Goal: Task Accomplishment & Management: Use online tool/utility

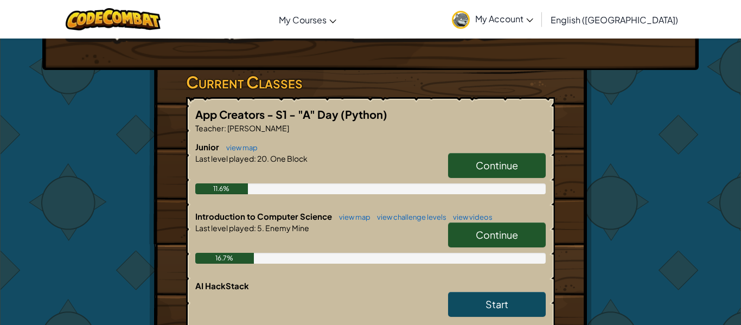
scroll to position [178, 0]
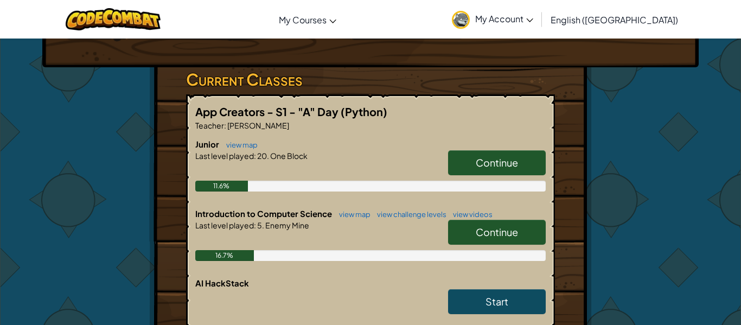
click at [501, 220] on link "Continue" at bounding box center [497, 232] width 98 height 25
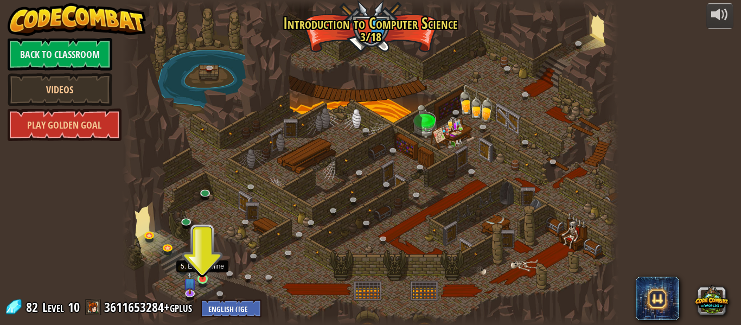
click at [202, 274] on img at bounding box center [202, 266] width 11 height 26
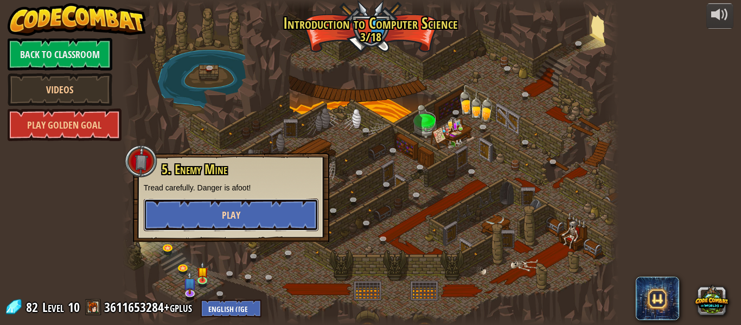
click at [230, 213] on span "Play" at bounding box center [231, 215] width 18 height 14
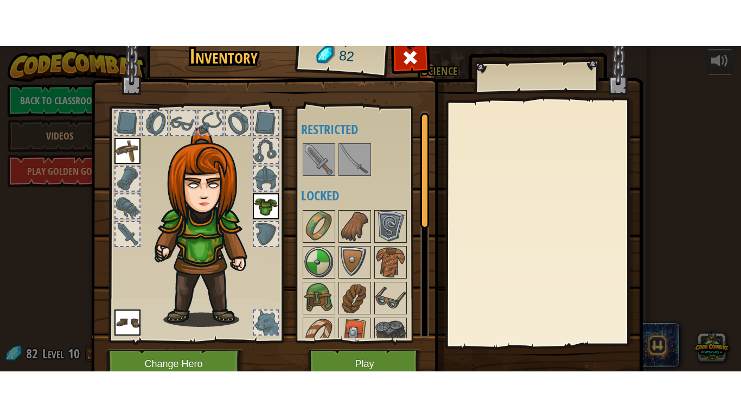
scroll to position [49, 0]
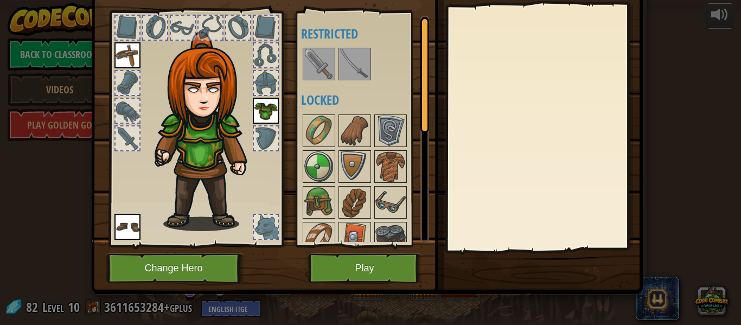
click at [354, 53] on img at bounding box center [354, 64] width 30 height 30
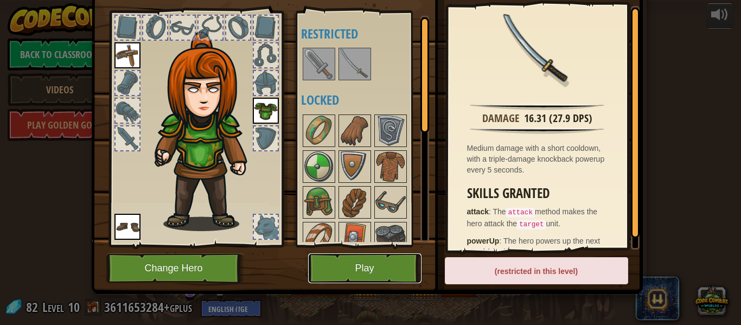
click at [366, 258] on button "Play" at bounding box center [364, 268] width 113 height 30
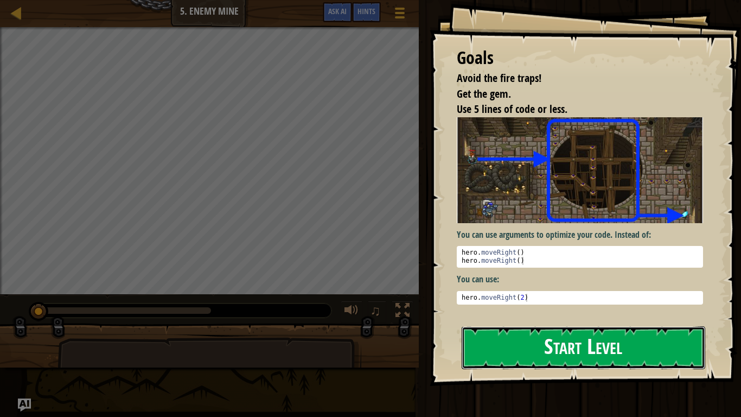
click at [554, 324] on button "Start Level" at bounding box center [584, 347] width 244 height 43
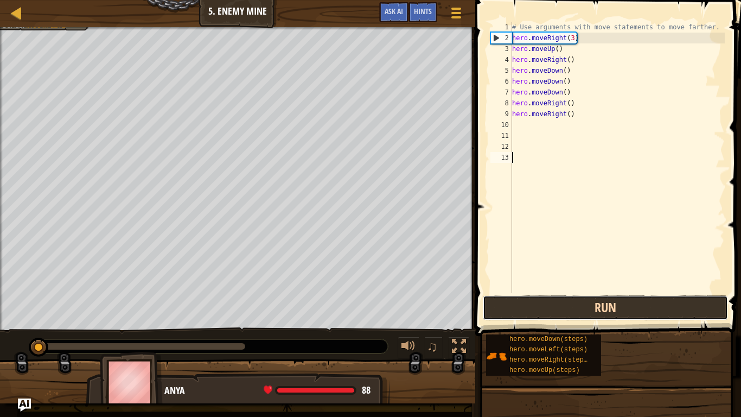
click at [582, 312] on button "Run" at bounding box center [605, 307] width 245 height 25
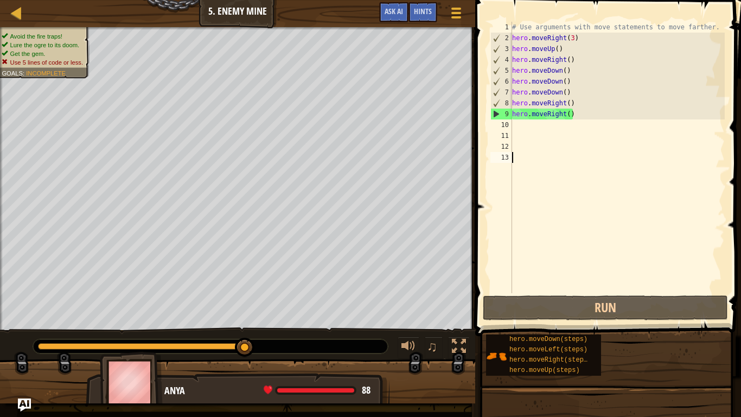
click at [0, 285] on div at bounding box center [1, 186] width 3 height 319
click at [573, 114] on div "# Use arguments with move statements to move farther. hero . moveRight ( 3 ) he…" at bounding box center [617, 168] width 215 height 293
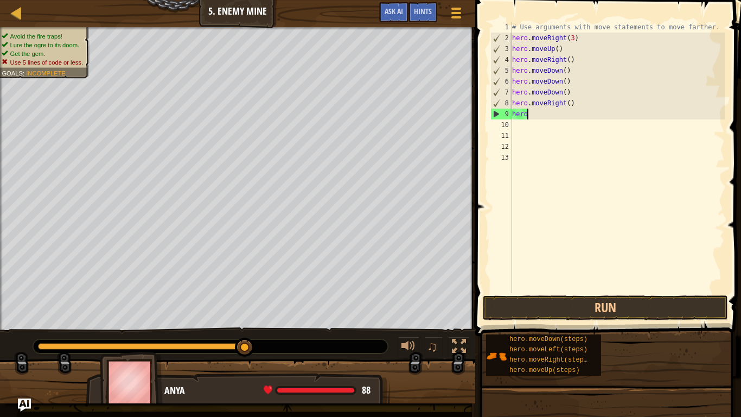
type textarea "h"
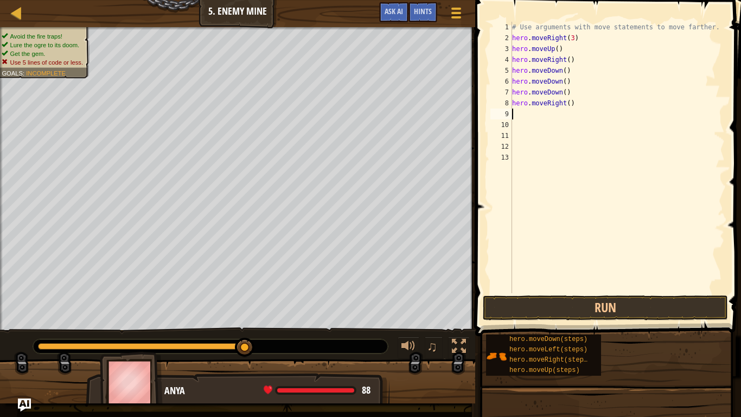
click at [580, 103] on div "# Use arguments with move statements to move farther. hero . moveRight ( 3 ) he…" at bounding box center [617, 168] width 215 height 293
type textarea "h"
click at [574, 91] on div "# Use arguments with move statements to move farther. hero . moveRight ( 3 ) he…" at bounding box center [617, 168] width 215 height 293
type textarea "h"
click at [582, 85] on div "# Use arguments with move statements to move farther. hero . moveRight ( 3 ) he…" at bounding box center [617, 168] width 215 height 293
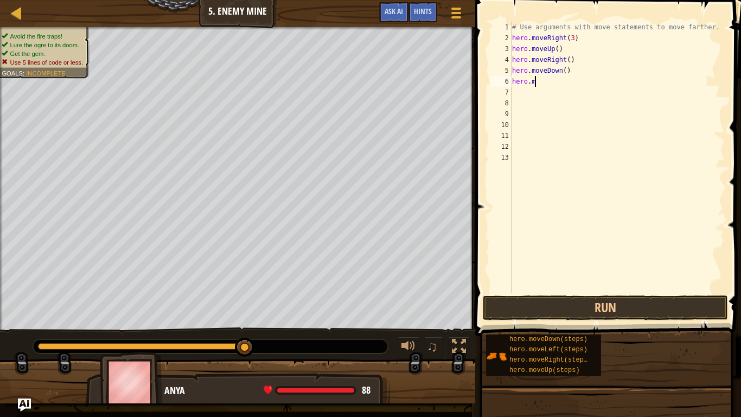
type textarea "h"
click at [578, 74] on div "# Use arguments with move statements to move farther. hero . moveRight ( 3 ) he…" at bounding box center [617, 168] width 215 height 293
type textarea "h"
click at [578, 62] on div "# Use arguments with move statements to move farther. hero . moveRight ( 3 ) he…" at bounding box center [617, 168] width 215 height 293
type textarea "h"
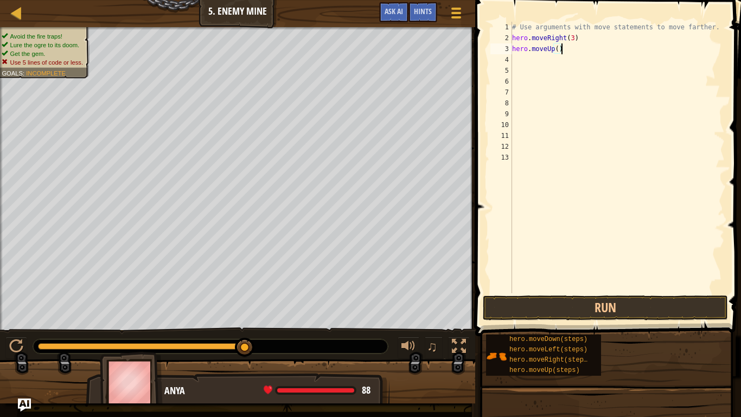
click at [577, 48] on div "# Use arguments with move statements to move farther. hero . moveRight ( 3 ) he…" at bounding box center [617, 168] width 215 height 293
type textarea "h"
click at [575, 308] on button "Run" at bounding box center [605, 307] width 245 height 25
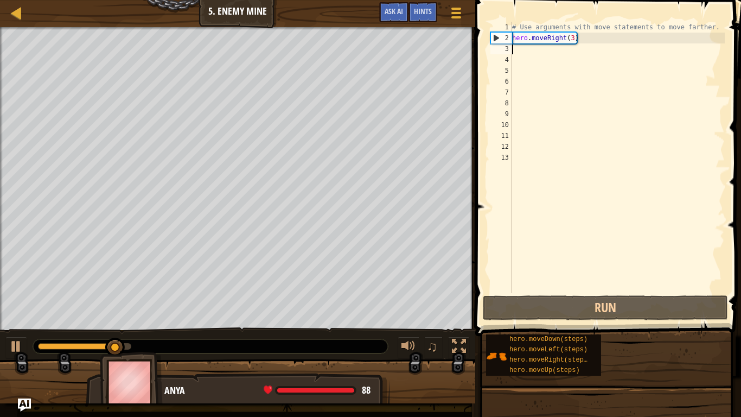
type textarea "h"
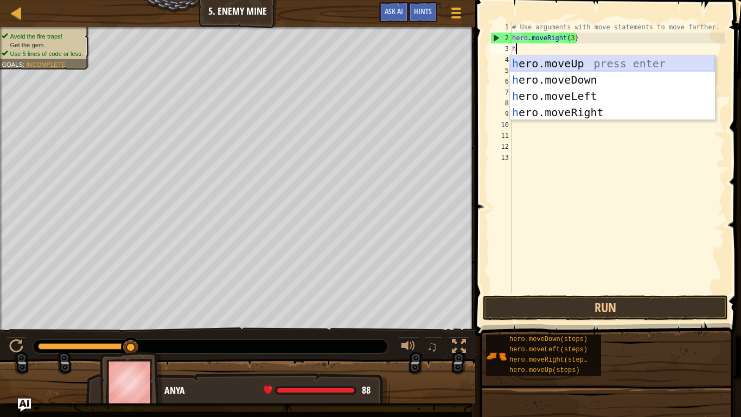
click at [573, 65] on div "h ero.moveUp press enter h ero.moveDown press enter h ero.moveLeft press enter …" at bounding box center [612, 104] width 205 height 98
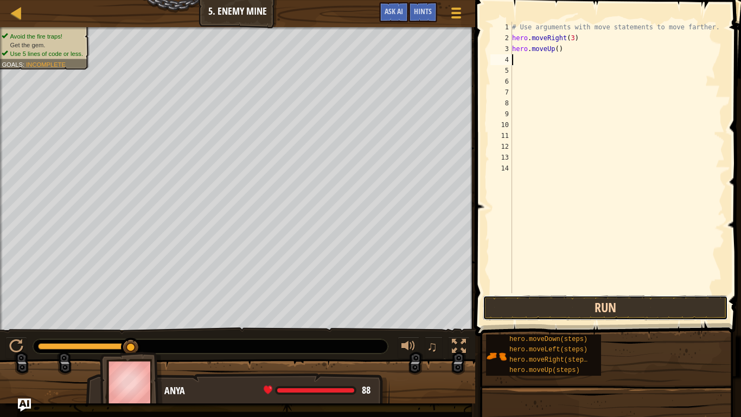
click at [594, 307] on button "Run" at bounding box center [605, 307] width 245 height 25
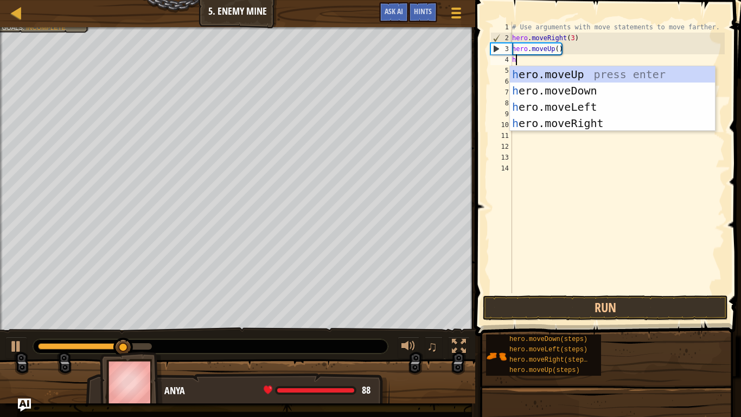
type textarea "he"
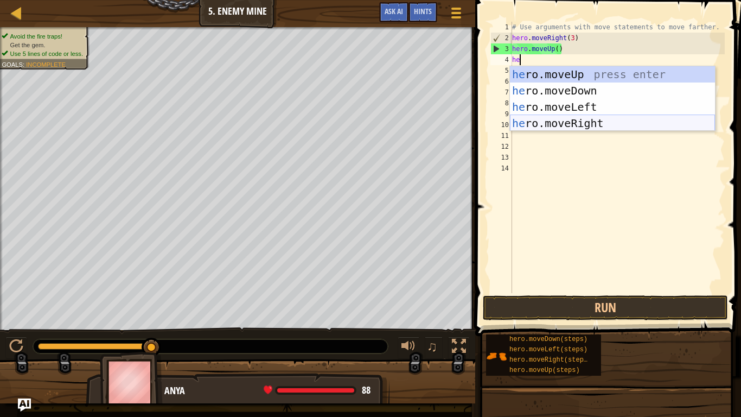
click at [581, 123] on div "he ro.moveUp press enter he ro.moveDown press enter he ro.moveLeft press enter …" at bounding box center [612, 115] width 205 height 98
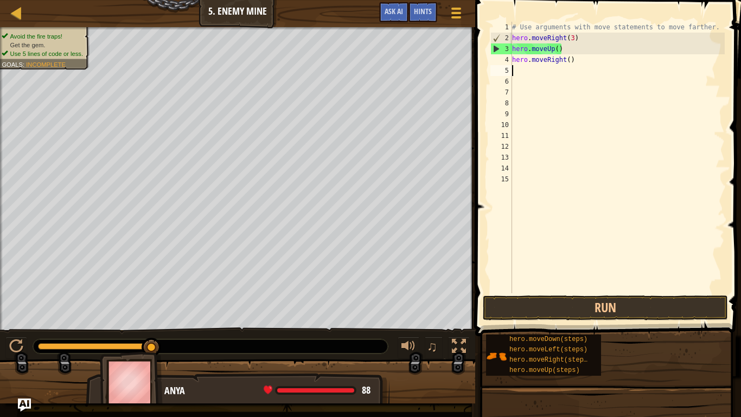
scroll to position [5, 0]
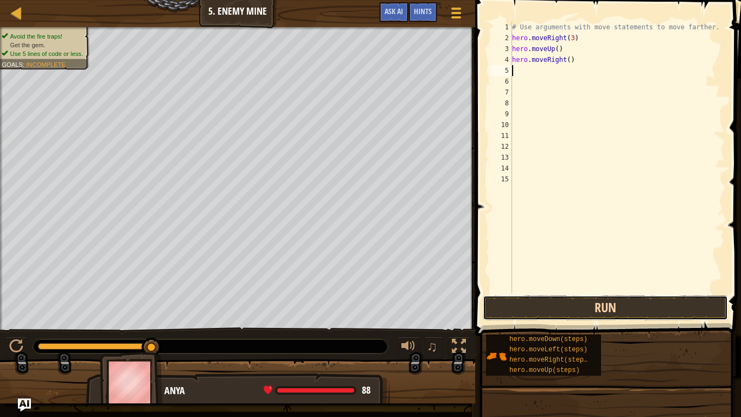
click at [582, 300] on button "Run" at bounding box center [605, 307] width 245 height 25
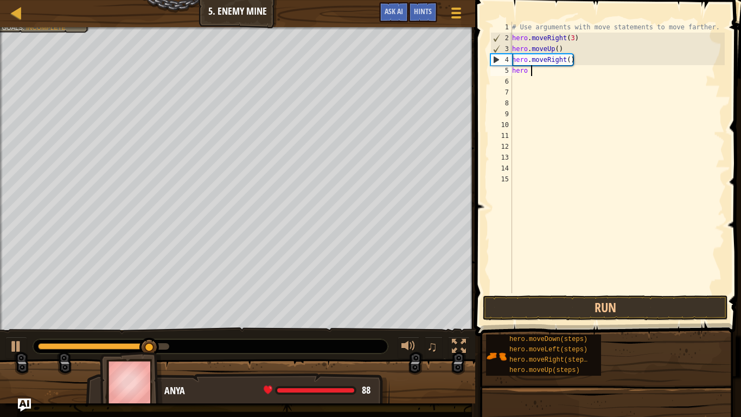
type textarea "hero m"
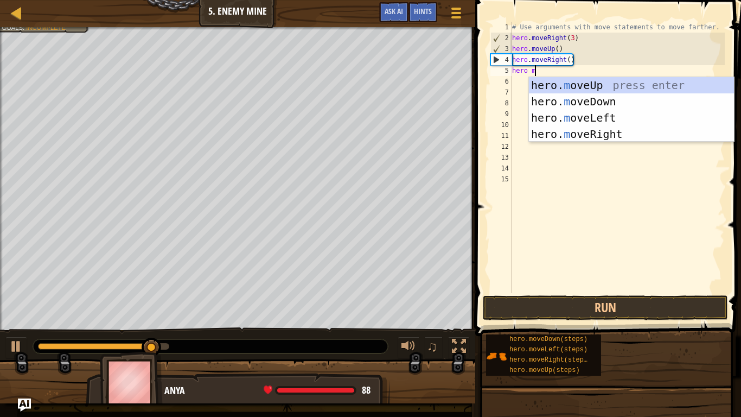
scroll to position [5, 3]
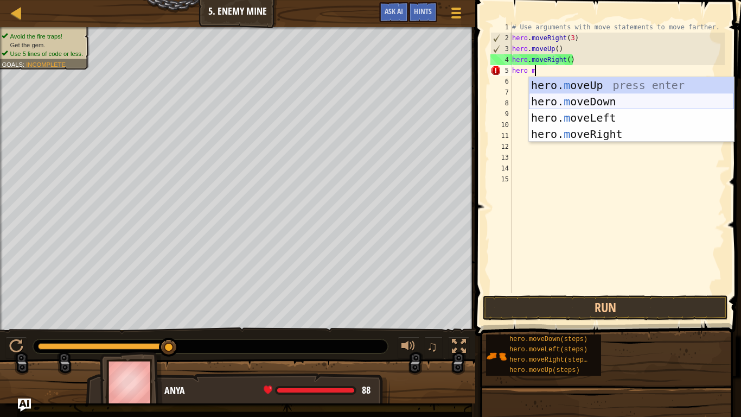
click at [558, 97] on div "hero. m oveUp press enter hero. m oveDown press enter hero. m oveLeft press ent…" at bounding box center [631, 126] width 205 height 98
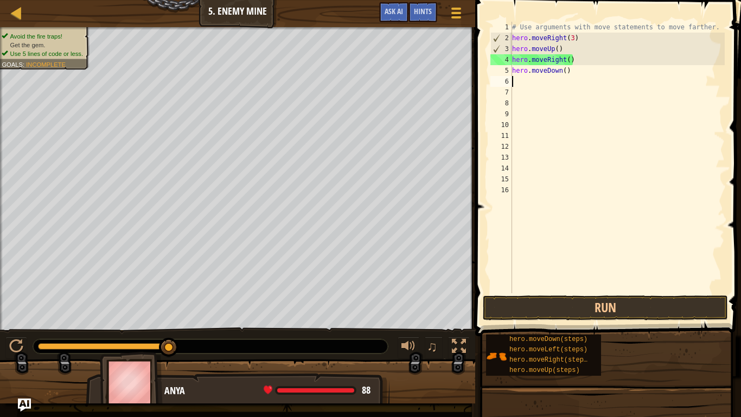
scroll to position [5, 0]
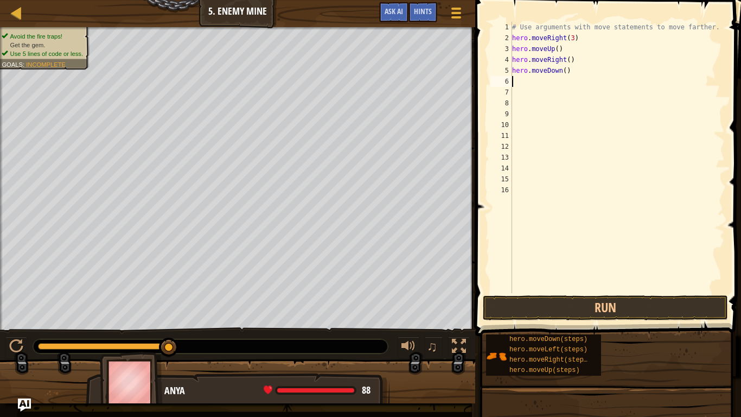
click at [566, 70] on div "# Use arguments with move statements to move farther. hero . moveRight ( 3 ) he…" at bounding box center [617, 168] width 215 height 293
click at [578, 315] on button "Run" at bounding box center [605, 307] width 245 height 25
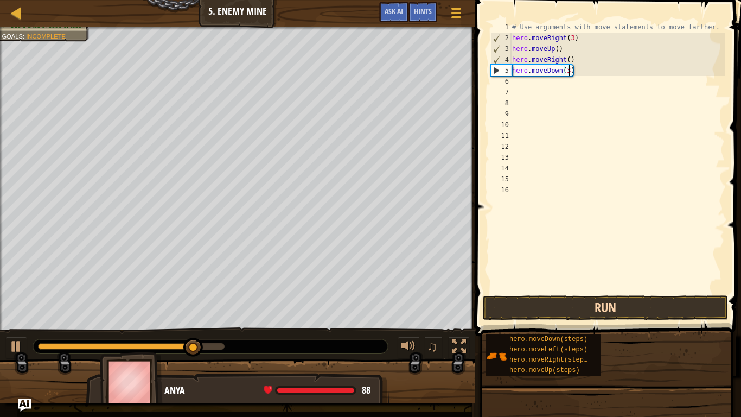
type textarea "hero.moveDown(3)"
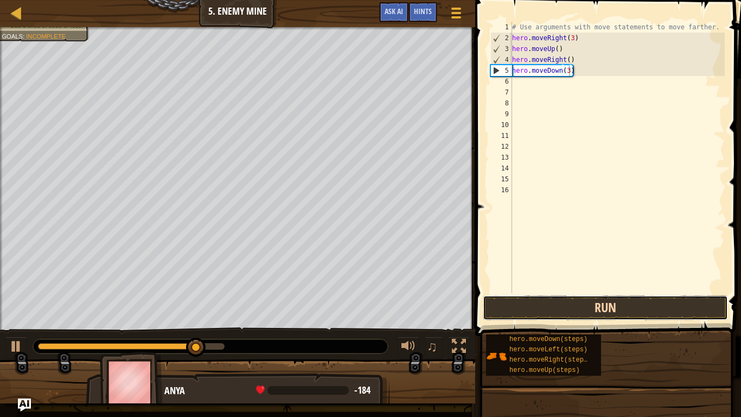
click at [595, 305] on button "Run" at bounding box center [605, 307] width 245 height 25
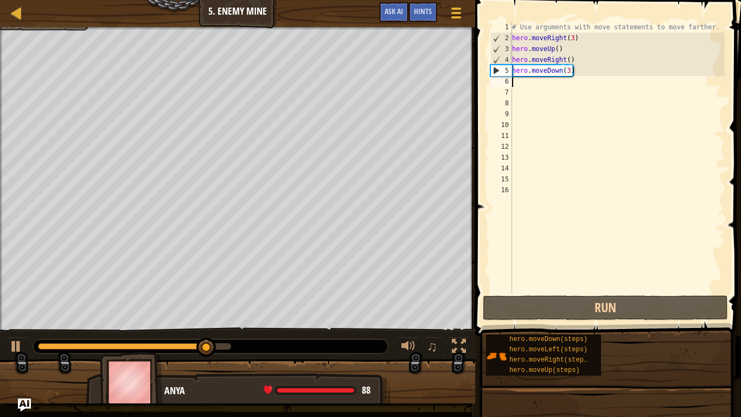
click at [519, 82] on div "# Use arguments with move statements to move farther. hero . moveRight ( 3 ) he…" at bounding box center [617, 168] width 215 height 293
type textarea "h"
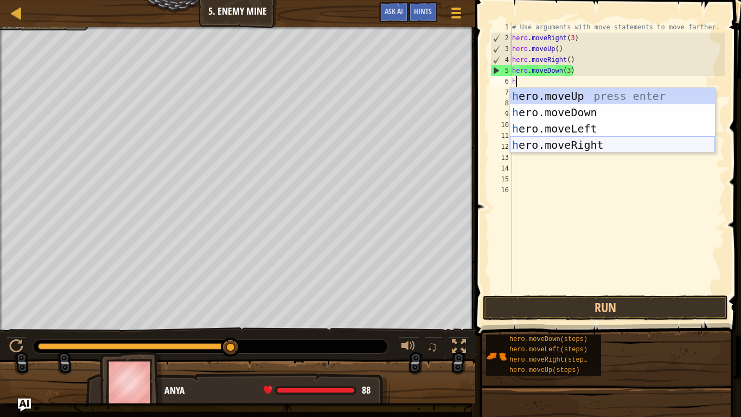
click at [568, 140] on div "h ero.moveUp press enter h ero.moveDown press enter h ero.moveLeft press enter …" at bounding box center [612, 137] width 205 height 98
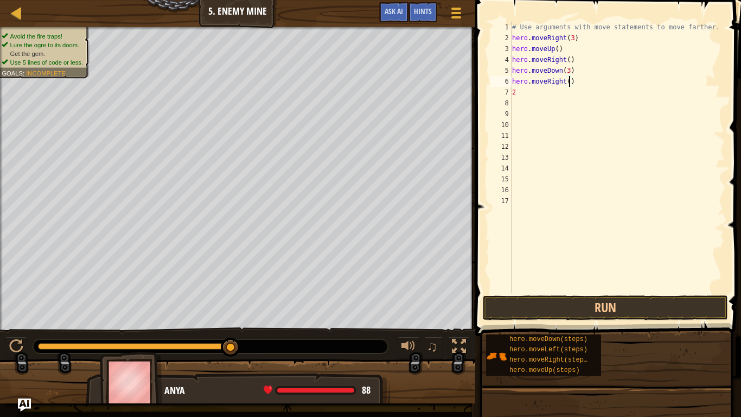
click at [570, 80] on div "# Use arguments with move statements to move farther. hero . moveRight ( 3 ) he…" at bounding box center [617, 168] width 215 height 293
click at [539, 91] on div "# Use arguments with move statements to move farther. hero . moveRight ( 3 ) he…" at bounding box center [617, 168] width 215 height 293
type textarea "2"
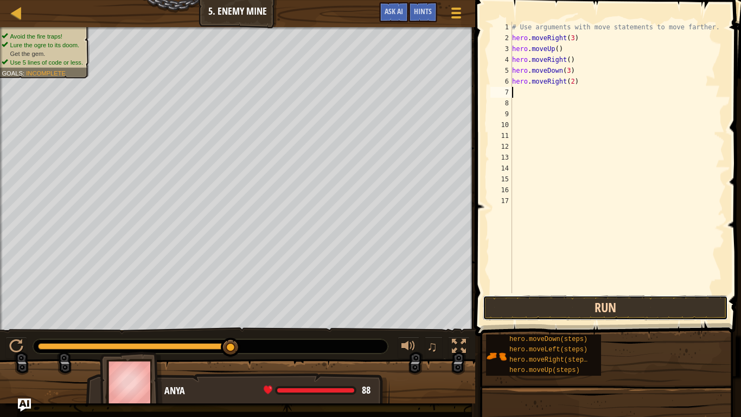
click at [623, 305] on button "Run" at bounding box center [605, 307] width 245 height 25
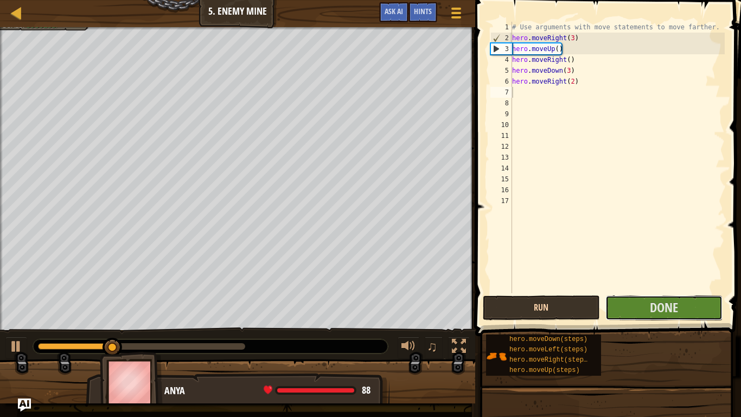
click at [623, 305] on button "Done" at bounding box center [663, 307] width 117 height 25
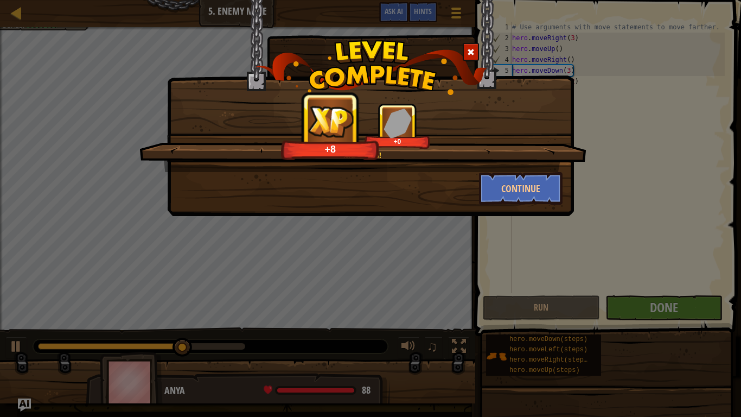
click at [628, 276] on div "Nice moves! +8 +0 Continue" at bounding box center [370, 208] width 741 height 417
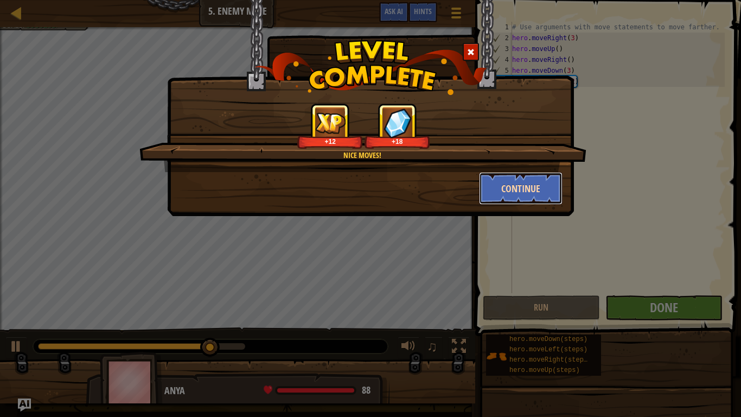
click at [523, 182] on button "Continue" at bounding box center [521, 188] width 84 height 33
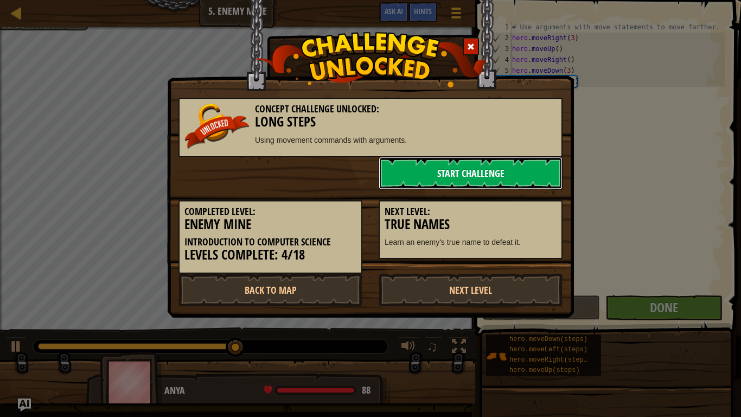
click at [518, 182] on link "Start Challenge" at bounding box center [471, 173] width 184 height 33
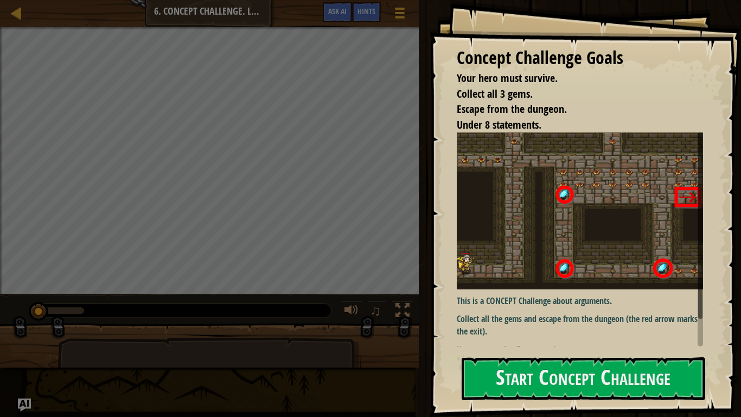
click at [555, 324] on p "Collect all the gems and escape from the dungeon (the red arrow marks the exit)." at bounding box center [580, 324] width 246 height 25
click at [555, 324] on button "Start Concept Challenge" at bounding box center [584, 378] width 244 height 43
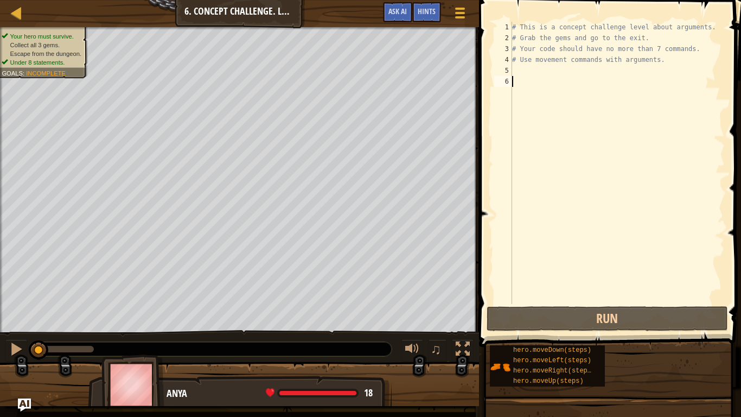
click at [533, 69] on div "# This is a concept challenge level about arguments. # Grab the gems and go to …" at bounding box center [617, 174] width 215 height 304
type textarea "h"
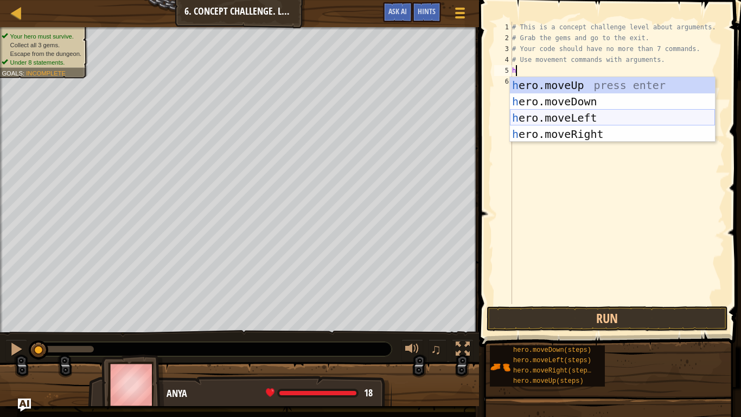
click at [568, 116] on div "h ero.moveUp press enter h ero.moveDown press enter h ero.moveLeft press enter …" at bounding box center [612, 126] width 205 height 98
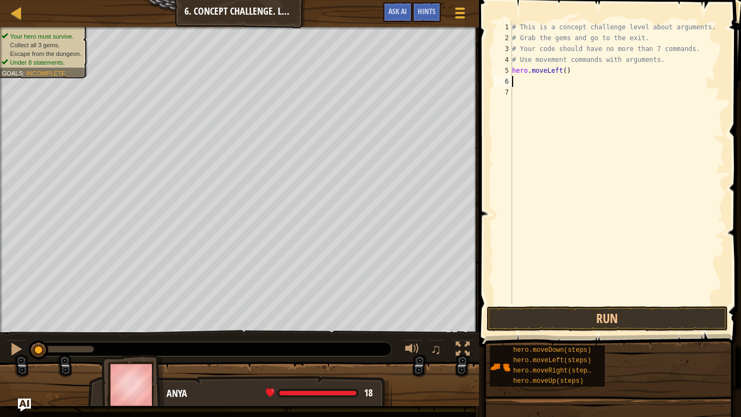
type textarea "h"
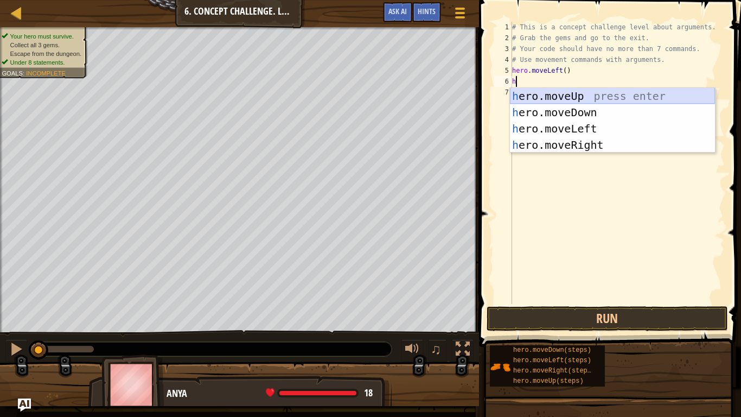
click at [555, 91] on div "h ero.moveUp press enter h ero.moveDown press enter h ero.moveLeft press enter …" at bounding box center [612, 137] width 205 height 98
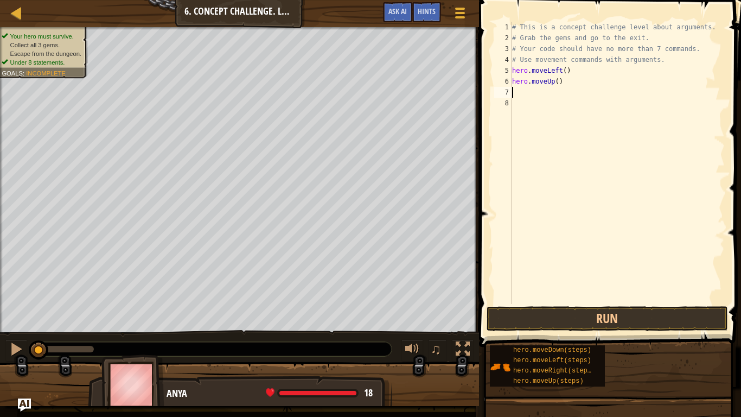
type textarea "4"
click at [559, 84] on div "# This is a concept challenge level about arguments. # Grab the gems and go to …" at bounding box center [617, 174] width 215 height 304
type textarea "hero.moveUp(3)"
click at [645, 319] on button "Run" at bounding box center [606, 318] width 241 height 25
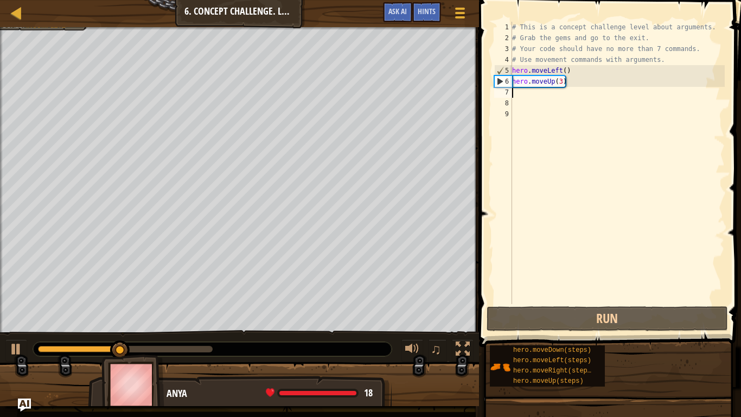
click at [559, 68] on div "# This is a concept challenge level about arguments. # Grab the gems and go to …" at bounding box center [617, 174] width 215 height 304
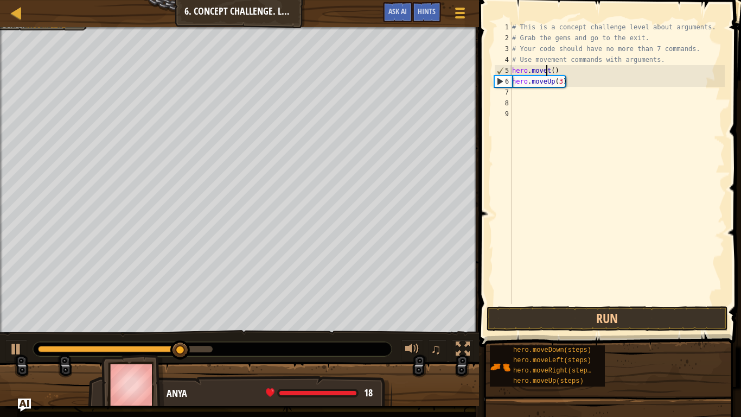
click at [550, 70] on div "# This is a concept challenge level about arguments. # Grab the gems and go to …" at bounding box center [617, 174] width 215 height 304
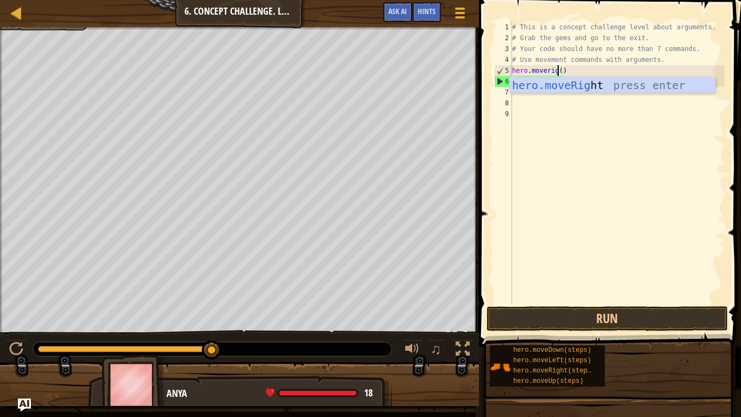
scroll to position [5, 7]
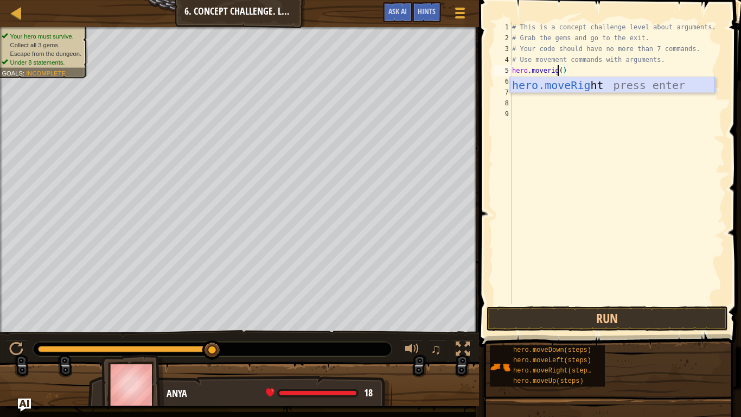
click at [576, 85] on div "hero.moveRig ht press enter" at bounding box center [612, 101] width 205 height 49
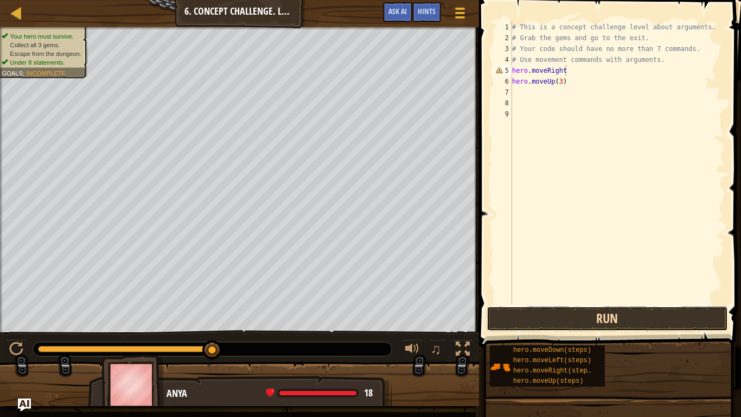
click at [586, 319] on button "Run" at bounding box center [606, 318] width 241 height 25
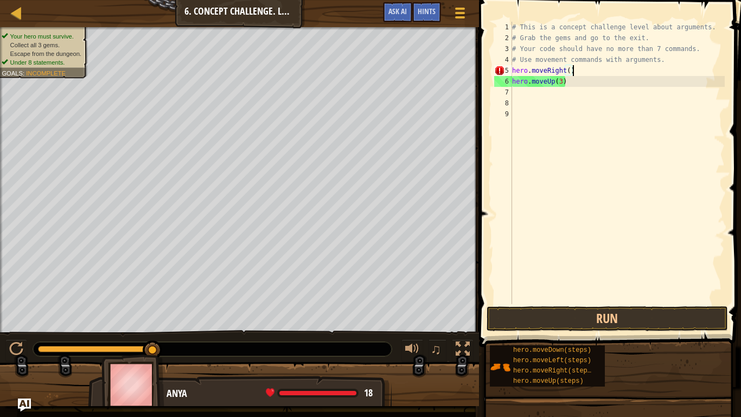
scroll to position [5, 8]
type textarea "hero.moveRight()"
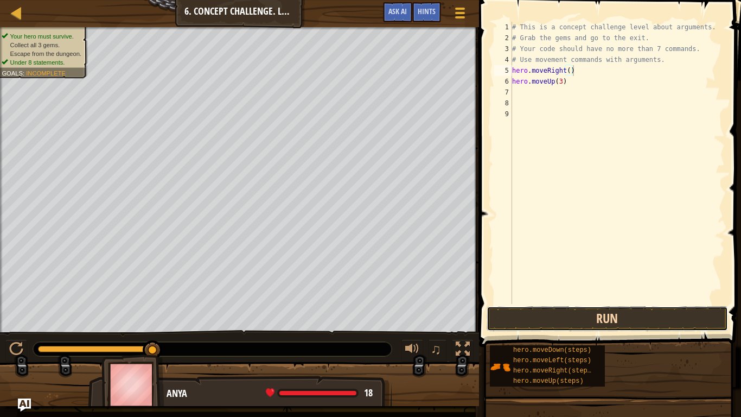
click at [619, 316] on button "Run" at bounding box center [606, 318] width 241 height 25
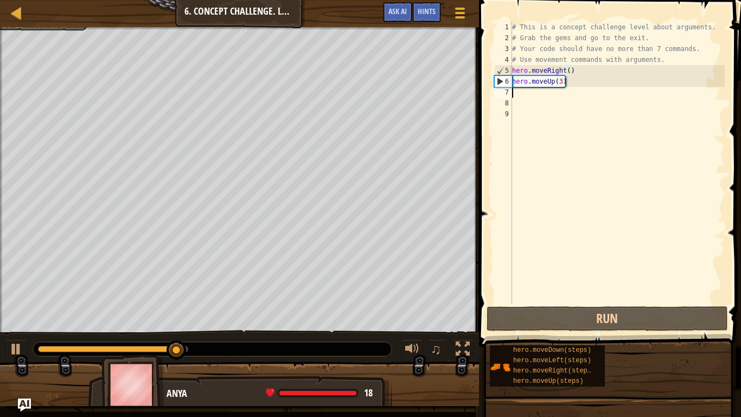
click at [513, 95] on div "# This is a concept challenge level about arguments. # Grab the gems and go to …" at bounding box center [617, 174] width 215 height 304
type textarea "h"
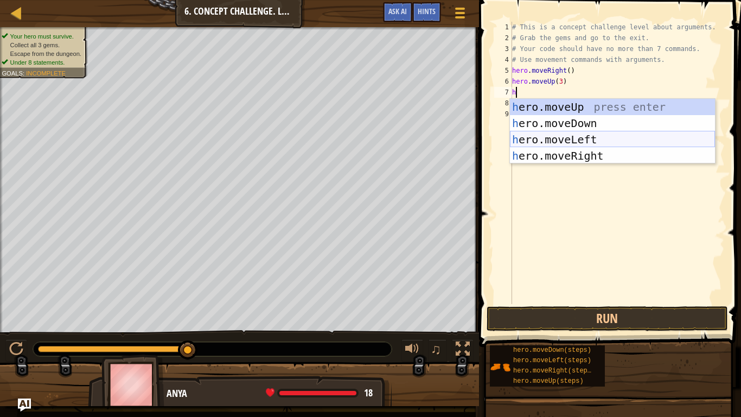
click at [582, 142] on div "h ero.moveUp press enter h ero.moveDown press enter h ero.moveLeft press enter …" at bounding box center [612, 148] width 205 height 98
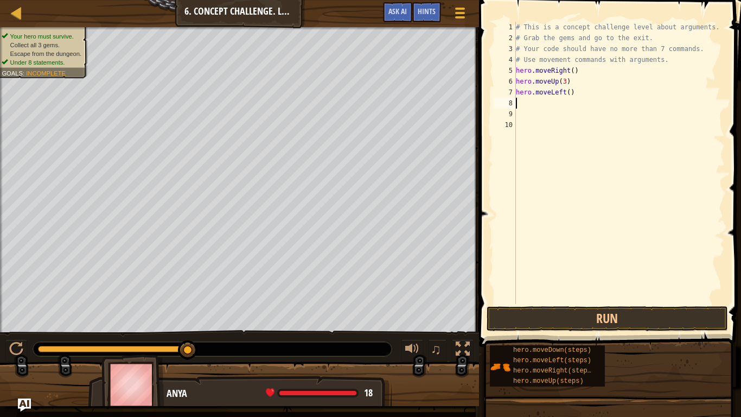
click at [569, 93] on div "# This is a concept challenge level about arguments. # Grab the gems and go to …" at bounding box center [619, 174] width 211 height 304
type textarea "hero.moveLeft(2)"
click at [652, 324] on button "Run" at bounding box center [606, 318] width 241 height 25
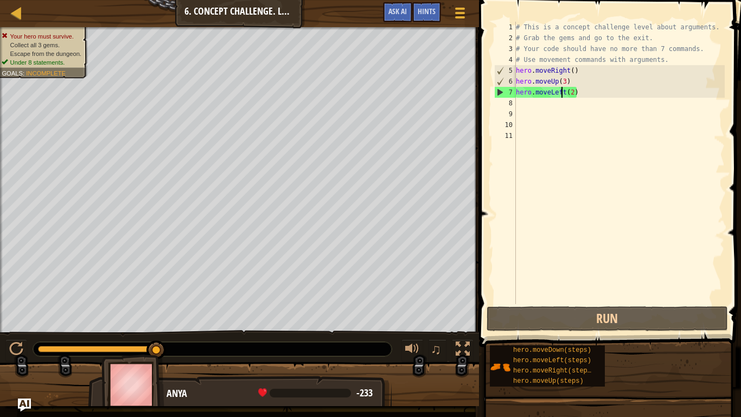
click at [561, 91] on div "# This is a concept challenge level about arguments. # Grab the gems and go to …" at bounding box center [619, 174] width 211 height 304
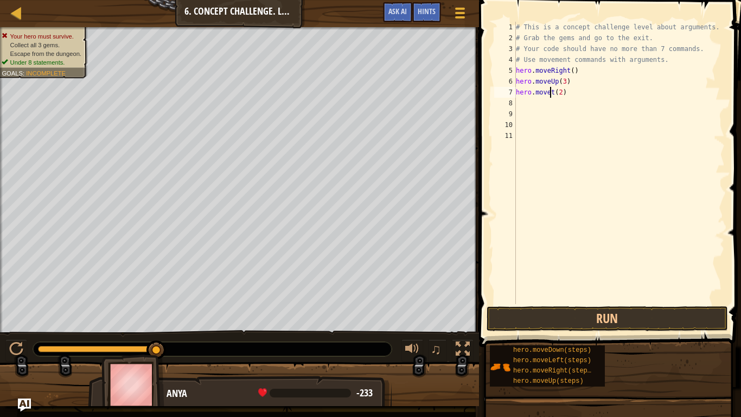
click at [553, 92] on div "# This is a concept challenge level about arguments. # Grab the gems and go to …" at bounding box center [619, 174] width 211 height 304
click at [633, 318] on button "Run" at bounding box center [606, 318] width 241 height 25
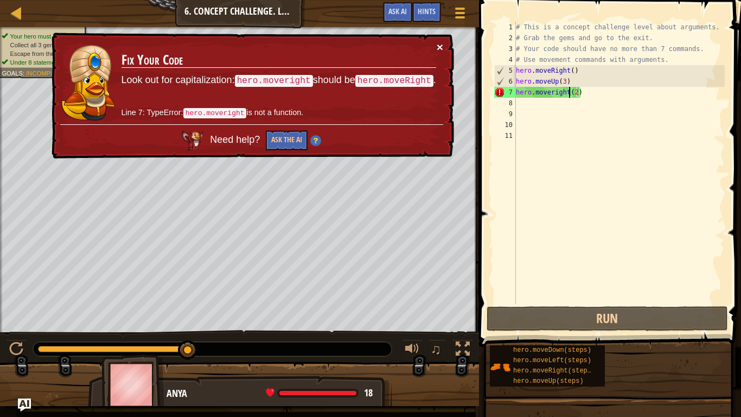
click at [437, 46] on button "×" at bounding box center [440, 46] width 7 height 11
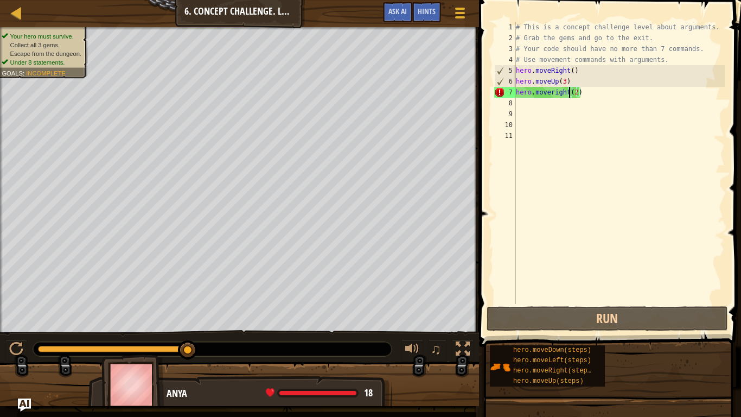
click at [554, 94] on div "# This is a concept challenge level about arguments. # Grab the gems and go to …" at bounding box center [619, 174] width 211 height 304
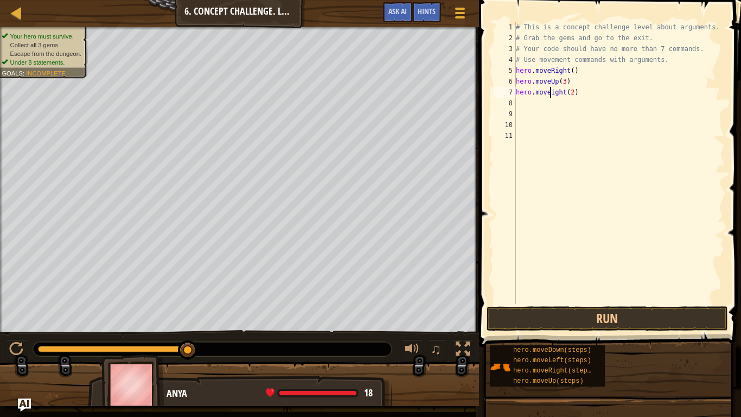
scroll to position [5, 6]
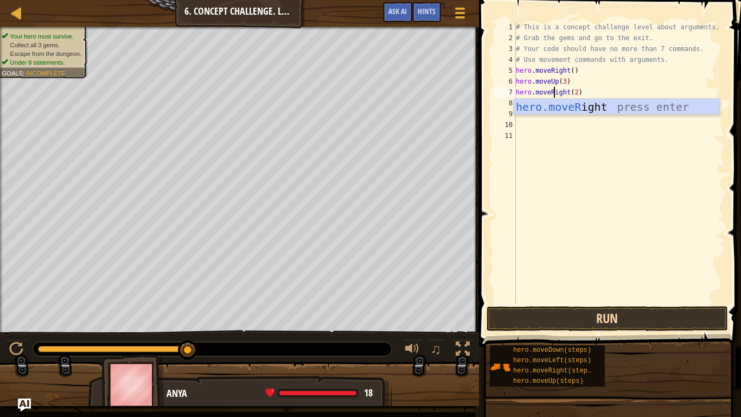
type textarea "hero.moveRight(2)"
click at [665, 320] on button "Run" at bounding box center [606, 318] width 241 height 25
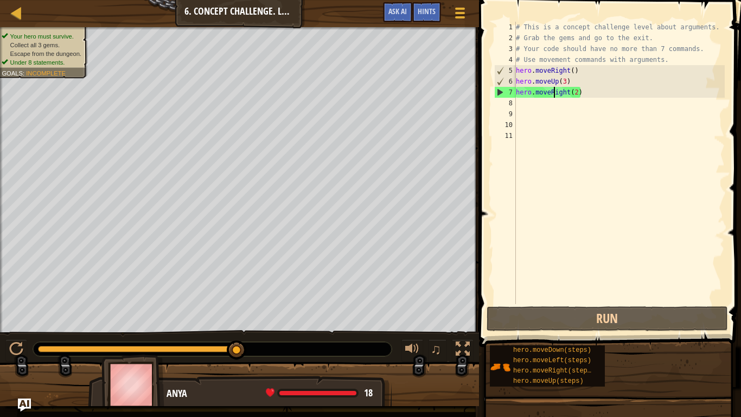
click at [523, 109] on div "# This is a concept challenge level about arguments. # Grab the gems and go to …" at bounding box center [619, 174] width 211 height 304
click at [520, 103] on div "# This is a concept challenge level about arguments. # Grab the gems and go to …" at bounding box center [619, 174] width 211 height 304
type textarea "h"
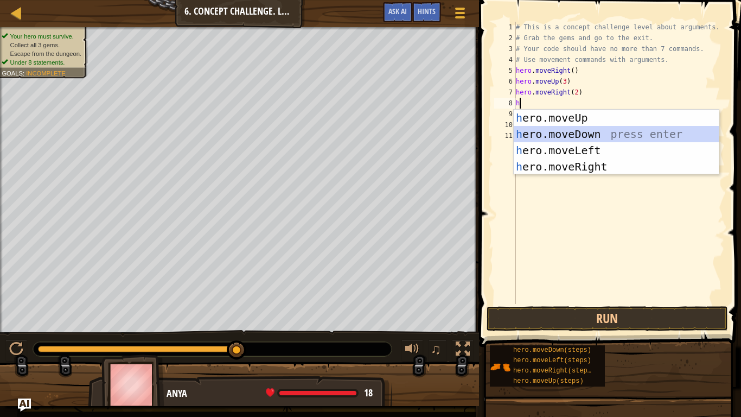
click at [557, 131] on div "h ero.moveUp press enter h ero.moveDown press enter h ero.moveLeft press enter …" at bounding box center [616, 159] width 205 height 98
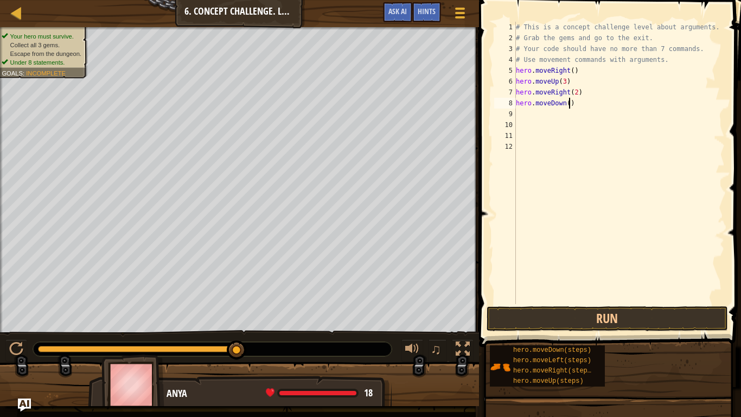
click at [568, 103] on div "# This is a concept challenge level about arguments. # Grab the gems and go to …" at bounding box center [619, 174] width 211 height 304
type textarea "hero.moveDown(3)"
click at [586, 105] on div "# This is a concept challenge level about arguments. # Grab the gems and go to …" at bounding box center [619, 174] width 211 height 304
type textarea "hero.moveD"
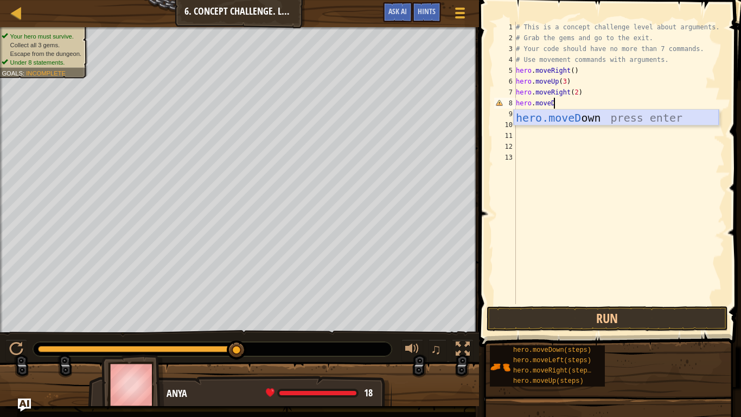
click at [605, 118] on div "hero.moveD own press enter" at bounding box center [616, 134] width 205 height 49
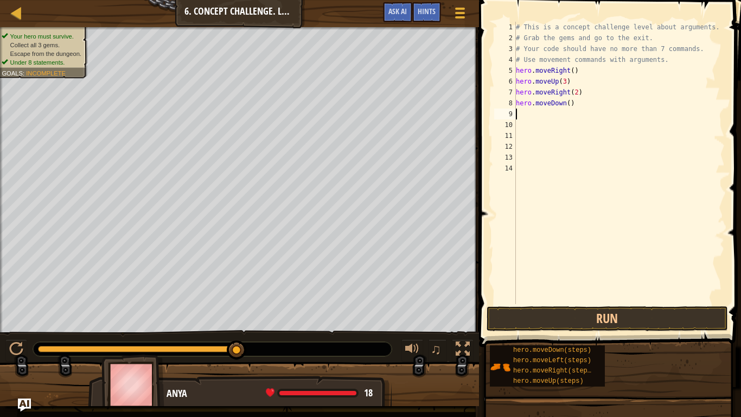
scroll to position [5, 0]
click at [569, 103] on div "# This is a concept challenge level about arguments. # Grab the gems and go to …" at bounding box center [619, 174] width 211 height 304
type textarea "hero.moveDown()"
click at [537, 114] on div "# This is a concept challenge level about arguments. # Grab the gems and go to …" at bounding box center [619, 174] width 211 height 304
type textarea "y"
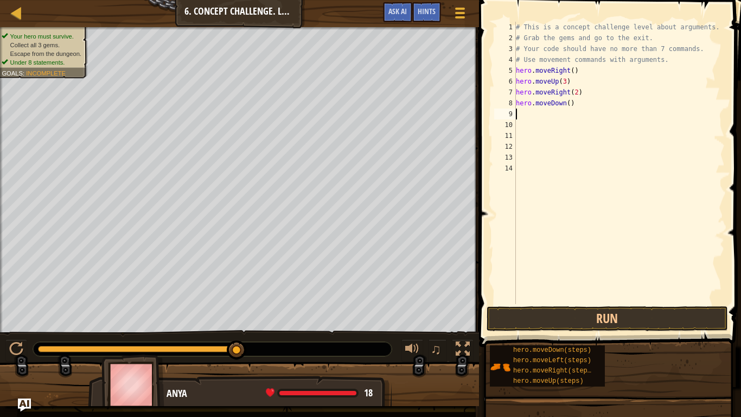
type textarea "h"
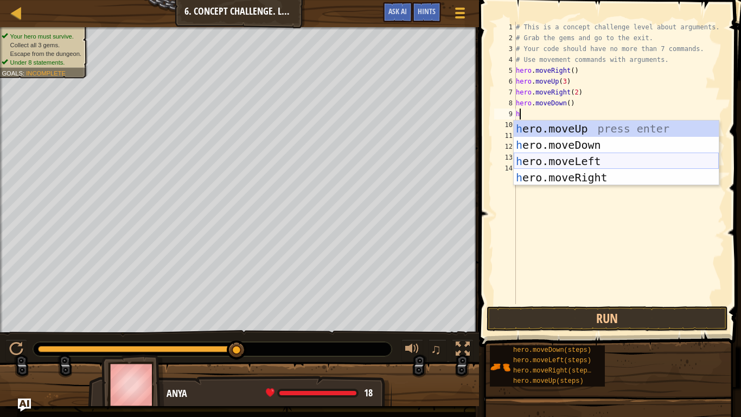
click at [544, 159] on div "h ero.moveUp press enter h ero.moveDown press enter h ero.moveLeft press enter …" at bounding box center [616, 169] width 205 height 98
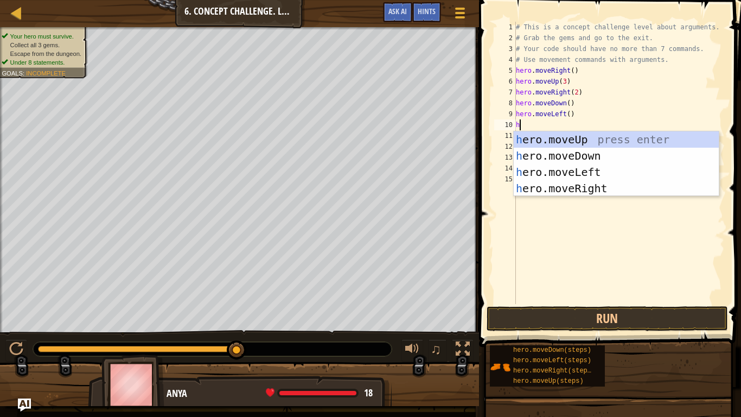
type textarea "he"
click at [557, 155] on div "he ro.moveUp press enter he ro.moveDown press enter he ro.moveLeft press enter …" at bounding box center [616, 180] width 205 height 98
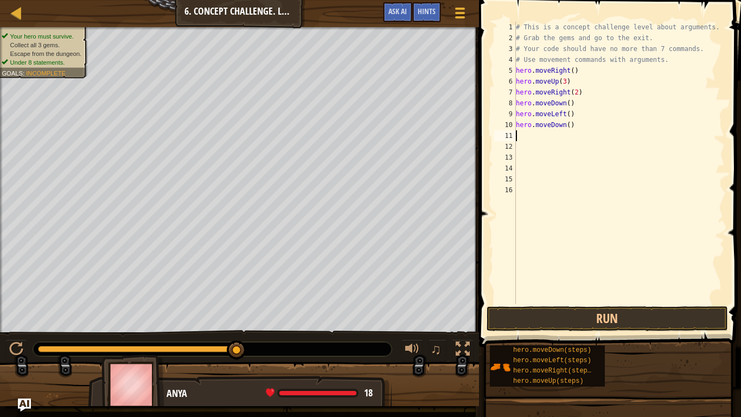
click at [567, 125] on div "# This is a concept challenge level about arguments. # Grab the gems and go to …" at bounding box center [619, 174] width 211 height 304
type textarea "hero.moveDown(2)"
click at [588, 324] on button "Run" at bounding box center [606, 318] width 241 height 25
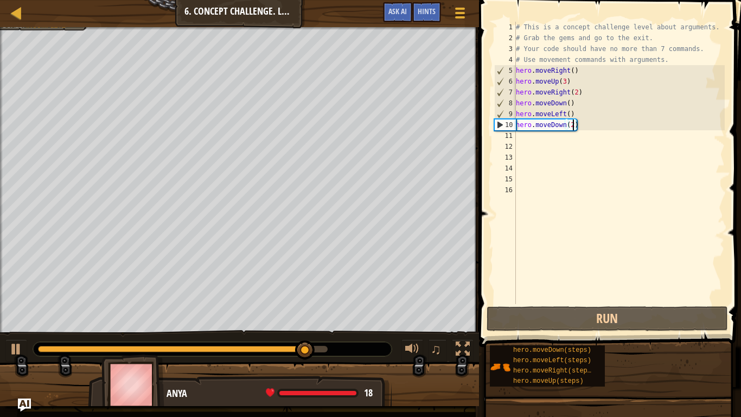
click at [529, 136] on div "# This is a concept challenge level about arguments. # Grab the gems and go to …" at bounding box center [619, 174] width 211 height 304
type textarea "h"
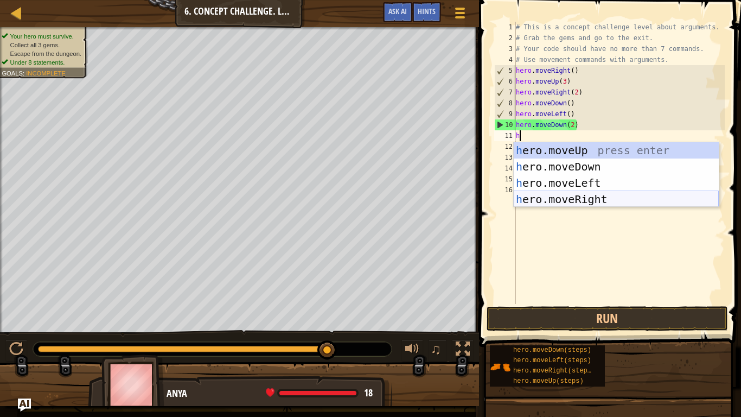
click at [565, 203] on div "h ero.moveUp press enter h ero.moveDown press enter h ero.moveLeft press enter …" at bounding box center [616, 191] width 205 height 98
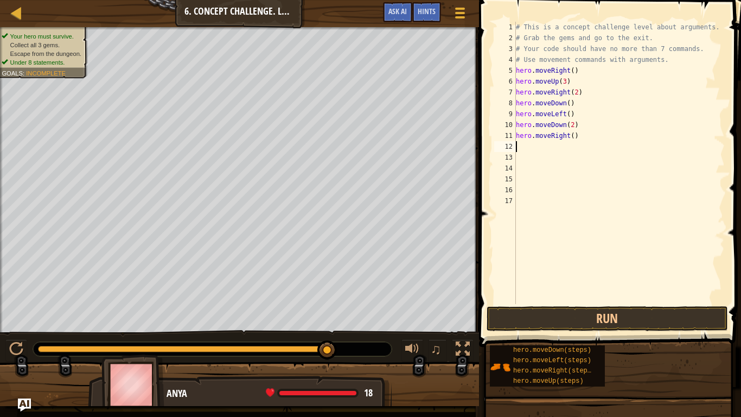
click at [572, 135] on div "# This is a concept challenge level about arguments. # Grab the gems and go to …" at bounding box center [619, 174] width 211 height 304
type textarea "hero.moveRight(2)"
click at [545, 149] on div "# This is a concept challenge level about arguments. # Grab the gems and go to …" at bounding box center [619, 174] width 211 height 304
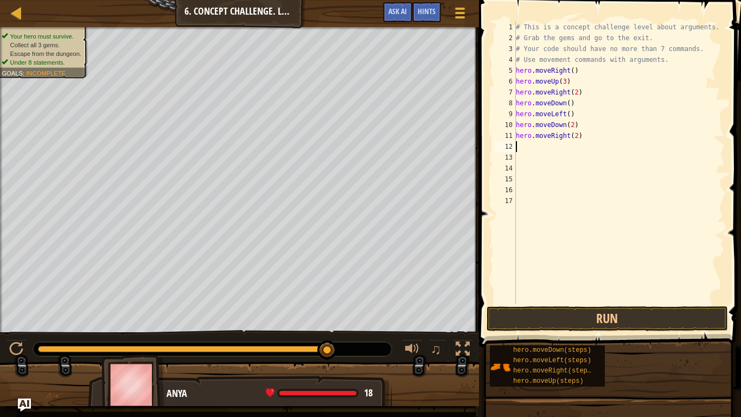
type textarea "h"
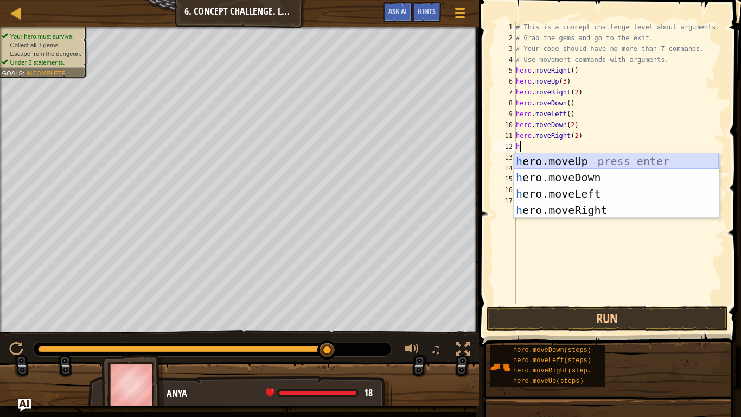
click at [591, 162] on div "h ero.moveUp press enter h ero.moveDown press enter h ero.moveLeft press enter …" at bounding box center [616, 202] width 205 height 98
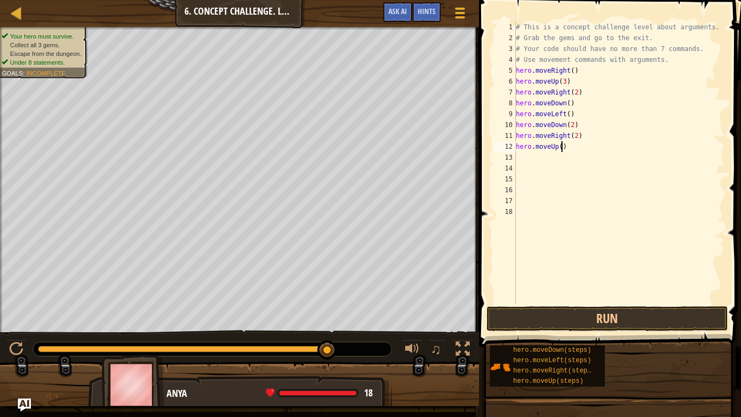
click at [562, 146] on div "# This is a concept challenge level about arguments. # Grab the gems and go to …" at bounding box center [619, 174] width 211 height 304
type textarea "hero.moveUp(2)"
click at [535, 164] on div "# This is a concept challenge level about arguments. # Grab the gems and go to …" at bounding box center [619, 174] width 211 height 304
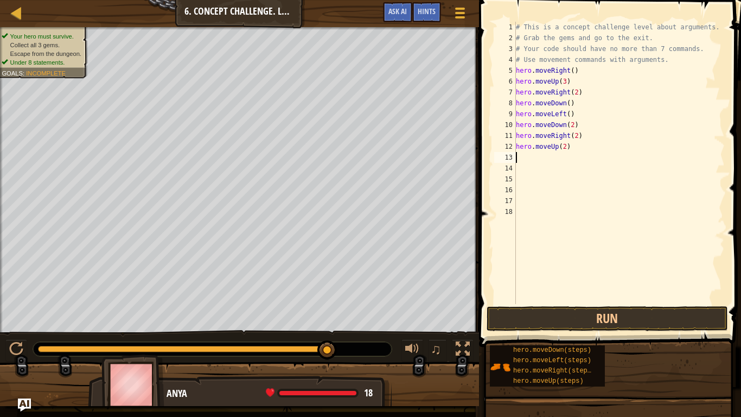
click at [528, 157] on div "# This is a concept challenge level about arguments. # Grab the gems and go to …" at bounding box center [619, 174] width 211 height 304
type textarea "h"
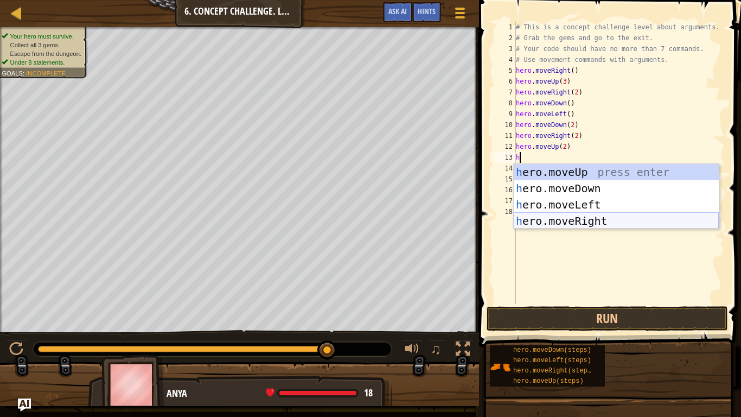
click at [563, 219] on div "h ero.moveUp press enter h ero.moveDown press enter h ero.moveLeft press enter …" at bounding box center [616, 213] width 205 height 98
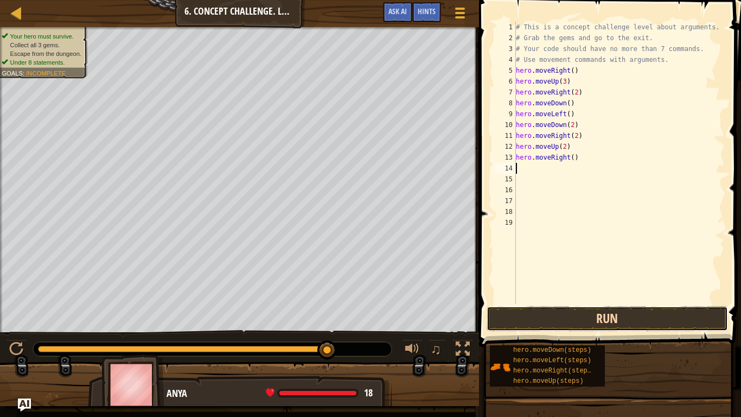
click at [593, 321] on button "Run" at bounding box center [606, 318] width 241 height 25
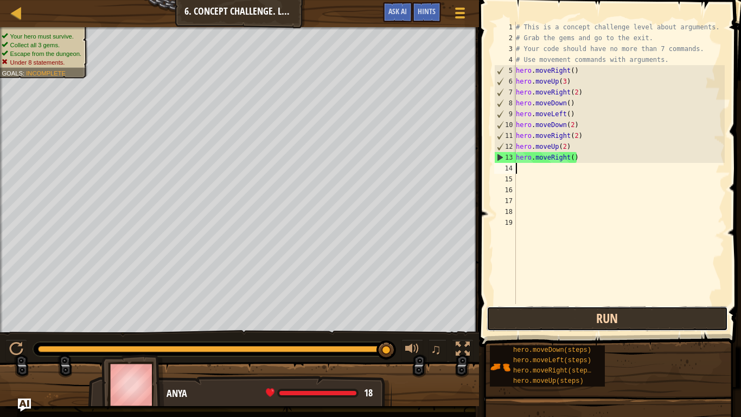
click at [594, 307] on button "Run" at bounding box center [606, 318] width 241 height 25
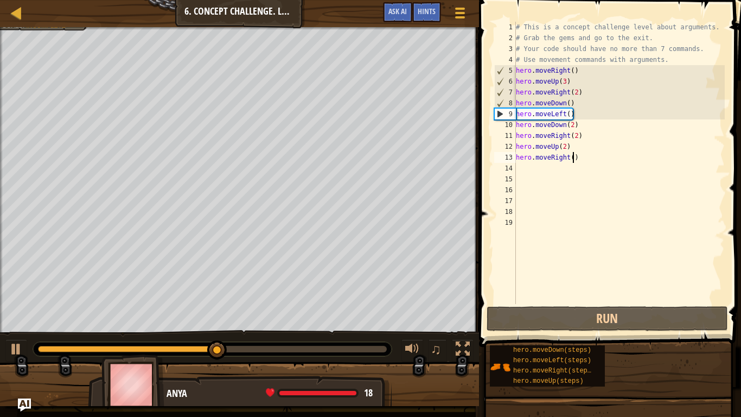
click at [573, 157] on div "# This is a concept challenge level about arguments. # Grab the gems and go to …" at bounding box center [619, 174] width 211 height 304
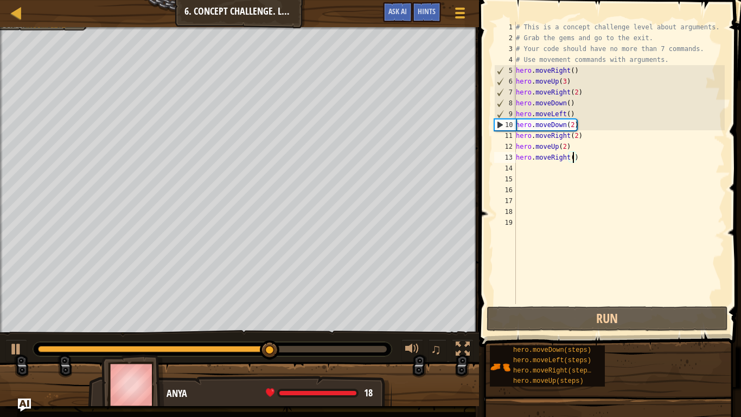
click at [573, 157] on div "# This is a concept challenge level about arguments. # Grab the gems and go to …" at bounding box center [619, 174] width 211 height 304
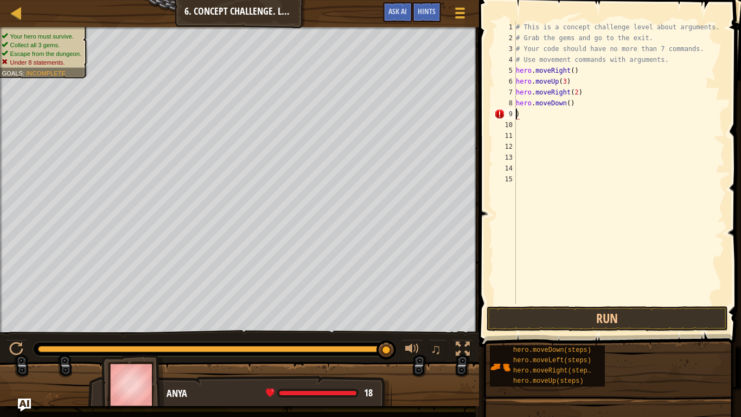
click at [664, 62] on div "# This is a concept challenge level about arguments. # Grab the gems and go to …" at bounding box center [619, 174] width 211 height 304
type textarea "#"
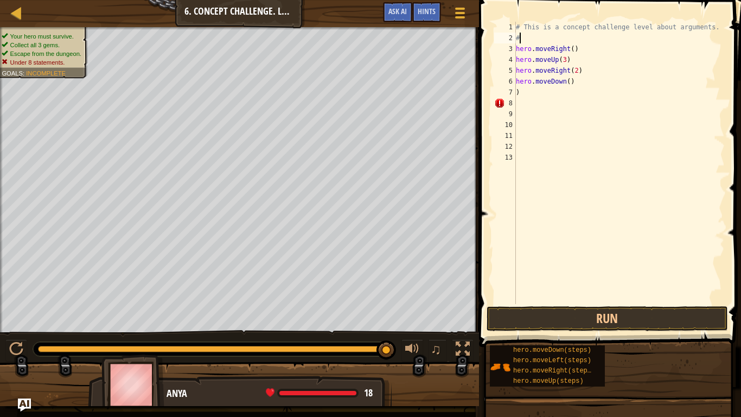
type textarea "#"
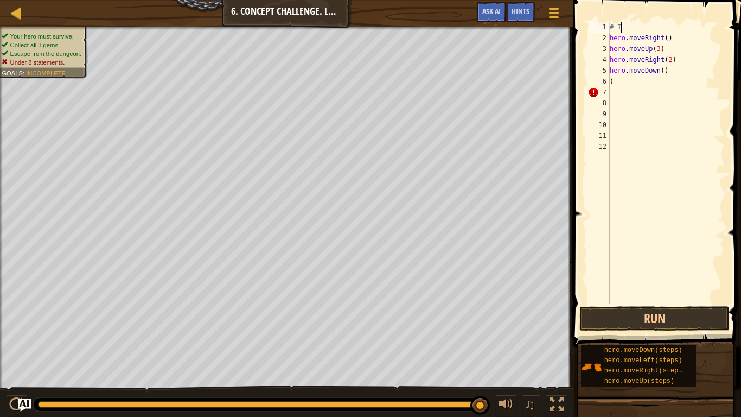
type textarea "#"
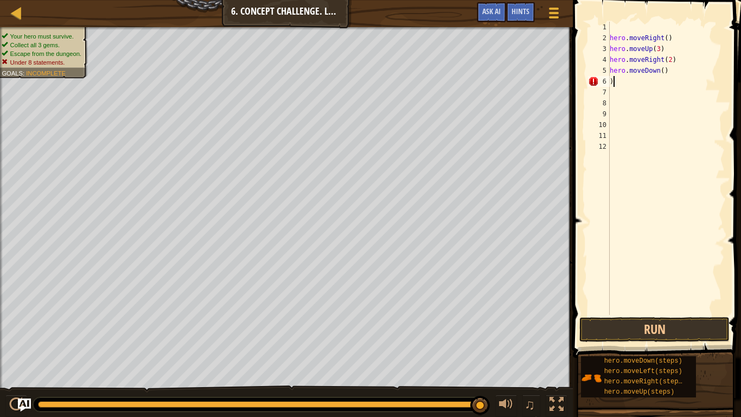
click at [633, 80] on div "hero . moveRight ( ) hero . moveUp ( 3 ) hero . moveRight ( 2 ) hero . moveDown…" at bounding box center [665, 179] width 117 height 315
type textarea ")"
click at [658, 324] on button "Run" at bounding box center [654, 329] width 150 height 25
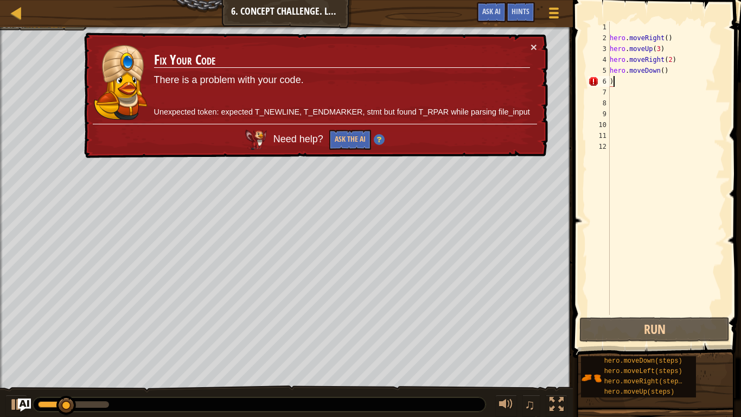
click at [526, 47] on td "Fix Your Code There is a problem with your code. Unexpected token: expected T_N…" at bounding box center [341, 82] width 377 height 82
click at [533, 46] on button "×" at bounding box center [533, 46] width 7 height 11
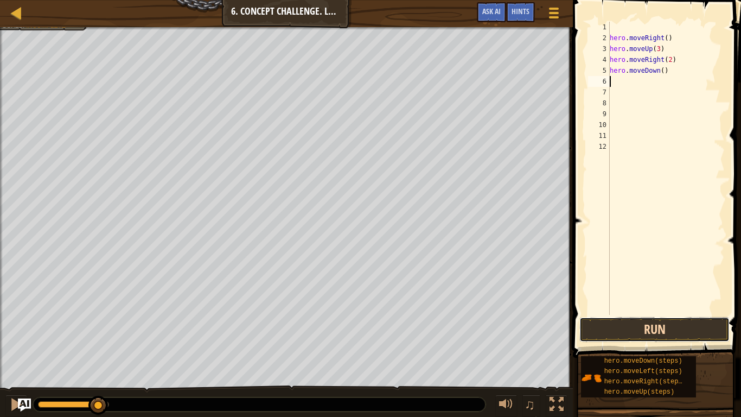
click at [691, 324] on button "Run" at bounding box center [654, 329] width 150 height 25
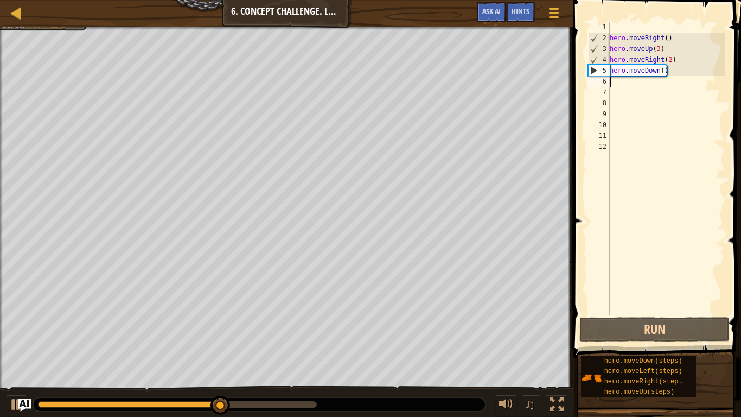
type textarea "h"
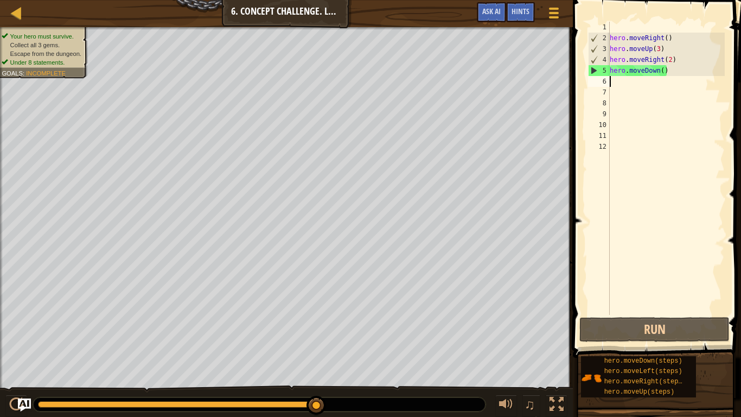
click at [663, 70] on div "hero . moveRight ( ) hero . moveUp ( 3 ) hero . moveRight ( 2 ) hero . moveDown…" at bounding box center [665, 179] width 117 height 315
type textarea "hero.moveDown(2)"
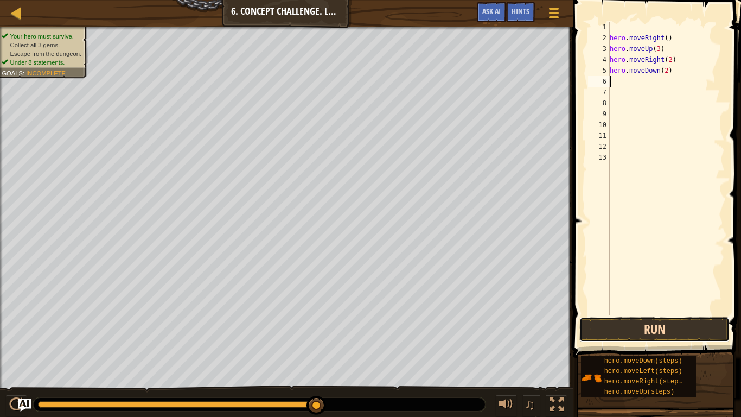
click at [647, 322] on button "Run" at bounding box center [654, 329] width 150 height 25
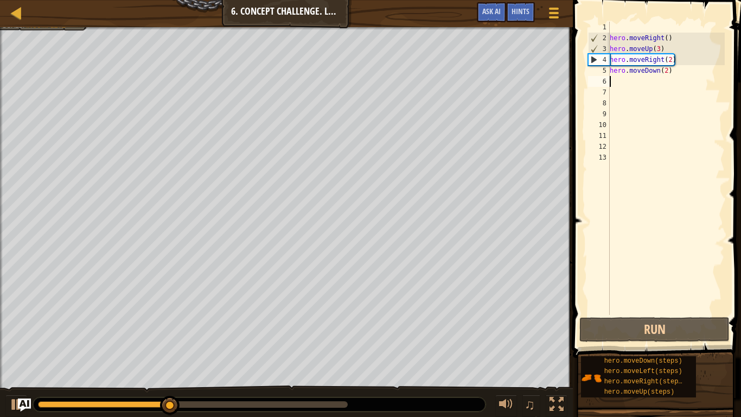
click at [666, 72] on div "hero . moveRight ( ) hero . moveUp ( 3 ) hero . moveRight ( 2 ) hero . moveDown…" at bounding box center [665, 179] width 117 height 315
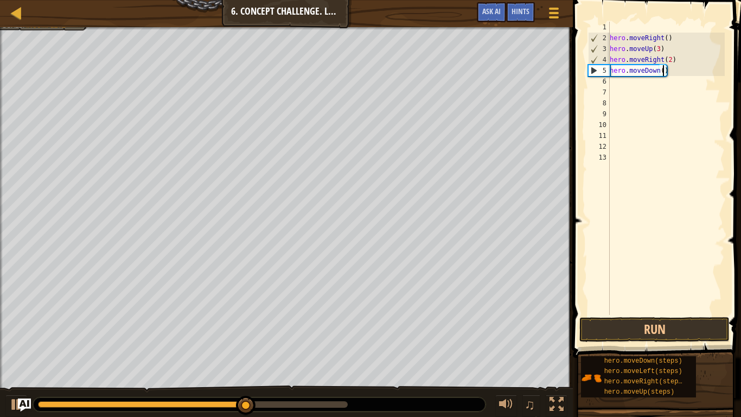
scroll to position [5, 8]
type textarea "hero.moveDown(3)"
click at [676, 324] on button "Run" at bounding box center [654, 329] width 150 height 25
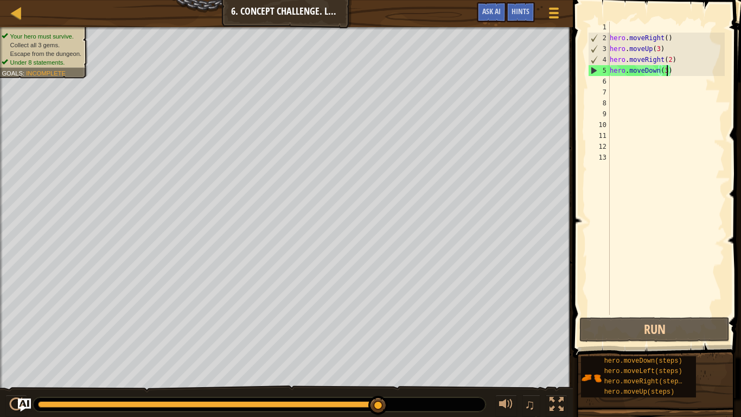
click at [619, 84] on div "hero . moveRight ( ) hero . moveUp ( 3 ) hero . moveRight ( 2 ) hero . moveDown…" at bounding box center [665, 179] width 117 height 315
type textarea "h"
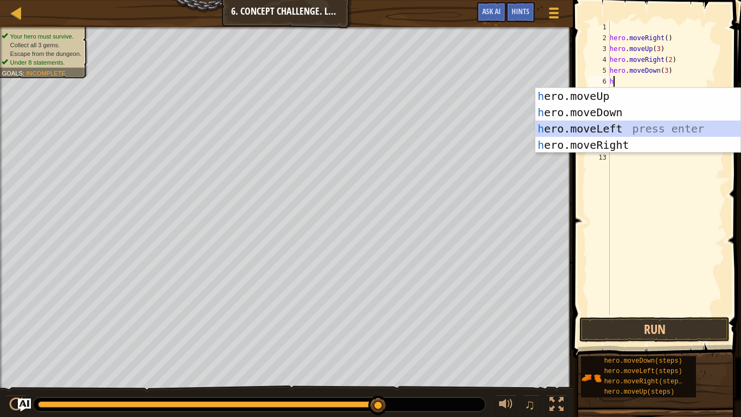
click at [624, 126] on div "h ero.moveUp press enter h ero.moveDown press enter h ero.moveLeft press enter …" at bounding box center [637, 137] width 205 height 98
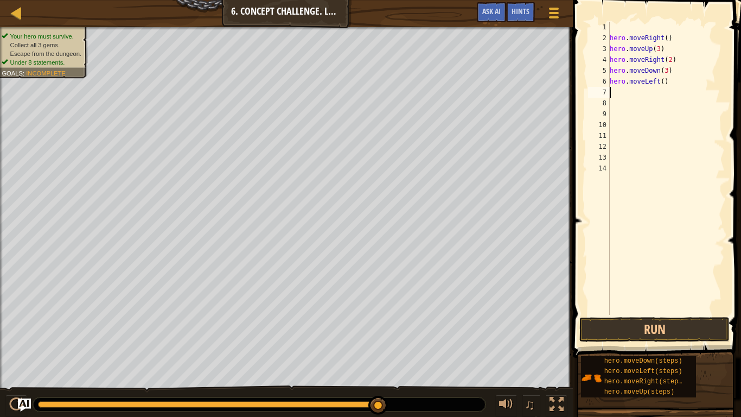
type textarea "h"
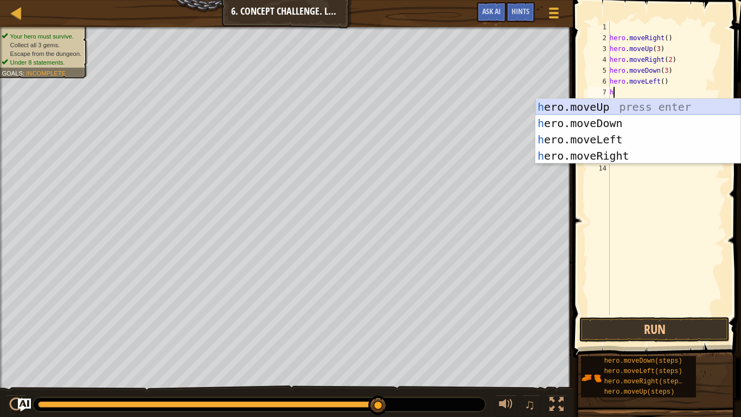
click at [604, 106] on div "h ero.moveUp press enter h ero.moveDown press enter h ero.moveLeft press enter …" at bounding box center [637, 148] width 205 height 98
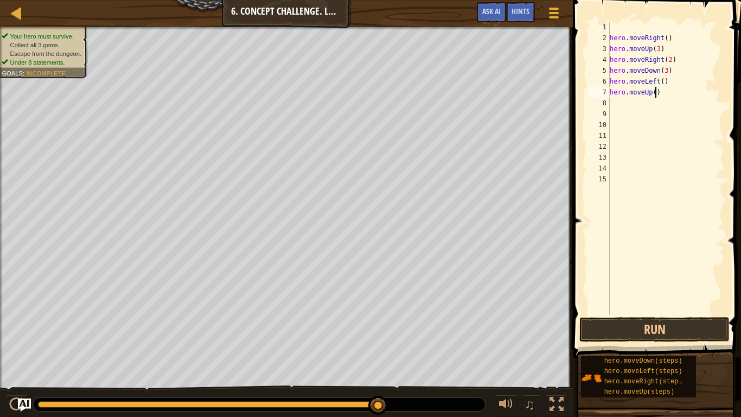
click at [656, 93] on div "hero . moveRight ( ) hero . moveUp ( 3 ) hero . moveRight ( 2 ) hero . moveDown…" at bounding box center [665, 179] width 117 height 315
type textarea "hero.moveUp(2)"
click at [618, 100] on div "hero . moveRight ( ) hero . moveUp ( 3 ) hero . moveRight ( 2 ) hero . moveDown…" at bounding box center [665, 179] width 117 height 315
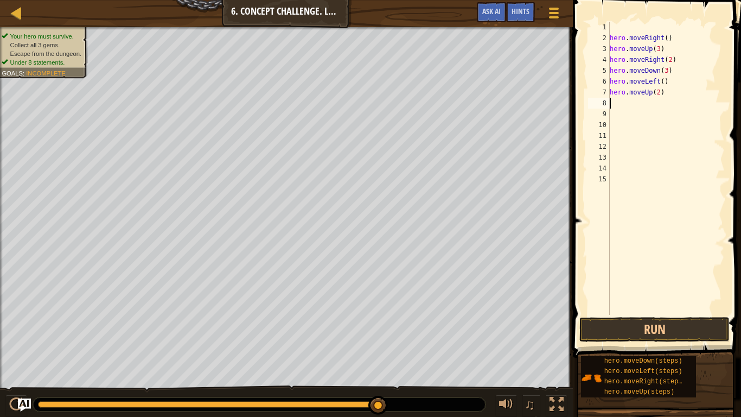
type textarea "h"
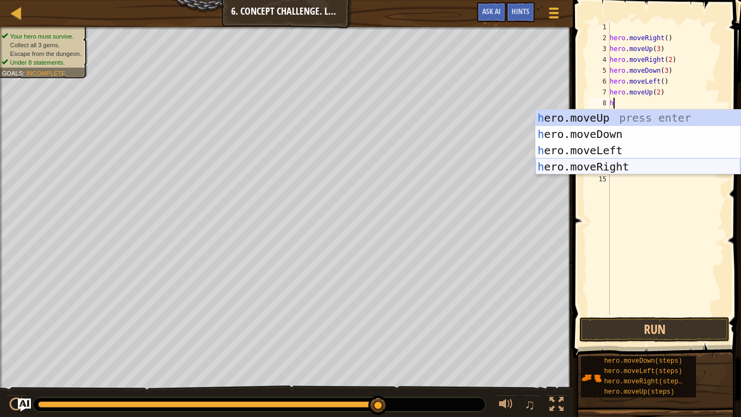
click at [621, 165] on div "h ero.moveUp press enter h ero.moveDown press enter h ero.moveLeft press enter …" at bounding box center [637, 159] width 205 height 98
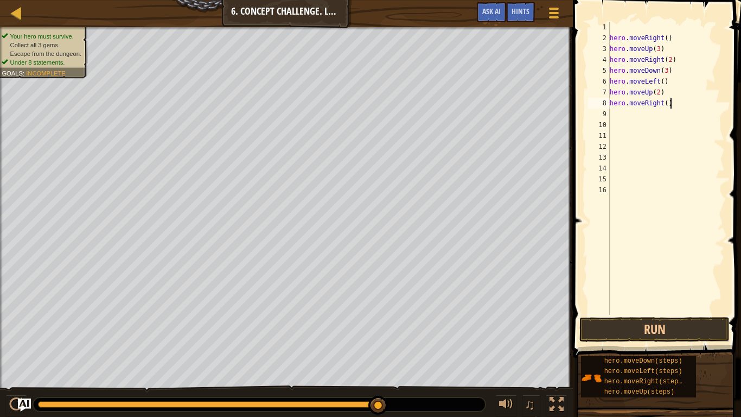
click at [669, 104] on div "hero . moveRight ( ) hero . moveUp ( 3 ) hero . moveRight ( 2 ) hero . moveDown…" at bounding box center [665, 179] width 117 height 315
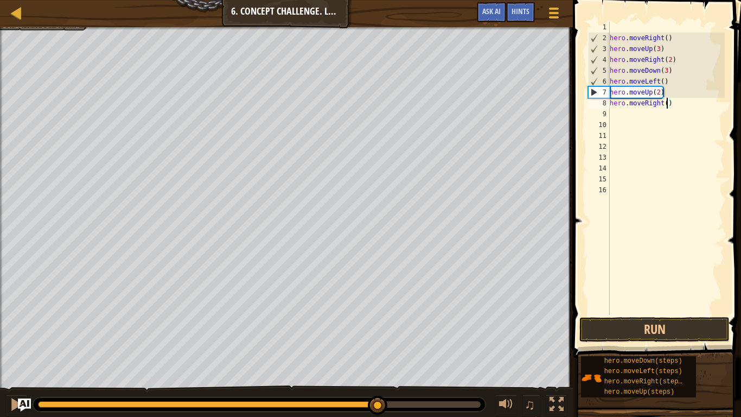
click at [667, 106] on div "hero . moveRight ( ) hero . moveUp ( 3 ) hero . moveRight ( 2 ) hero . moveDown…" at bounding box center [665, 179] width 117 height 315
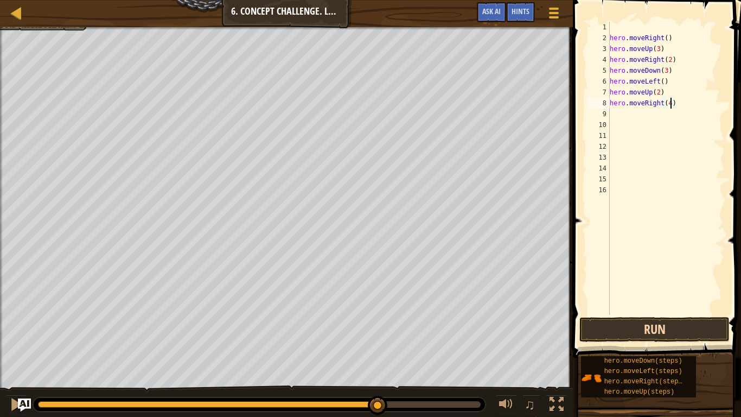
type textarea "hero.moveRight(4)"
click at [703, 324] on button "Run" at bounding box center [654, 329] width 150 height 25
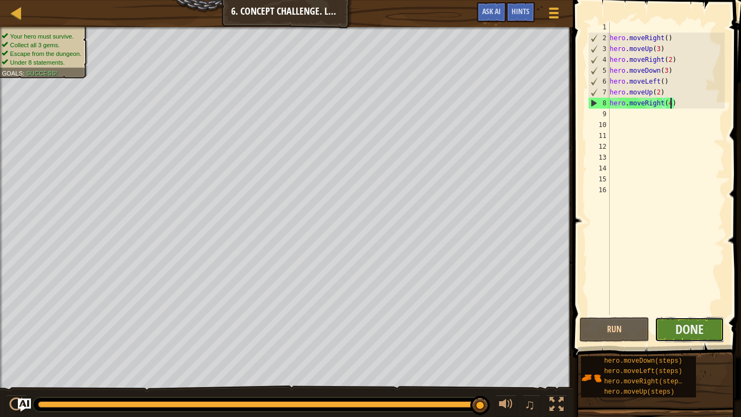
click at [712, 324] on button "Done" at bounding box center [690, 329] width 70 height 25
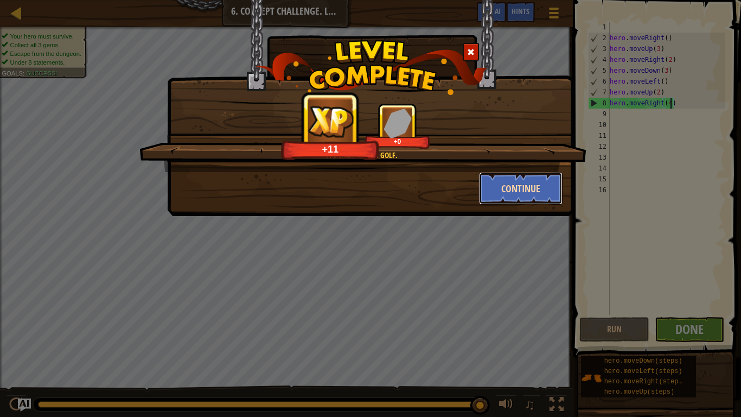
click at [495, 183] on button "Continue" at bounding box center [521, 188] width 84 height 33
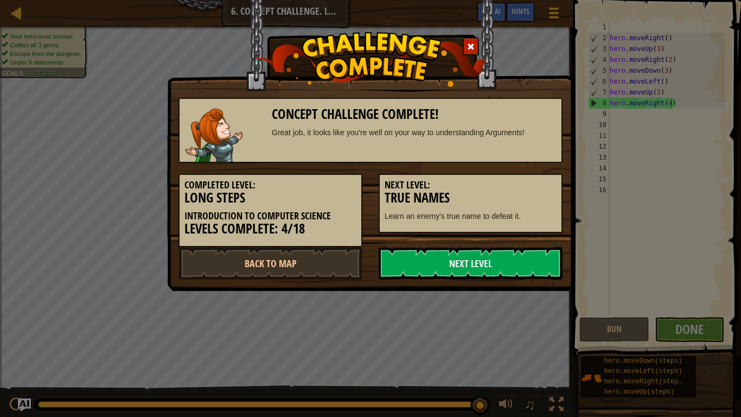
click at [489, 281] on div "Concept Challenge Complete! Great job, it looks like you're well on your way to…" at bounding box center [370, 145] width 407 height 291
click at [476, 258] on link "Next Level" at bounding box center [471, 263] width 184 height 33
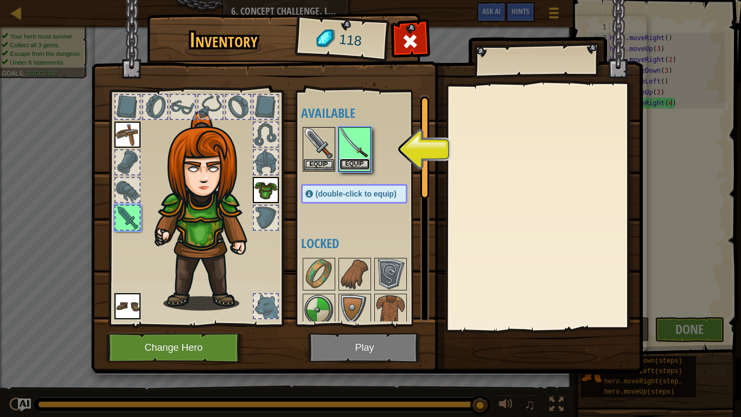
click at [344, 162] on button "Equip" at bounding box center [354, 163] width 30 height 11
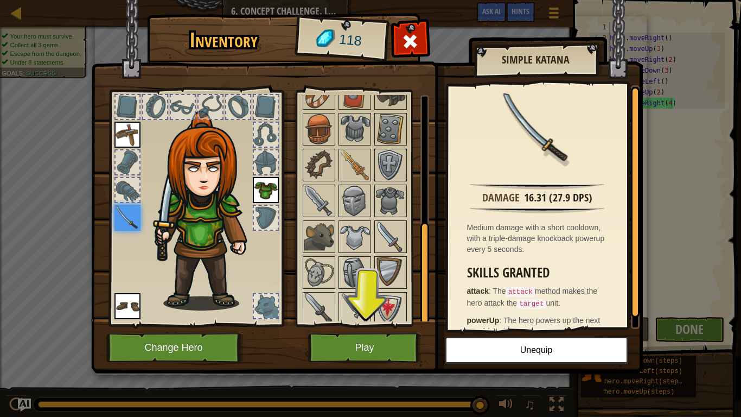
scroll to position [291, 0]
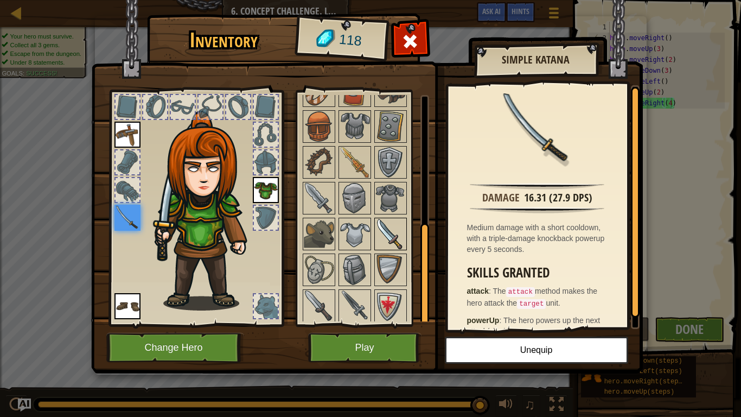
click at [381, 235] on img at bounding box center [390, 234] width 30 height 30
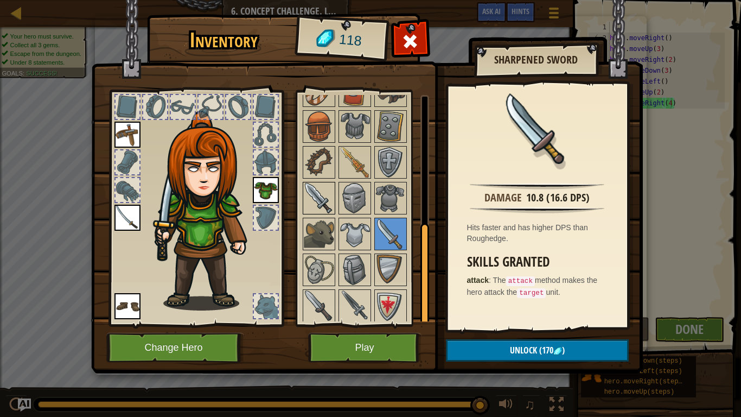
click at [321, 206] on img at bounding box center [319, 198] width 30 height 30
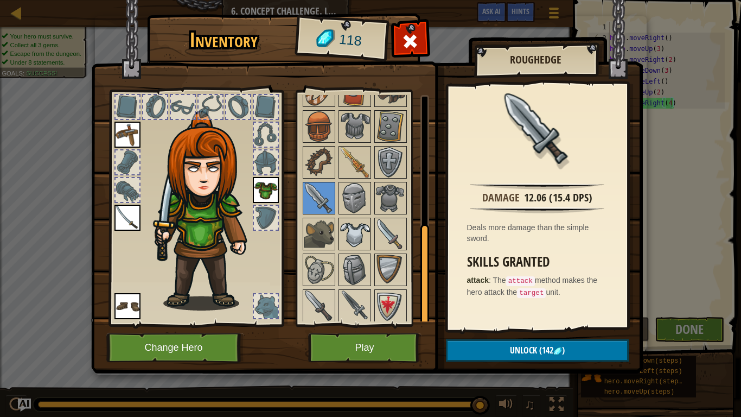
scroll to position [293, 0]
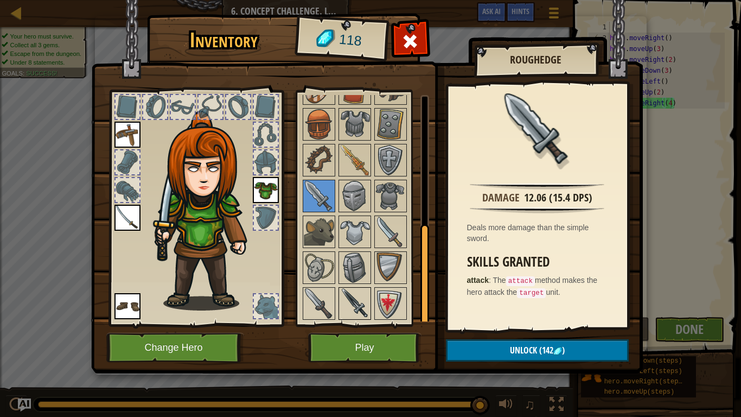
click at [350, 294] on img at bounding box center [354, 303] width 30 height 30
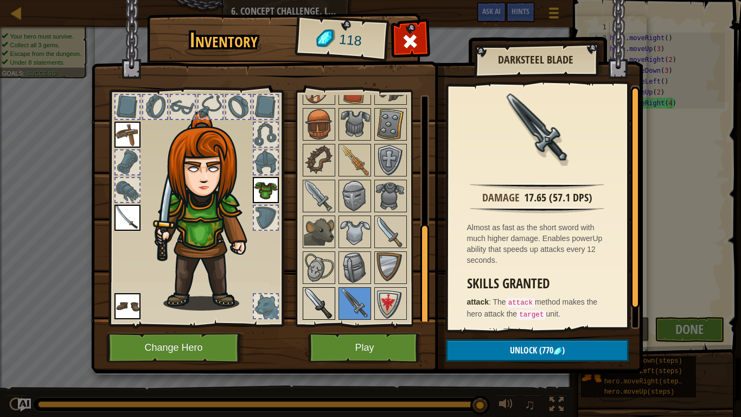
click at [315, 299] on img at bounding box center [319, 303] width 30 height 30
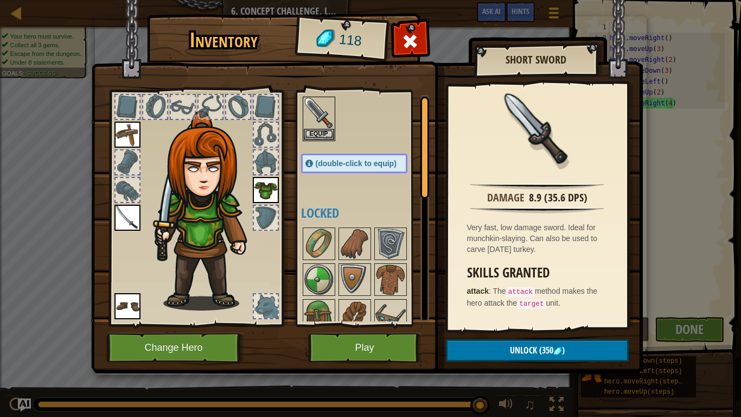
scroll to position [0, 0]
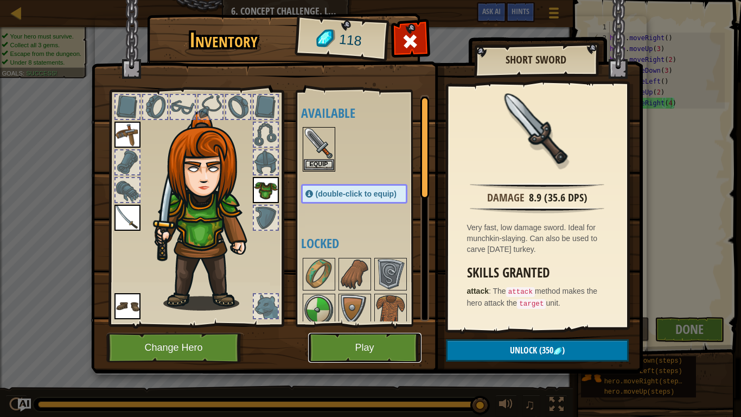
click at [376, 324] on button "Play" at bounding box center [364, 347] width 113 height 30
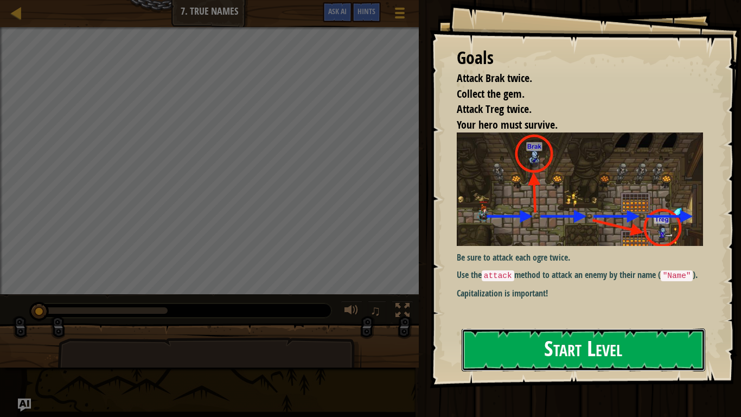
click at [508, 324] on button "Start Level" at bounding box center [584, 349] width 244 height 43
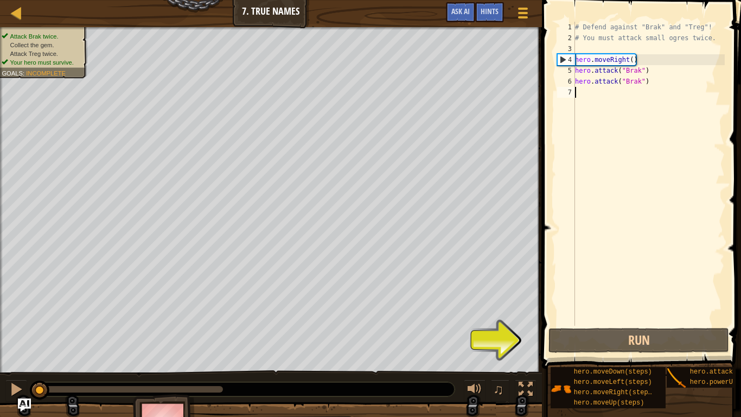
click at [649, 78] on div "# Defend against "Brak" and "Treg"! # You must attack small ogres twice. hero .…" at bounding box center [649, 184] width 152 height 325
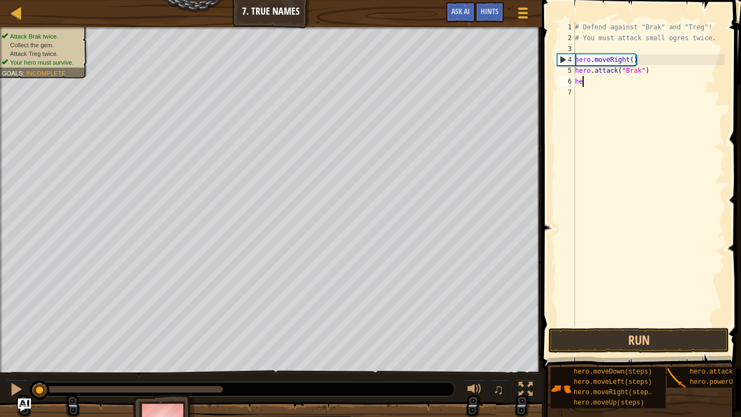
type textarea "h"
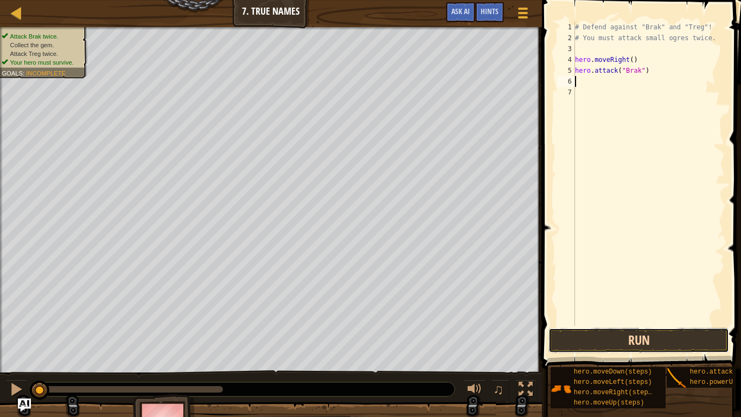
click at [597, 324] on button "Run" at bounding box center [638, 340] width 181 height 25
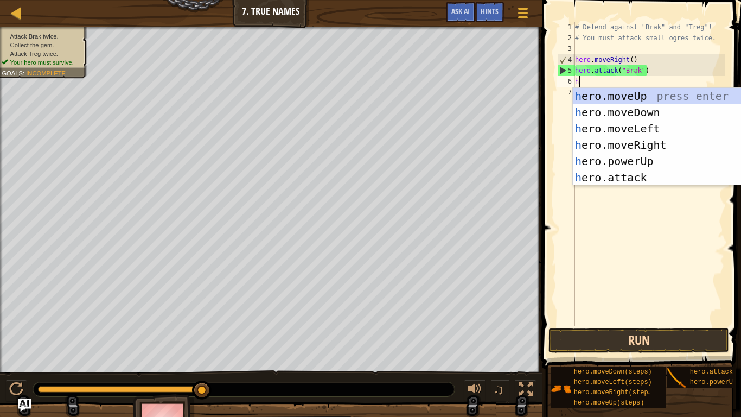
scroll to position [5, 0]
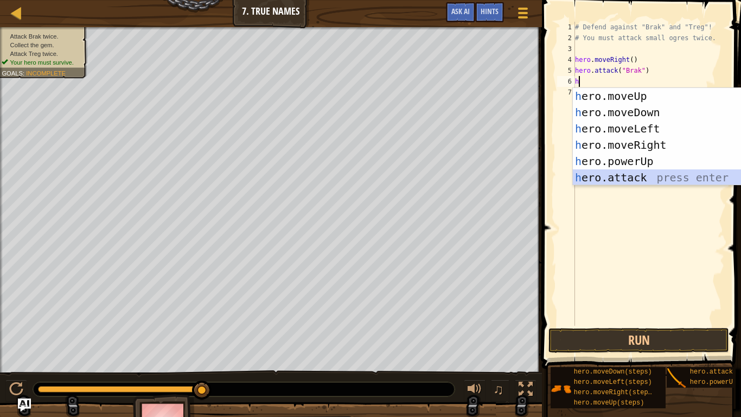
click at [640, 182] on div "h ero.moveUp press enter h ero.moveDown press enter h ero.moveLeft press enter …" at bounding box center [675, 153] width 205 height 130
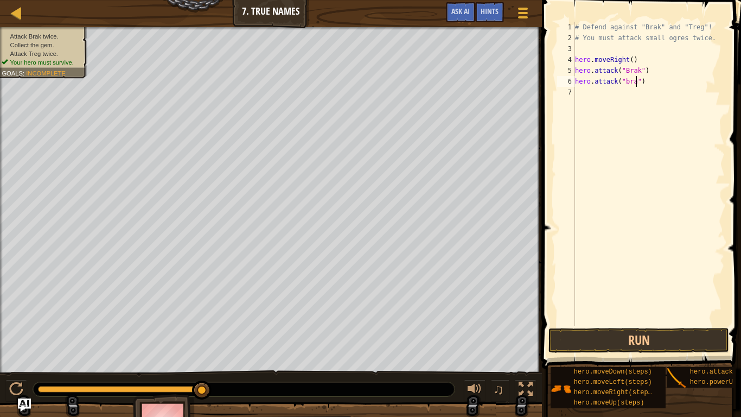
type textarea "hero.attack("brak")"
click at [683, 324] on button "Run" at bounding box center [638, 340] width 181 height 25
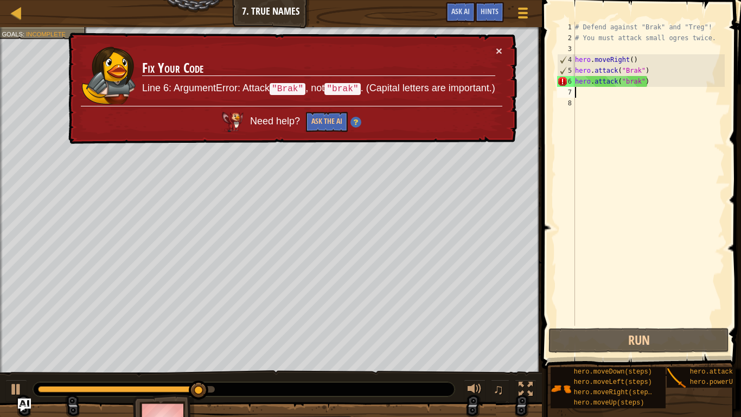
click at [626, 83] on div "# Defend against "Brak" and "Treg"! # You must attack small ogres twice. hero .…" at bounding box center [649, 184] width 152 height 325
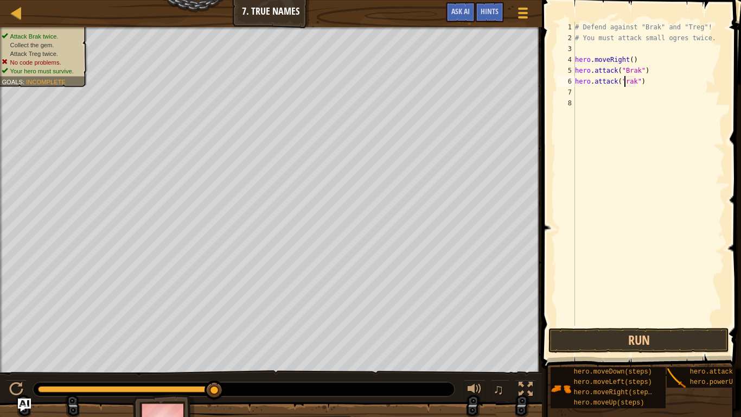
scroll to position [5, 8]
type textarea "hero.attack("Brak")"
click at [688, 324] on button "Run" at bounding box center [638, 340] width 181 height 25
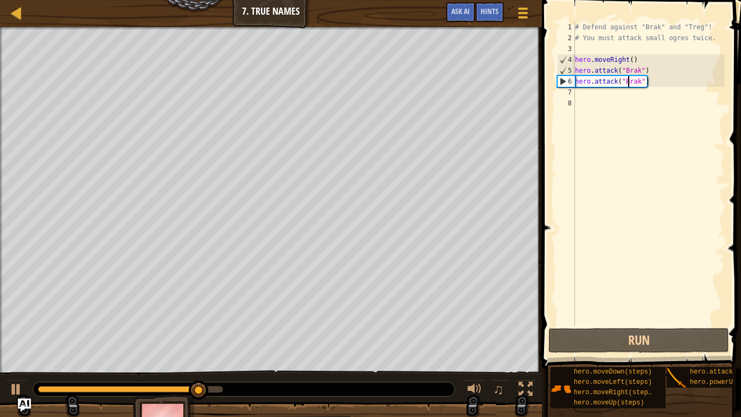
click at [585, 91] on div "# Defend against "Brak" and "Treg"! # You must attack small ogres twice. hero .…" at bounding box center [649, 184] width 152 height 325
type textarea "h"
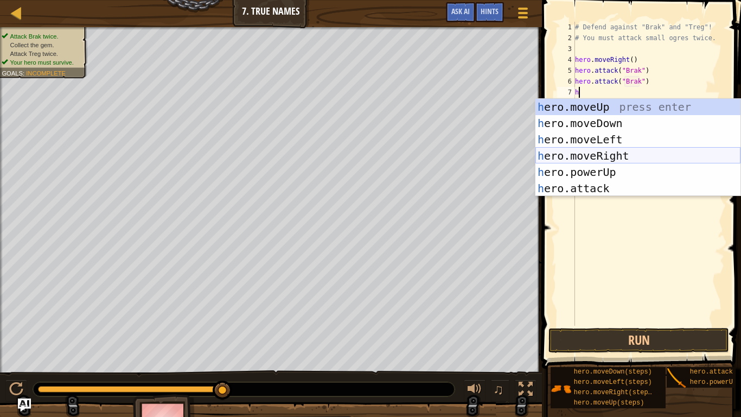
click at [594, 156] on div "h ero.moveUp press enter h ero.moveDown press enter h ero.moveLeft press enter …" at bounding box center [637, 164] width 205 height 130
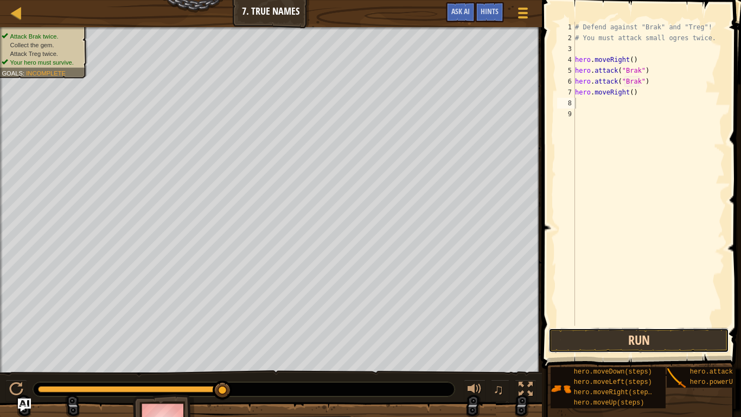
click at [642, 324] on button "Run" at bounding box center [638, 340] width 181 height 25
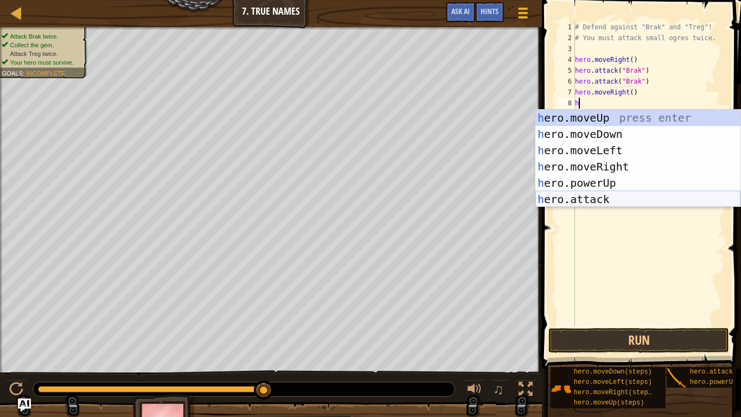
click at [625, 195] on div "h ero.moveUp press enter h ero.moveDown press enter h ero.moveLeft press enter …" at bounding box center [637, 175] width 205 height 130
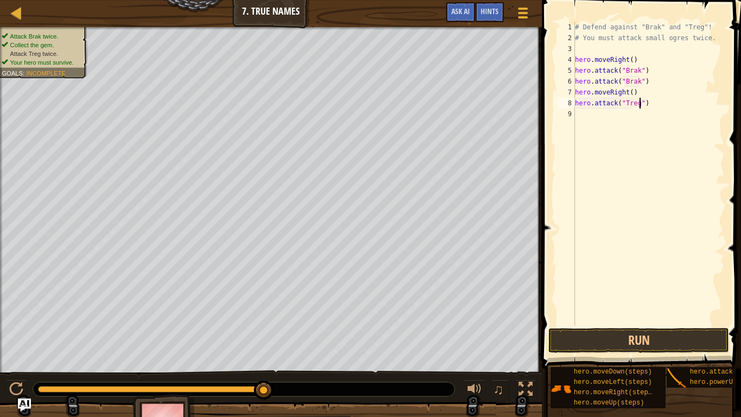
scroll to position [5, 9]
type textarea "hero.attack("Treg")"
click at [673, 324] on button "Run" at bounding box center [638, 340] width 181 height 25
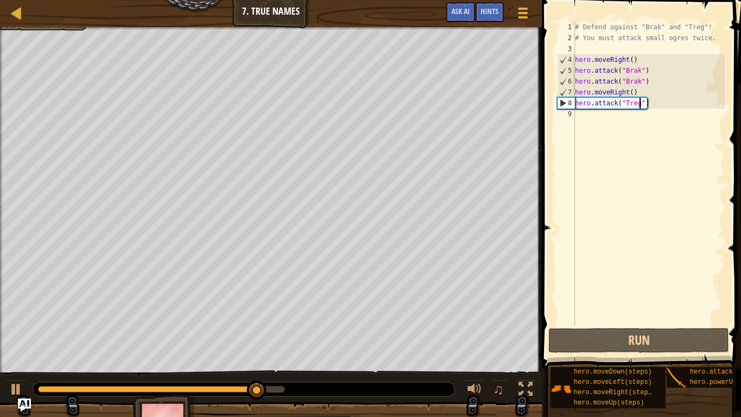
click at [573, 112] on div "9" at bounding box center [566, 113] width 18 height 11
click at [577, 113] on div "# Defend against "Brak" and "Treg"! # You must attack small ogres twice. hero .…" at bounding box center [649, 184] width 152 height 325
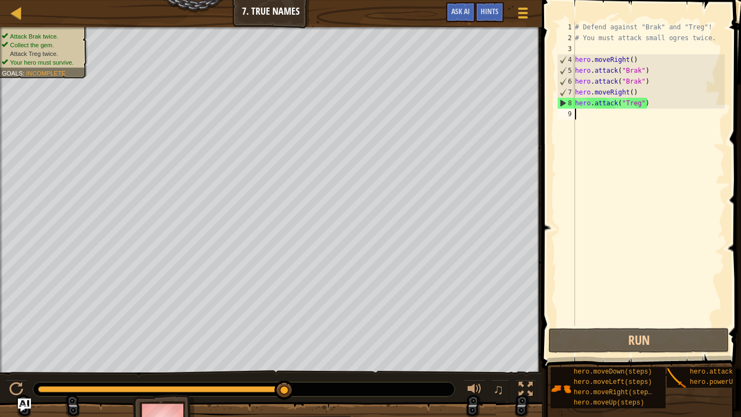
type textarea "j"
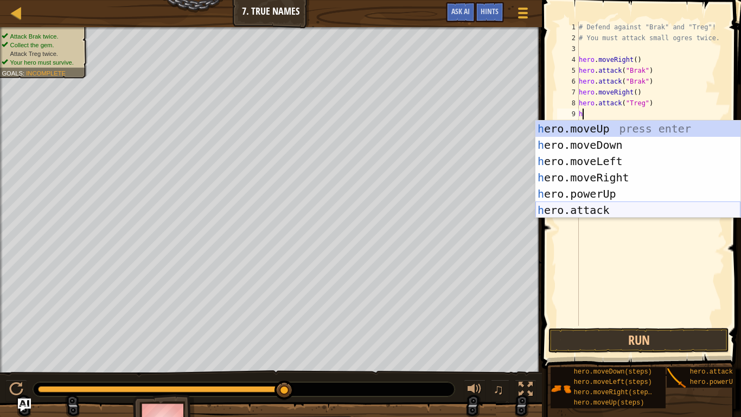
click at [599, 207] on div "h ero.moveUp press enter h ero.moveDown press enter h ero.moveLeft press enter …" at bounding box center [637, 185] width 205 height 130
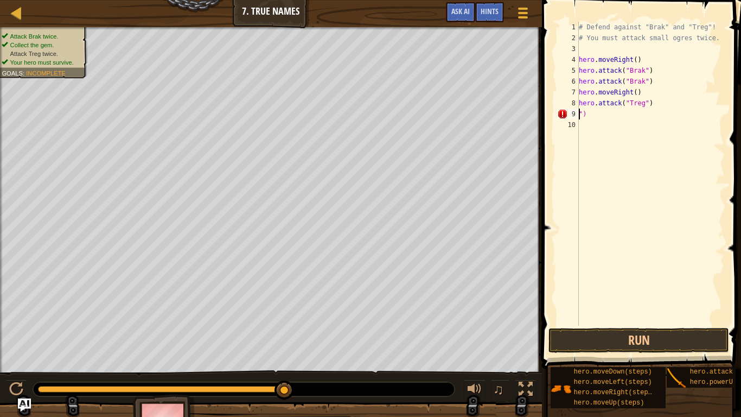
scroll to position [5, 1]
click at [605, 111] on div "# Defend against "Brak" and "Treg"! # You must attack small ogres twice. hero .…" at bounding box center [650, 184] width 148 height 325
type textarea """
type textarea "h"
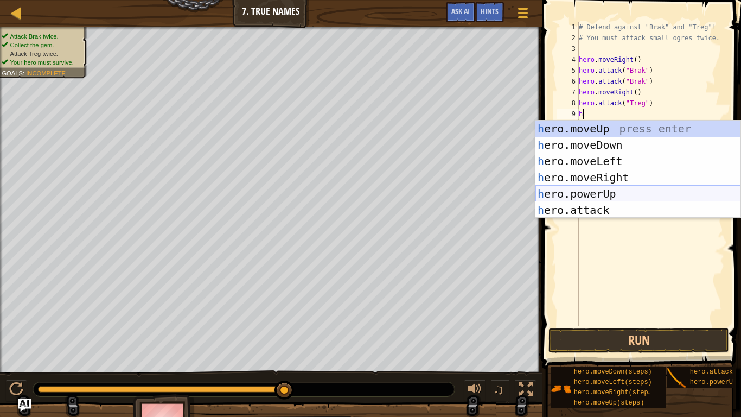
click at [628, 187] on div "h ero.moveUp press enter h ero.moveDown press enter h ero.moveLeft press enter …" at bounding box center [637, 185] width 205 height 130
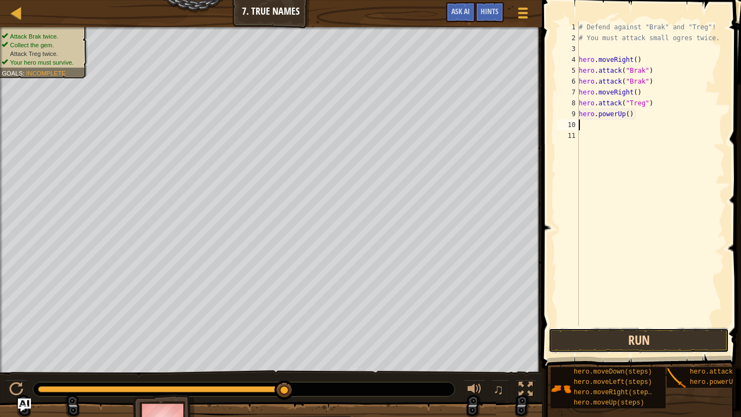
click at [622, 324] on button "Run" at bounding box center [638, 340] width 181 height 25
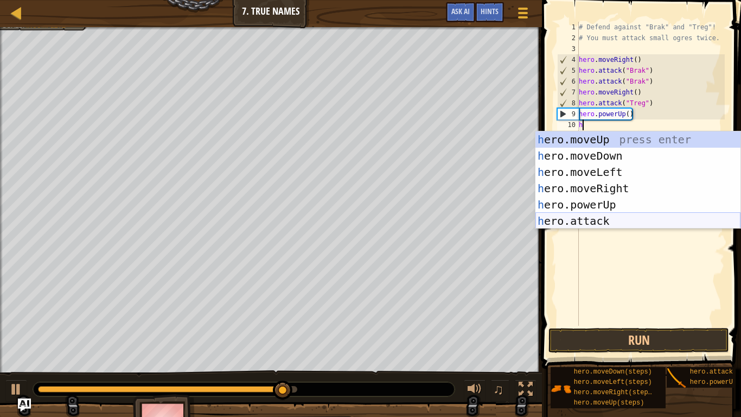
click at [602, 224] on div "h ero.moveUp press enter h ero.moveDown press enter h ero.moveLeft press enter …" at bounding box center [637, 196] width 205 height 130
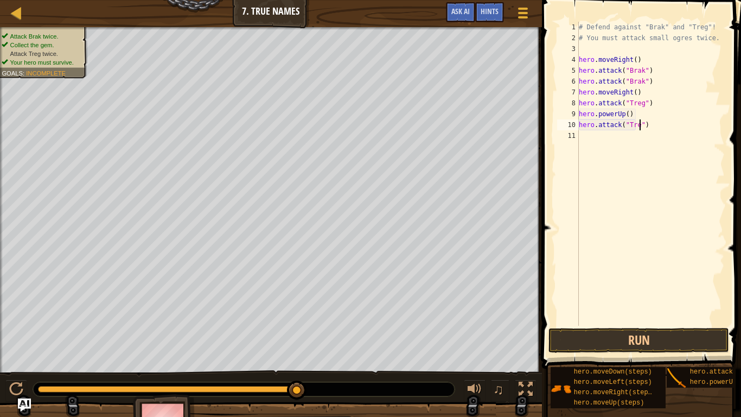
type textarea "hero.attack("Treg")"
click at [659, 324] on button "Run" at bounding box center [638, 340] width 181 height 25
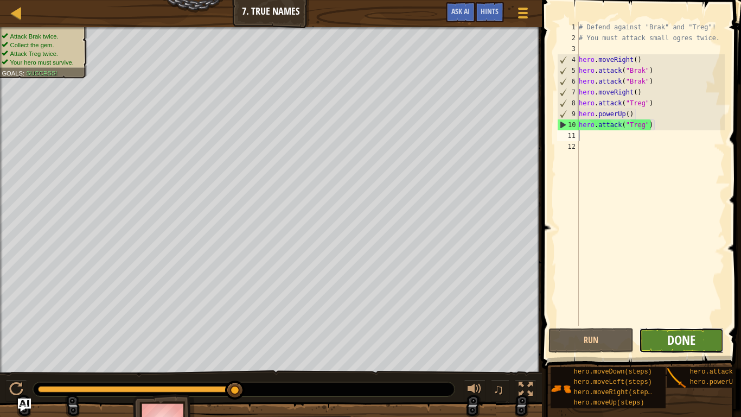
click at [671, 324] on span "Done" at bounding box center [681, 339] width 28 height 17
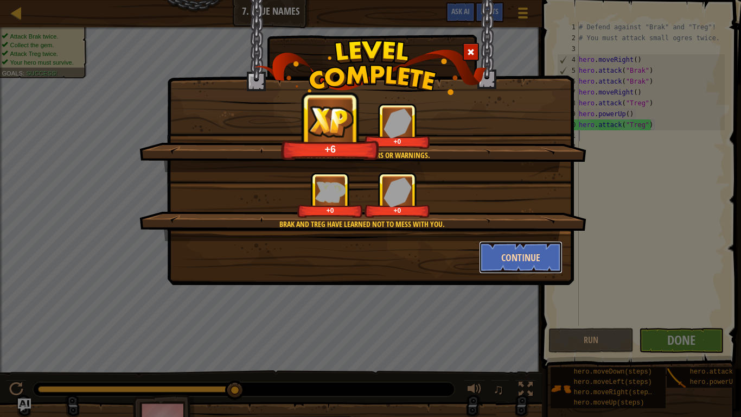
click at [513, 259] on button "Continue" at bounding box center [521, 257] width 84 height 33
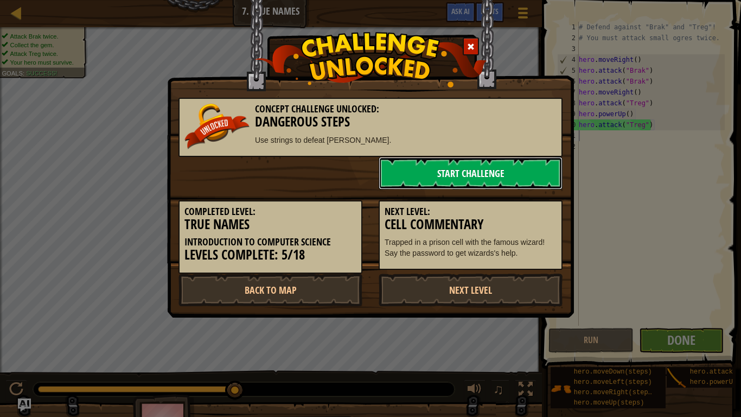
click at [485, 167] on link "Start Challenge" at bounding box center [471, 173] width 184 height 33
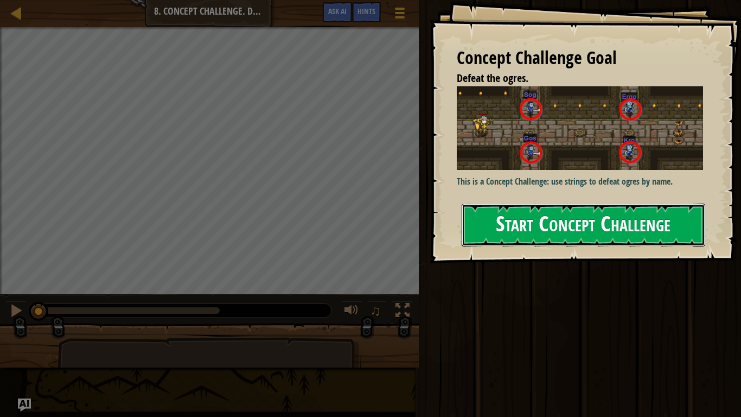
click at [555, 227] on button "Start Concept Challenge" at bounding box center [584, 224] width 244 height 43
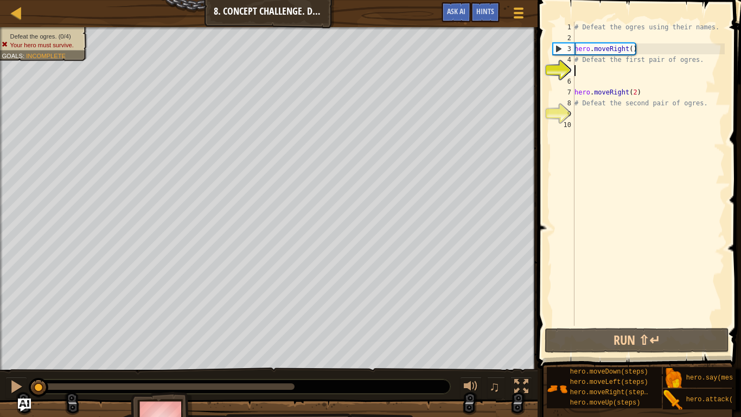
scroll to position [5, 0]
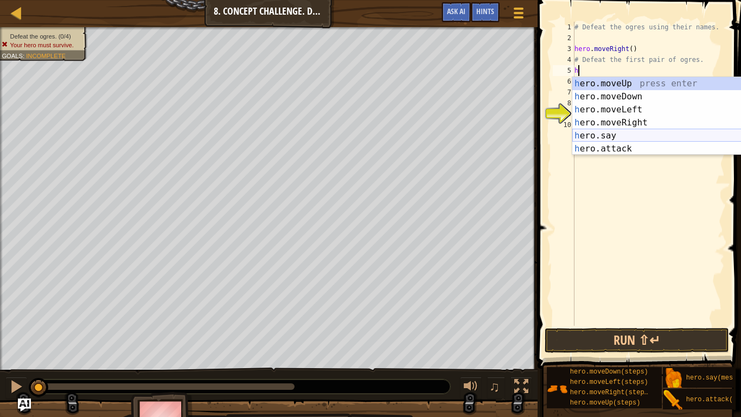
click at [602, 134] on div "h ero.moveUp press enter h ero.moveDown press enter h ero.moveLeft press enter …" at bounding box center [674, 129] width 205 height 104
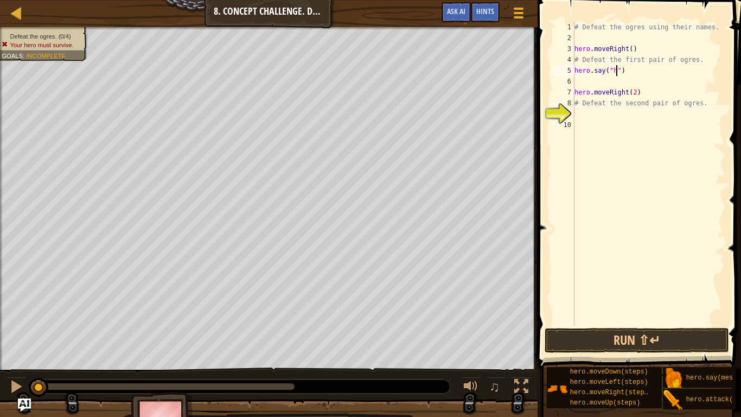
scroll to position [5, 7]
type textarea "hero.say("hi")"
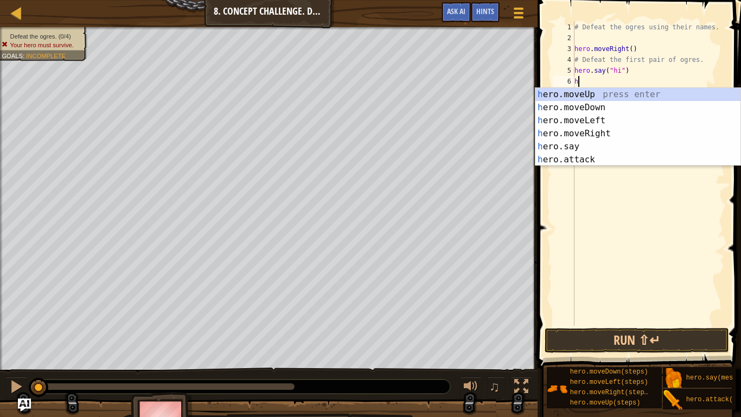
scroll to position [5, 1]
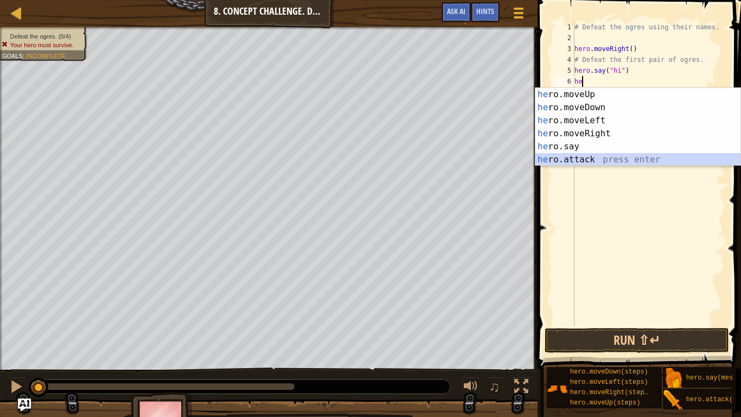
click at [593, 162] on div "he ro.moveUp press enter he ro.moveDown press enter he ro.moveLeft press enter …" at bounding box center [637, 140] width 205 height 104
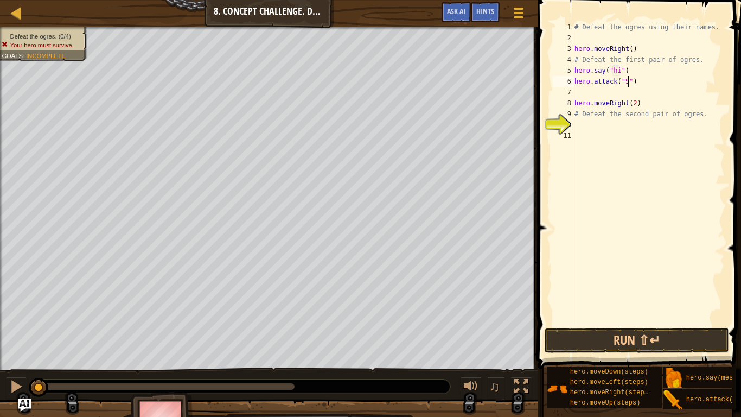
scroll to position [5, 8]
type textarea "hero.attack("Sog")"
click at [600, 93] on div "# Defeat the ogres using their names. hero . moveRight ( ) # Defeat the first p…" at bounding box center [648, 184] width 152 height 325
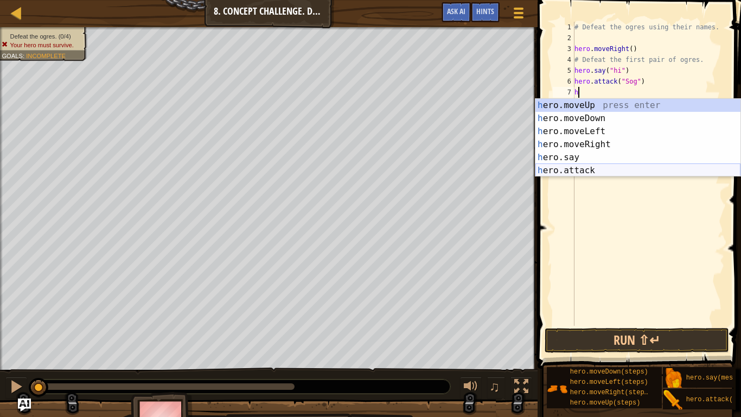
click at [599, 171] on div "h ero.moveUp press enter h ero.moveDown press enter h ero.moveLeft press enter …" at bounding box center [637, 151] width 205 height 104
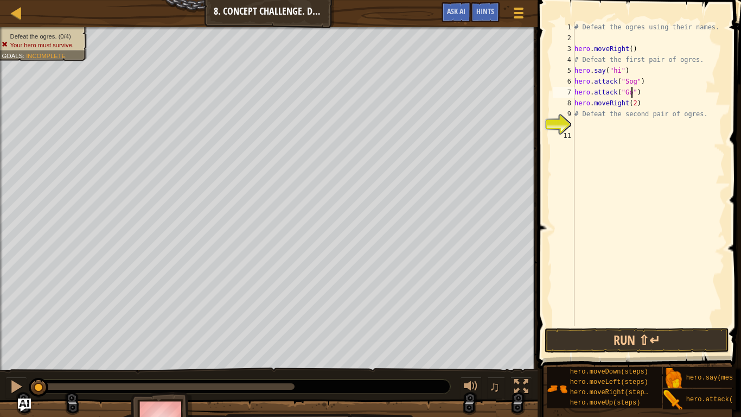
scroll to position [5, 9]
type textarea "hero.attack("Gos")"
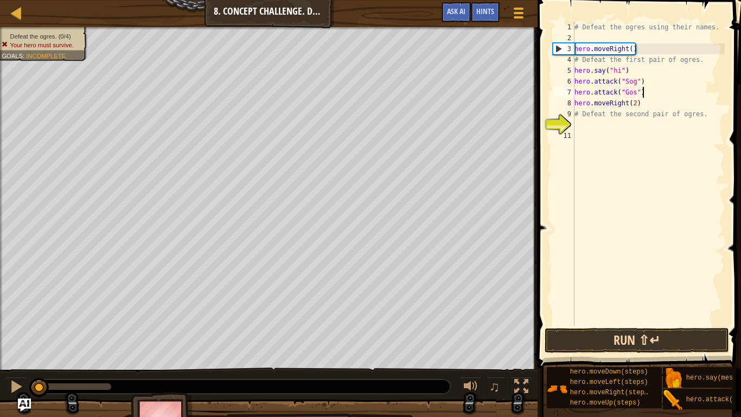
type textarea "hero.attack("Gos")"
click at [681, 324] on button "Run ⇧↵" at bounding box center [637, 340] width 184 height 25
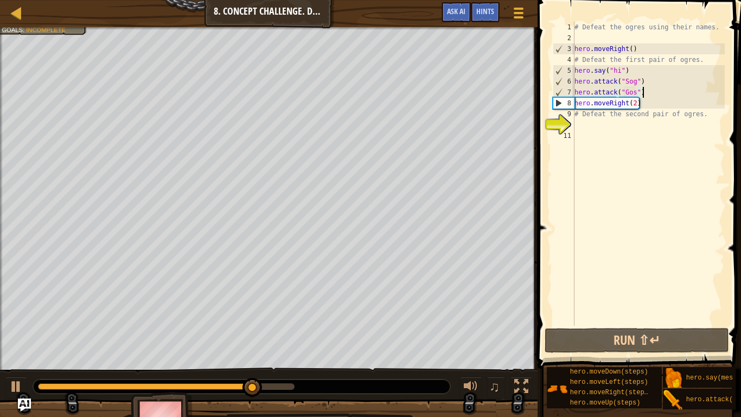
click at [649, 157] on div "# Defeat the ogres using their names. hero . moveRight ( ) # Defeat the first p…" at bounding box center [648, 184] width 152 height 325
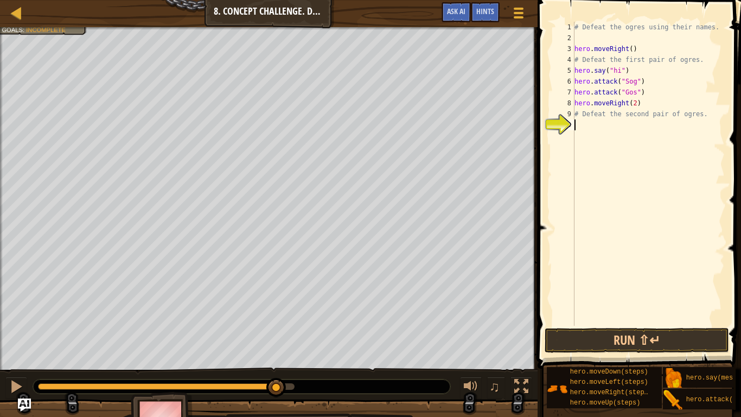
click at [634, 70] on div "# Defeat the ogres using their names. hero . moveRight ( ) # Defeat the first p…" at bounding box center [648, 184] width 152 height 325
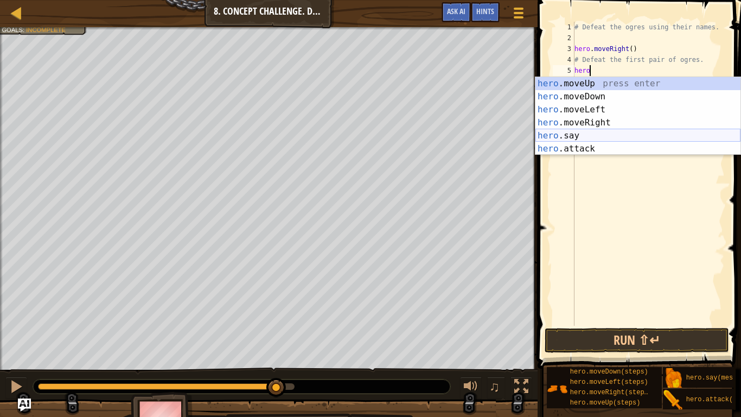
click at [604, 135] on div "hero .moveUp press enter hero .moveDown press enter hero .moveLeft press enter …" at bounding box center [637, 129] width 205 height 104
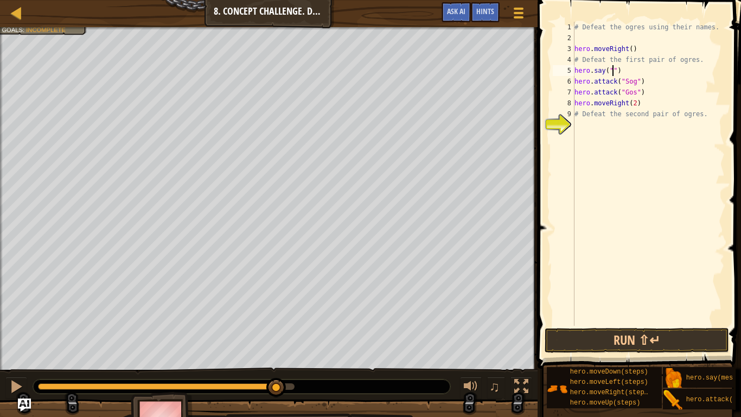
click at [634, 98] on div "# Defeat the ogres using their names. hero . moveRight ( ) # Defeat the first p…" at bounding box center [648, 184] width 152 height 325
click at [642, 92] on div "# Defeat the ogres using their names. hero . moveRight ( ) # Defeat the first p…" at bounding box center [648, 184] width 152 height 325
type textarea "hero.attack("Gos")"
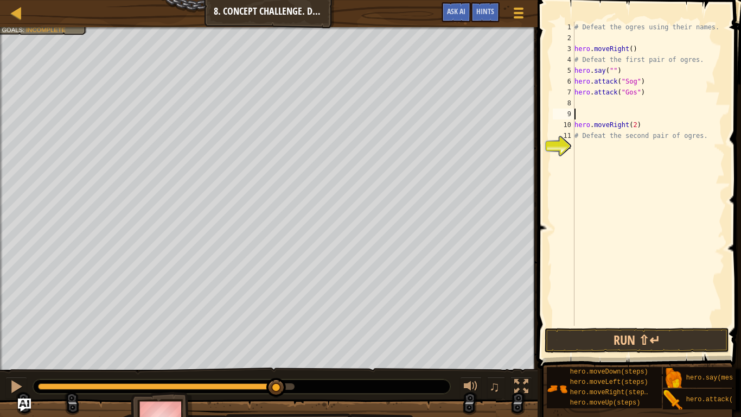
click at [603, 64] on div "# Defeat the ogres using their names. hero . moveRight ( ) # Defeat the first p…" at bounding box center [648, 184] width 152 height 325
type textarea "# Defet the first pair of ogres."
click at [581, 102] on div "# Defeat the ogres using their names. hero . moveRight ( ) # Defet the first pa…" at bounding box center [648, 184] width 152 height 325
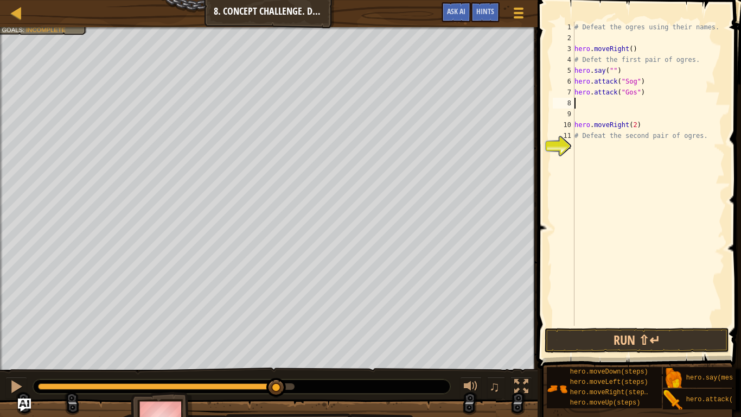
type textarea "j"
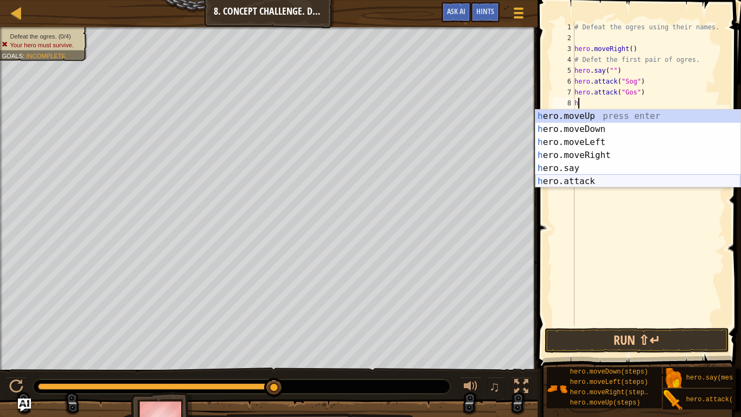
click at [591, 183] on div "h ero.moveUp press enter h ero.moveDown press enter h ero.moveLeft press enter …" at bounding box center [637, 162] width 205 height 104
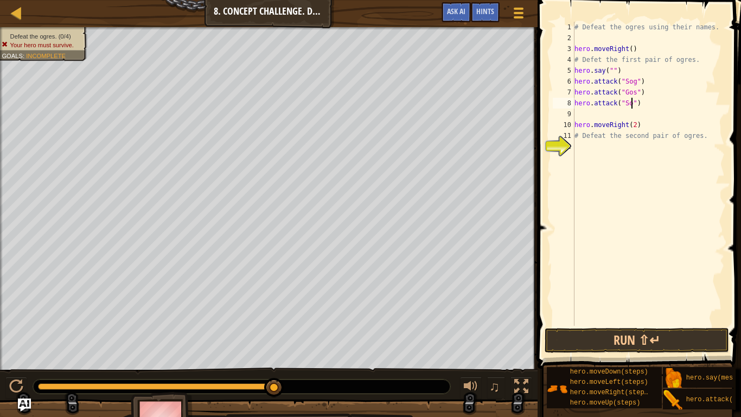
type textarea "hero.attack("Sog")"
click at [603, 116] on div "# Defeat the ogres using their names. hero . moveRight ( ) # Defet the first pa…" at bounding box center [648, 184] width 152 height 325
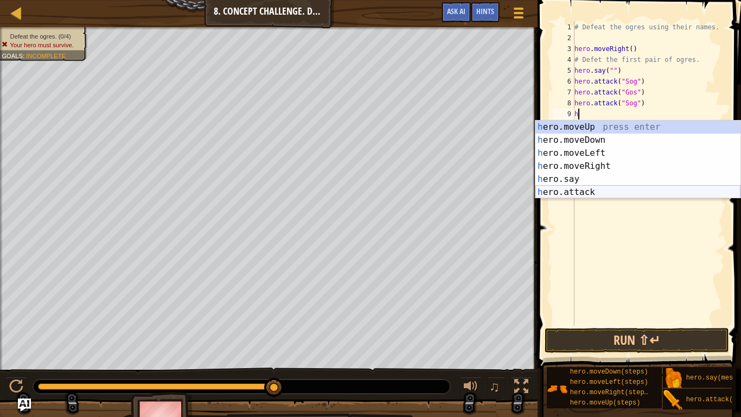
click at [599, 190] on div "h ero.moveUp press enter h ero.moveDown press enter h ero.moveLeft press enter …" at bounding box center [637, 172] width 205 height 104
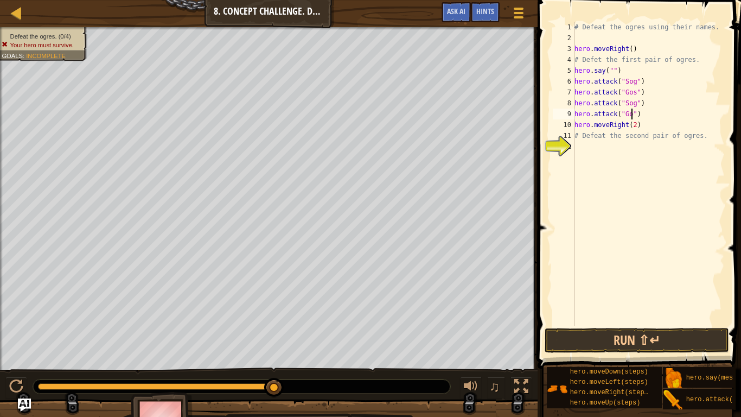
type textarea "hero.attack("Gos")"
click at [580, 149] on div "# Defeat the ogres using their names. hero . moveRight ( ) # Defet the first pa…" at bounding box center [648, 184] width 152 height 325
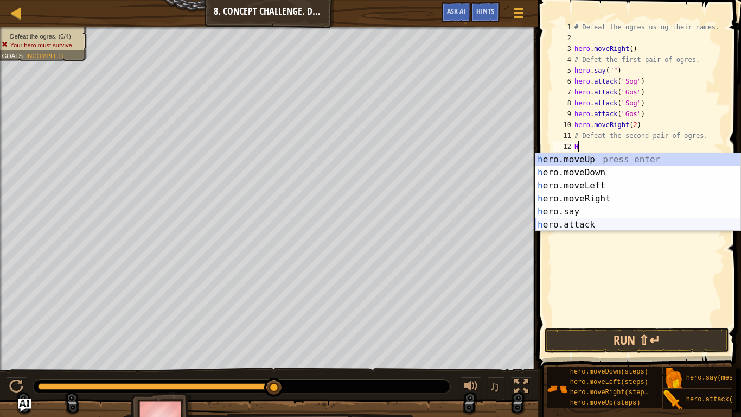
click at [581, 226] on div "h ero.moveUp press enter h ero.moveDown press enter h ero.moveLeft press enter …" at bounding box center [637, 205] width 205 height 104
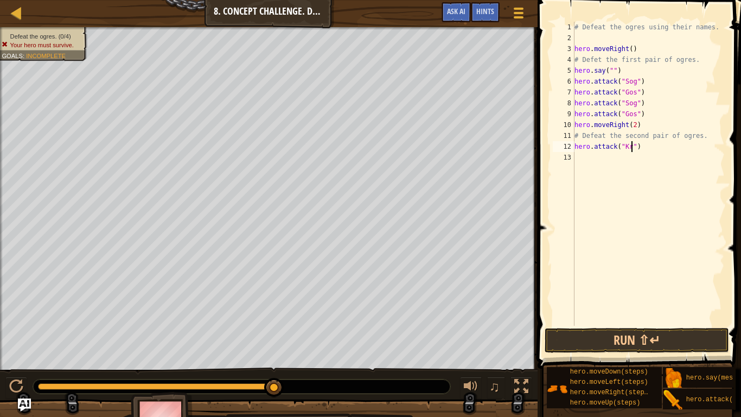
type textarea "hero.attack("Kro")"
click at [580, 157] on div "# Defeat the ogres using their names. hero . moveRight ( ) # Defet the first pa…" at bounding box center [648, 184] width 152 height 325
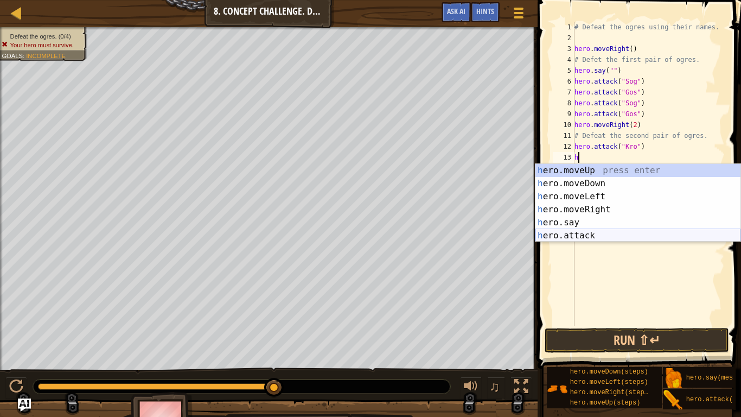
click at [573, 234] on div "h ero.moveUp press enter h ero.moveDown press enter h ero.moveLeft press enter …" at bounding box center [637, 216] width 205 height 104
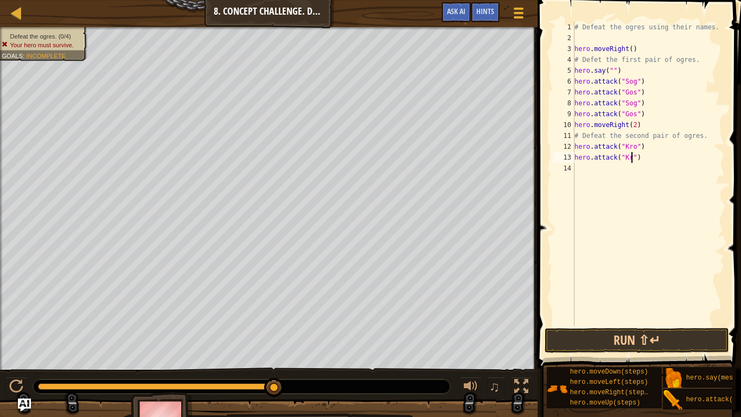
scroll to position [5, 9]
type textarea "hero.attack("Kro")"
click at [578, 172] on div "# Defeat the ogres using their names. hero . moveRight ( ) # Defet the first pa…" at bounding box center [648, 184] width 152 height 325
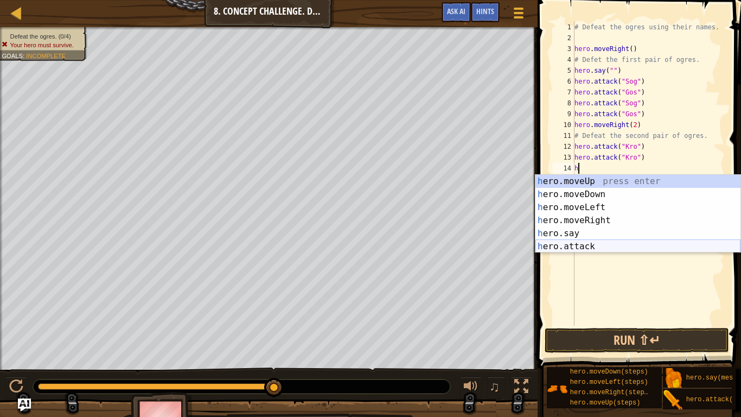
click at [600, 240] on div "h ero.moveUp press enter h ero.moveDown press enter h ero.moveLeft press enter …" at bounding box center [637, 227] width 205 height 104
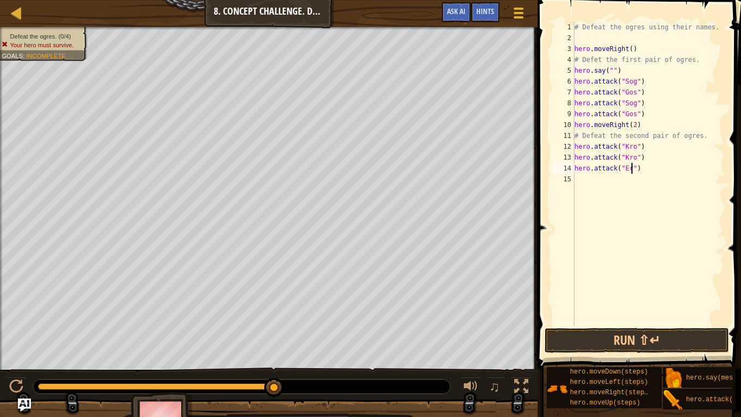
scroll to position [5, 9]
type textarea "hero.attack("Ergo")"
click at [591, 182] on div "# Defeat the ogres using their names. hero . moveRight ( ) # Defet the first pa…" at bounding box center [648, 184] width 152 height 325
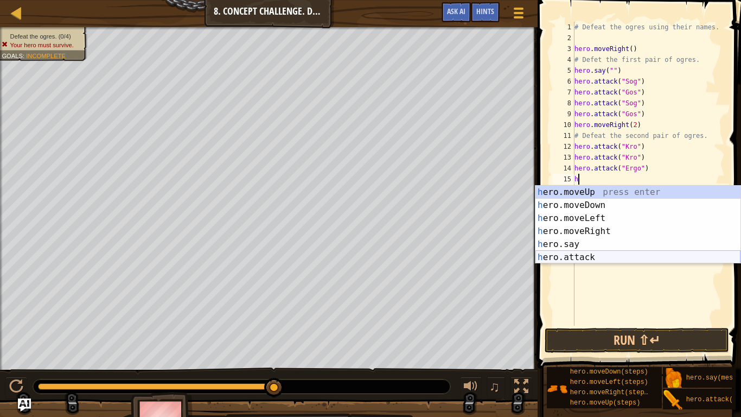
click at [588, 259] on div "h ero.moveUp press enter h ero.moveDown press enter h ero.moveLeft press enter …" at bounding box center [637, 237] width 205 height 104
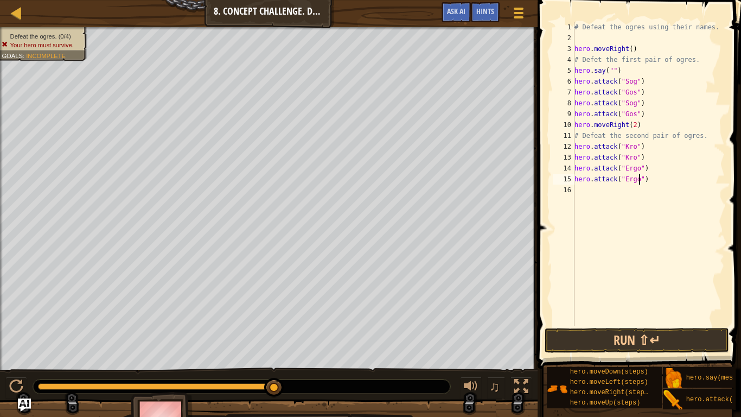
scroll to position [5, 10]
click at [662, 324] on button "Run ⇧↵" at bounding box center [637, 340] width 184 height 25
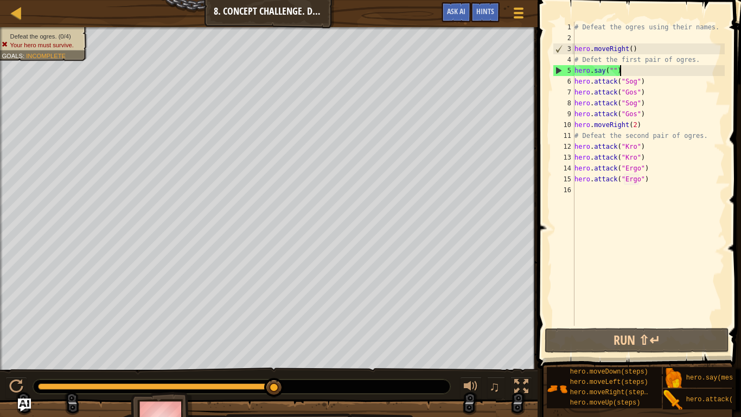
click at [627, 71] on div "# Defeat the ogres using their names. hero . moveRight ( ) # Defet the first pa…" at bounding box center [648, 184] width 152 height 325
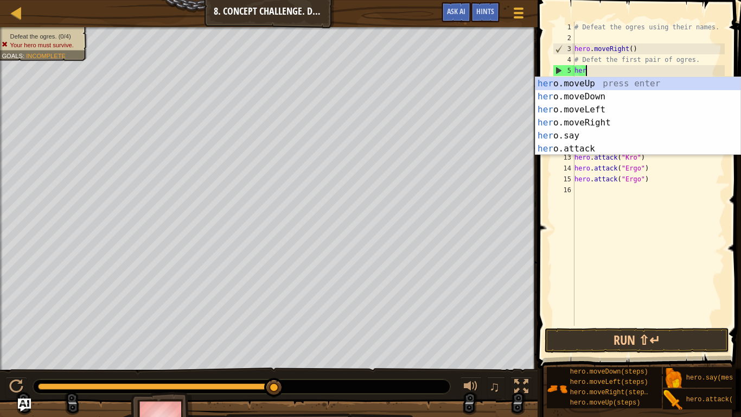
scroll to position [5, 1]
type textarea "h"
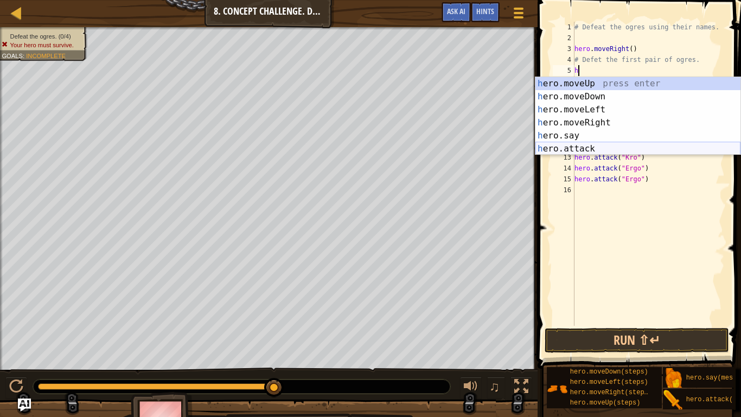
click at [586, 151] on div "h ero.moveUp press enter h ero.moveDown press enter h ero.moveLeft press enter …" at bounding box center [637, 129] width 205 height 104
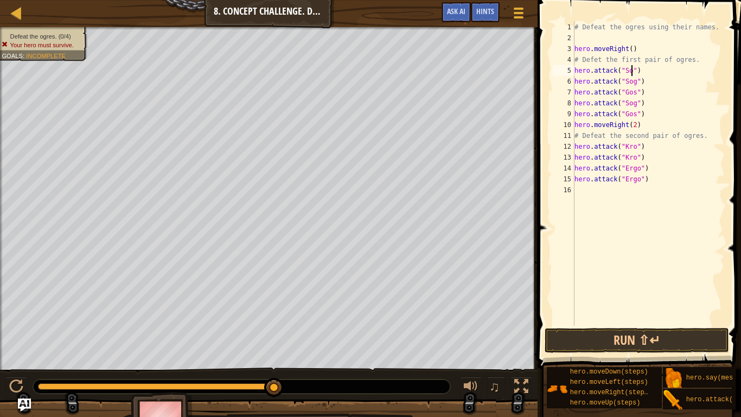
scroll to position [5, 9]
click at [645, 87] on div "# Defeat the ogres using their names. hero . moveRight ( ) # Defet the first pa…" at bounding box center [648, 184] width 152 height 325
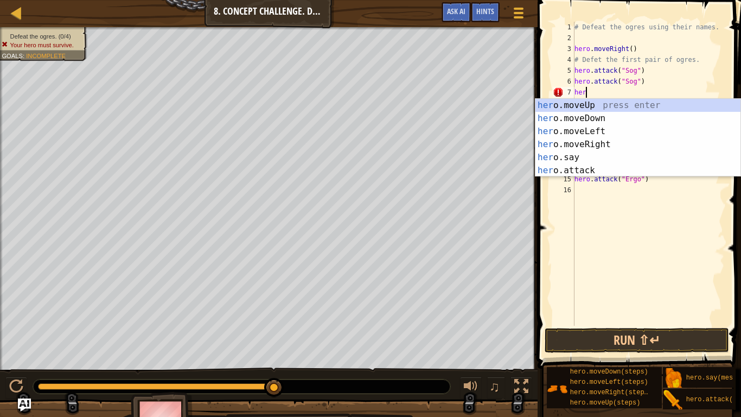
scroll to position [5, 1]
type textarea "h"
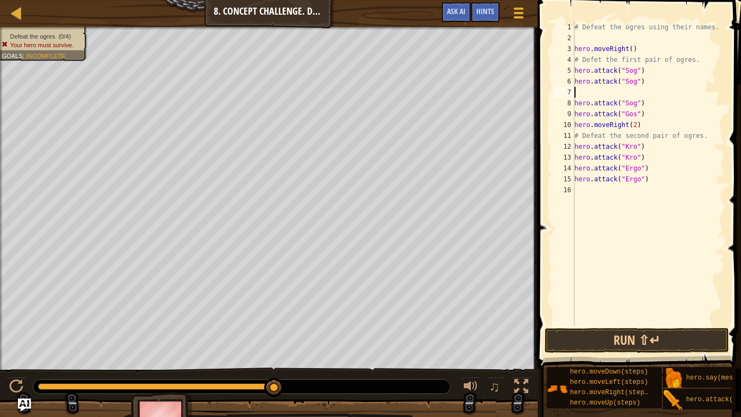
click at [664, 184] on div "# Defeat the ogres using their names. hero . moveRight ( ) # Defet the first pa…" at bounding box center [648, 184] width 152 height 325
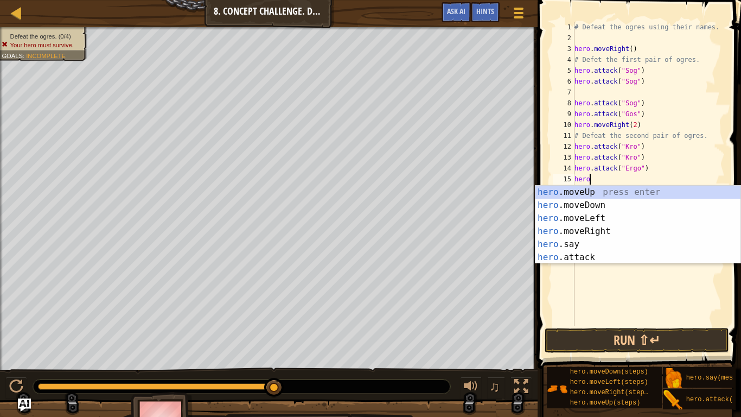
type textarea "h"
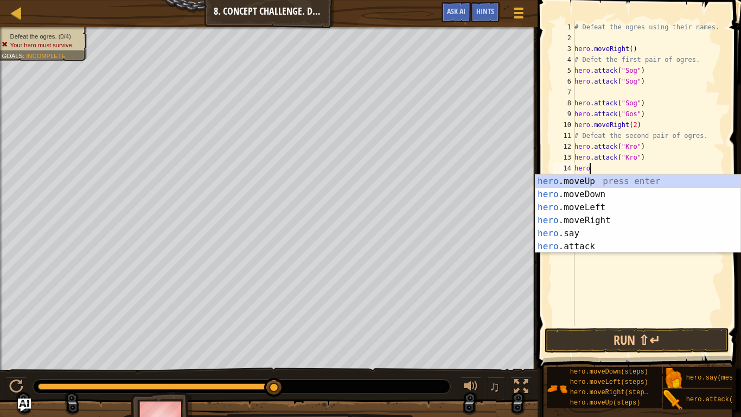
type textarea "h"
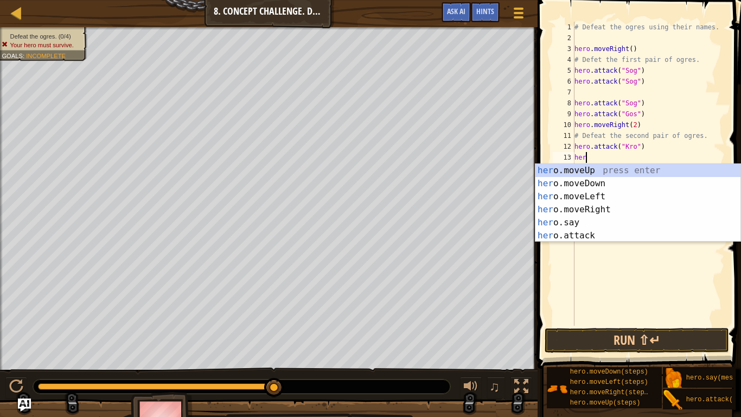
type textarea "h"
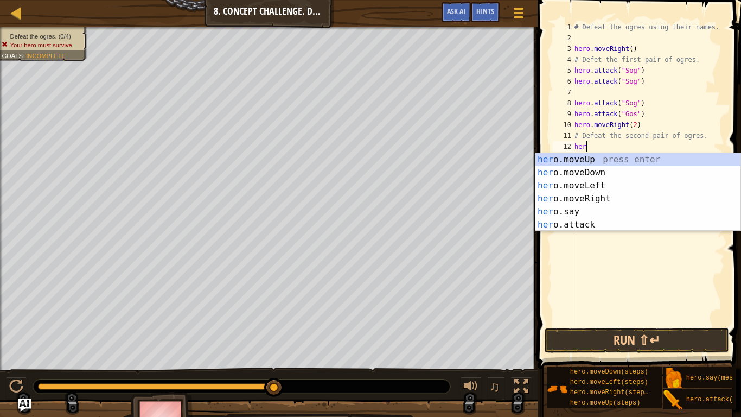
type textarea "h"
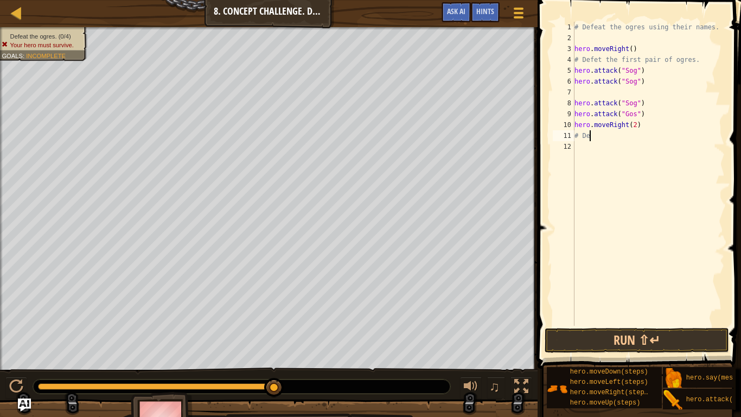
type textarea "#"
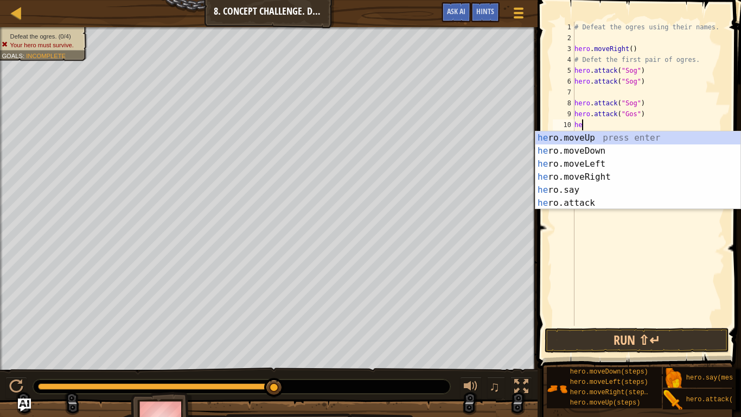
type textarea "h"
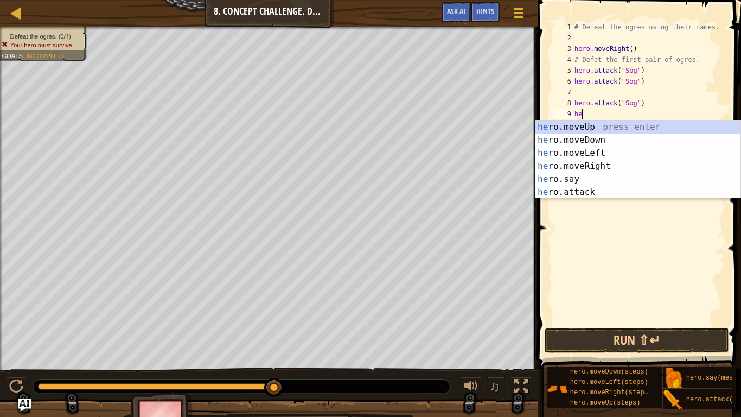
type textarea "h"
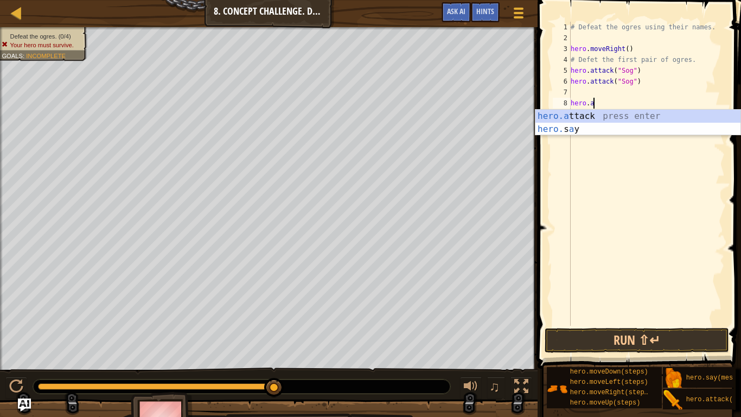
type textarea "h"
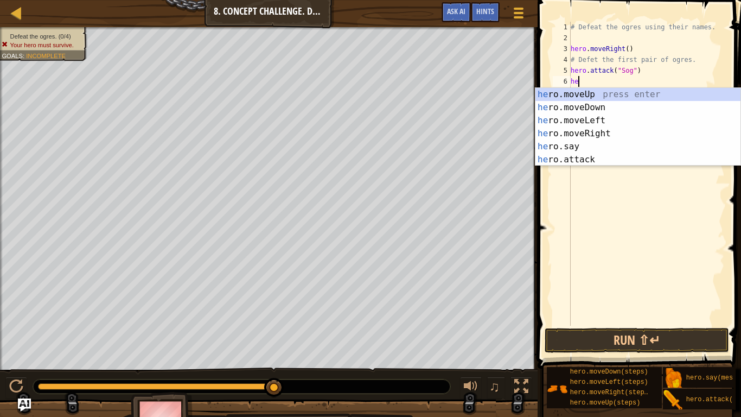
type textarea "h"
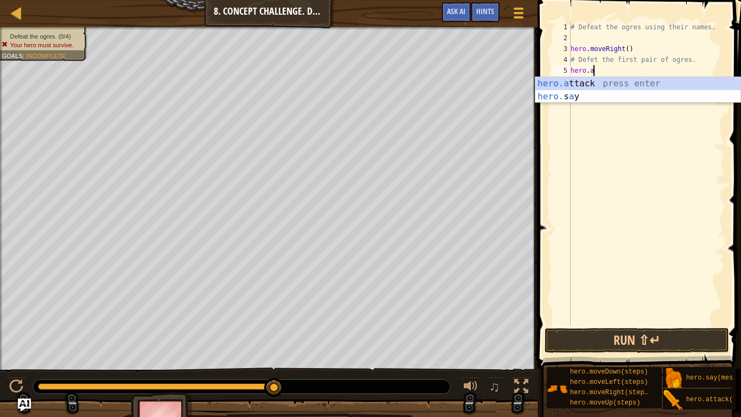
type textarea "h"
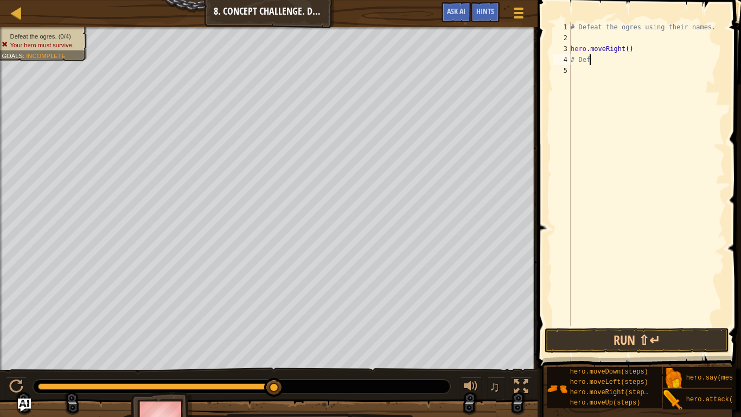
type textarea "#"
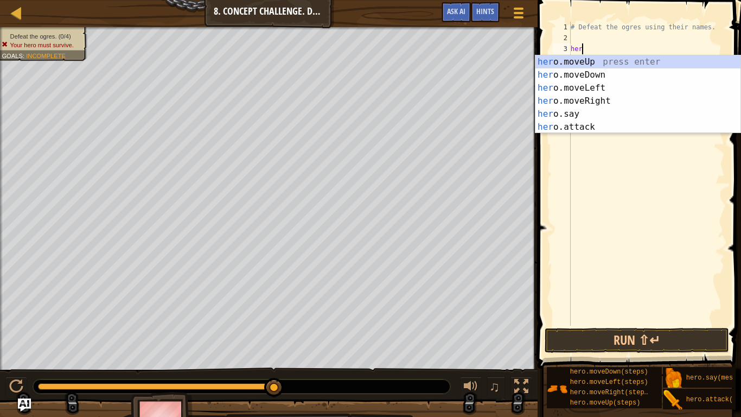
type textarea "h"
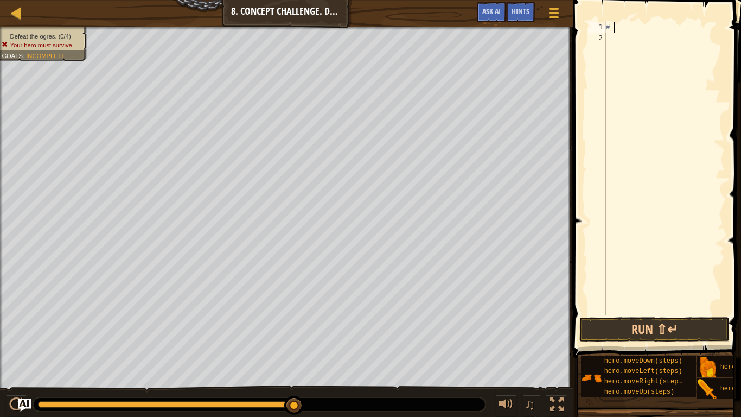
type textarea "#"
type textarea "h"
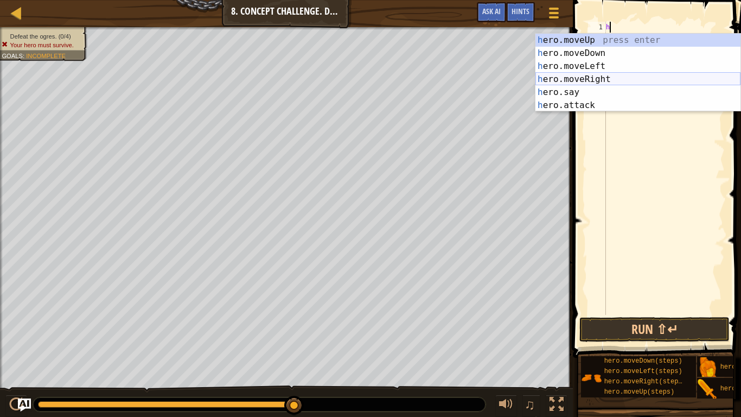
click at [598, 82] on div "h ero.moveUp press enter h ero.moveDown press enter h ero.moveLeft press enter …" at bounding box center [637, 86] width 205 height 104
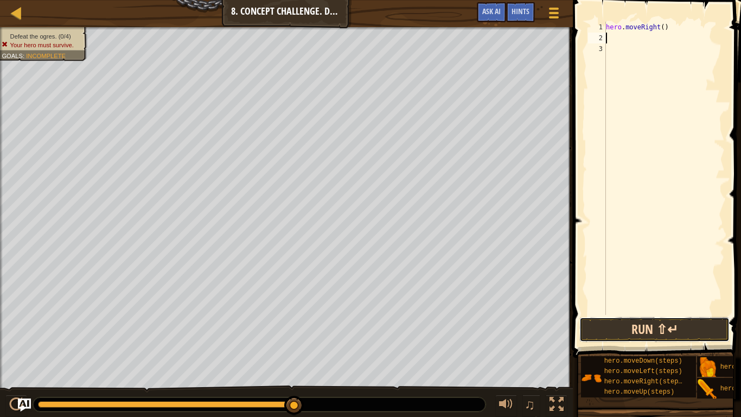
click at [641, 324] on button "Run ⇧↵" at bounding box center [654, 329] width 150 height 25
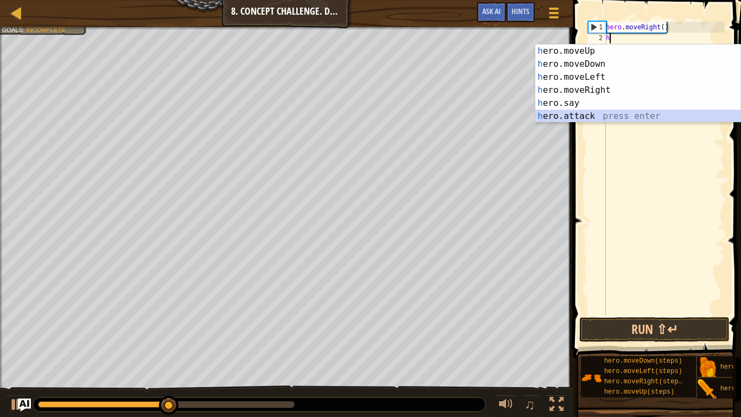
click at [558, 116] on div "h ero.moveUp press enter h ero.moveDown press enter h ero.moveLeft press enter …" at bounding box center [637, 96] width 205 height 104
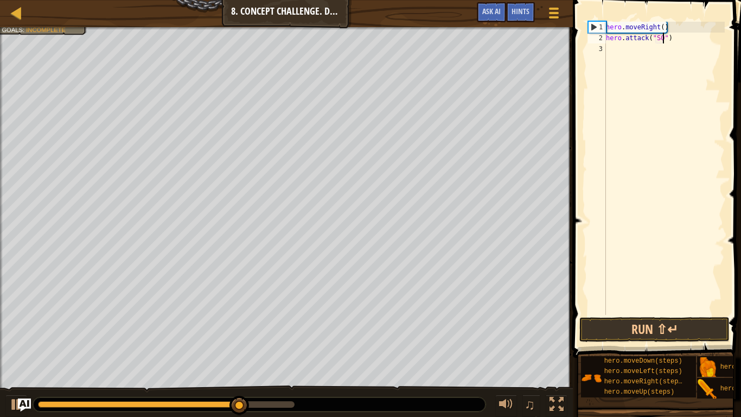
scroll to position [5, 9]
type textarea "hero.attack("Sog")"
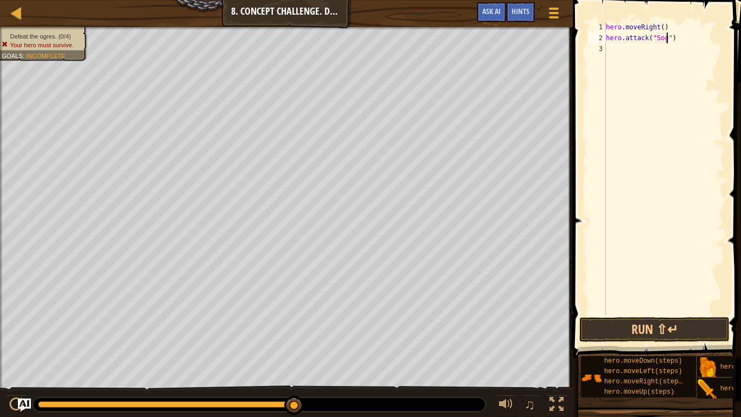
click at [611, 51] on div "hero . moveRight ( ) hero . attack ( "Sog" )" at bounding box center [664, 179] width 121 height 315
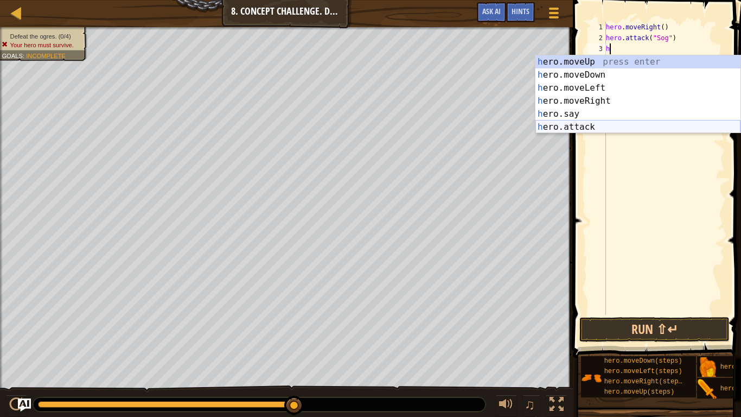
click at [610, 122] on div "h ero.moveUp press enter h ero.moveDown press enter h ero.moveLeft press enter …" at bounding box center [637, 107] width 205 height 104
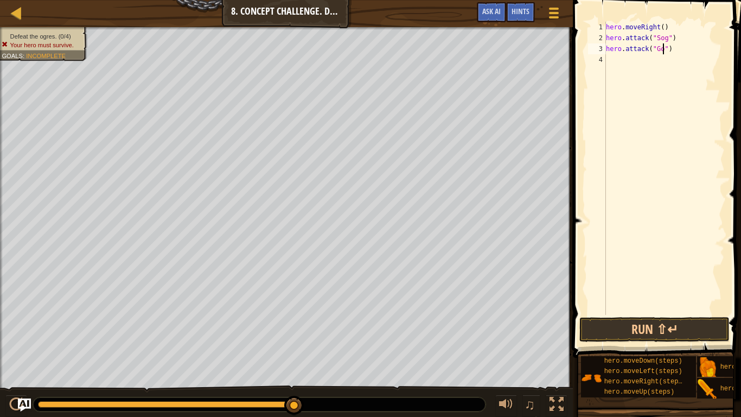
type textarea "hero.attack("Gos")"
click at [636, 69] on div "hero . moveRight ( ) hero . attack ( "Sog" ) hero . attack ( "Gos" )" at bounding box center [664, 179] width 121 height 315
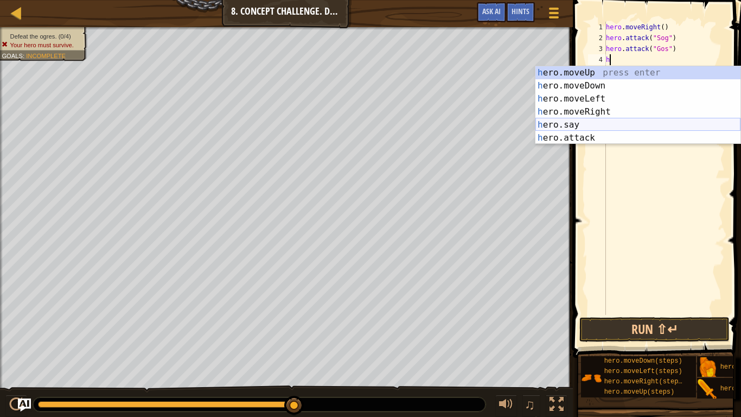
click at [592, 123] on div "h ero.moveUp press enter h ero.moveDown press enter h ero.moveLeft press enter …" at bounding box center [637, 118] width 205 height 104
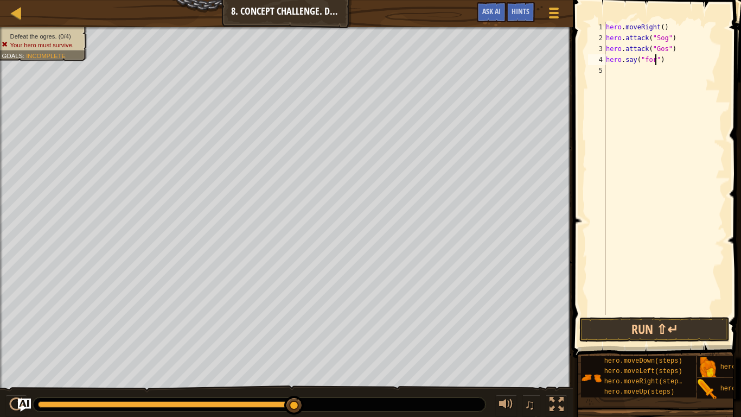
scroll to position [5, 8]
type textarea "hero.say("for")"
click at [656, 324] on button "Run ⇧↵" at bounding box center [654, 329] width 150 height 25
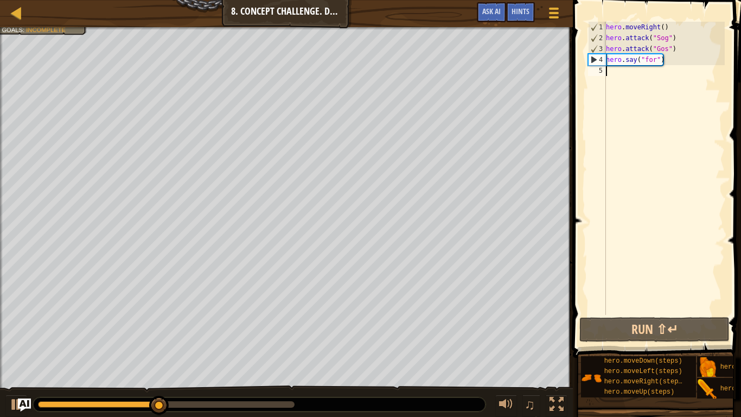
click at [608, 78] on div "hero . moveRight ( ) hero . attack ( "Sog" ) hero . attack ( "Gos" ) hero . say…" at bounding box center [664, 179] width 121 height 315
type textarea "h"
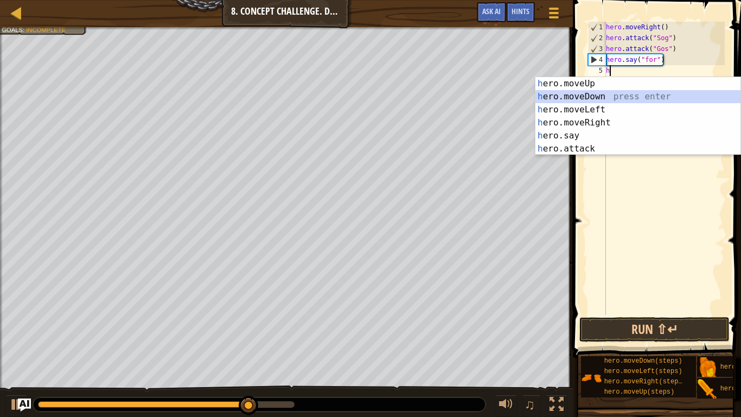
click at [596, 97] on div "h ero.moveUp press enter h ero.moveDown press enter h ero.moveLeft press enter …" at bounding box center [637, 129] width 205 height 104
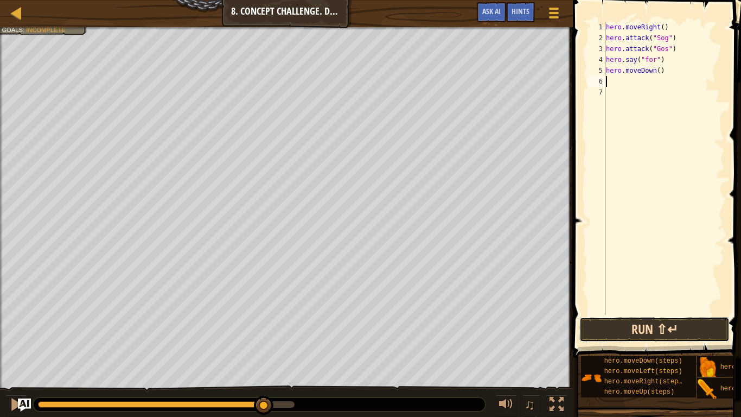
click at [640, 324] on button "Run ⇧↵" at bounding box center [654, 329] width 150 height 25
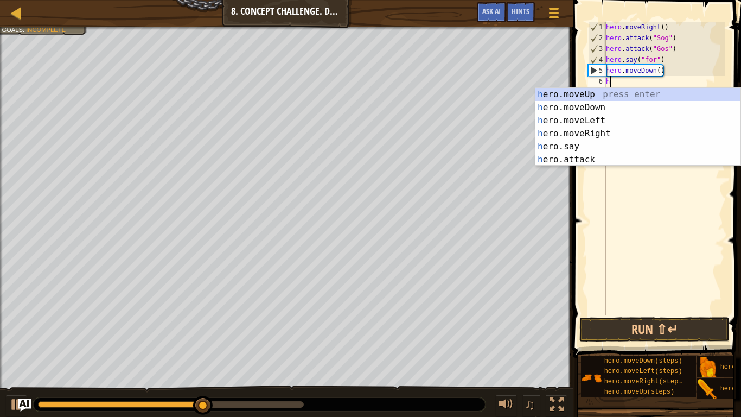
click at [581, 162] on div "h ero.moveUp press enter h ero.moveDown press enter h ero.moveLeft press enter …" at bounding box center [637, 140] width 205 height 104
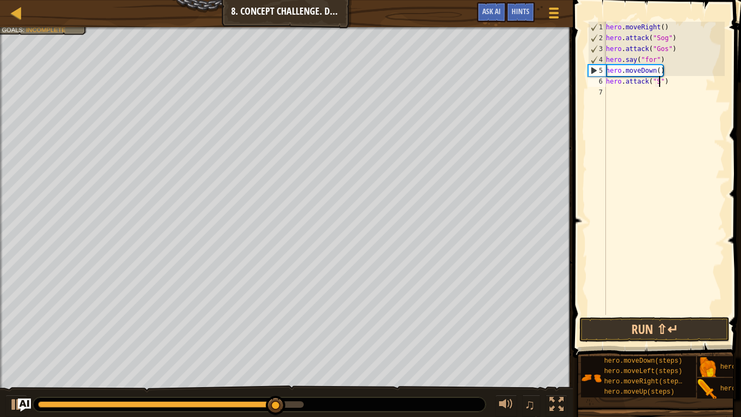
scroll to position [5, 9]
type textarea "hero.attack("Sog")"
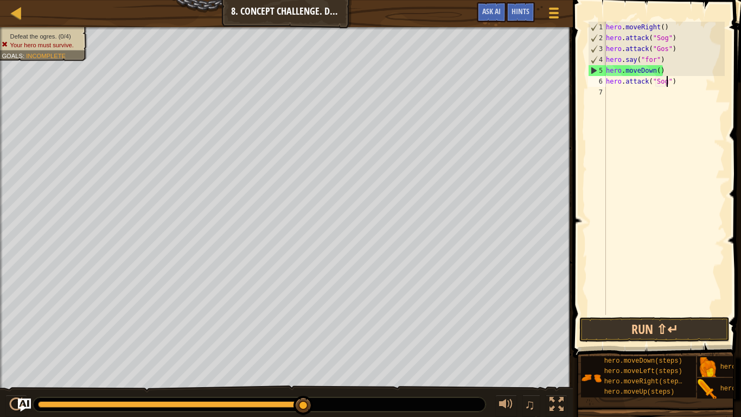
scroll to position [5, 9]
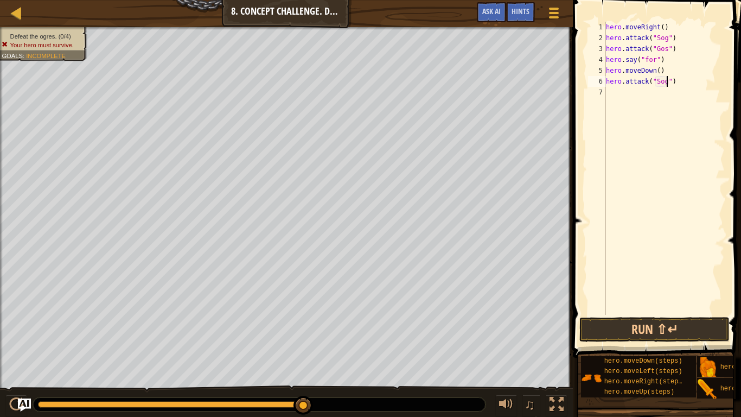
click at [615, 93] on div "hero . moveRight ( ) hero . attack ( "Sog" ) hero . attack ( "Gos" ) hero . say…" at bounding box center [664, 179] width 121 height 315
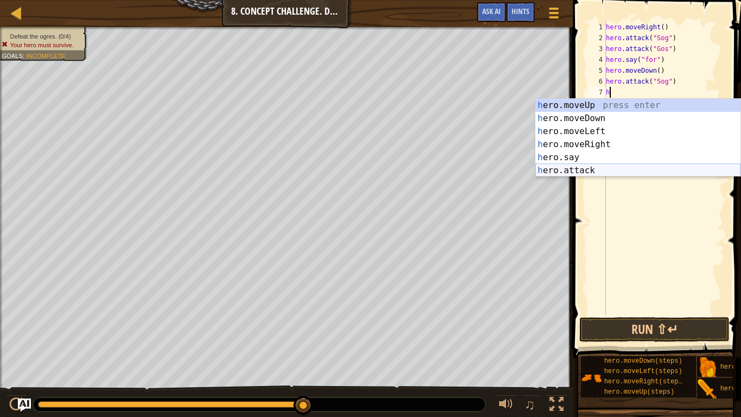
click at [608, 171] on div "h ero.moveUp press enter h ero.moveDown press enter h ero.moveLeft press enter …" at bounding box center [637, 151] width 205 height 104
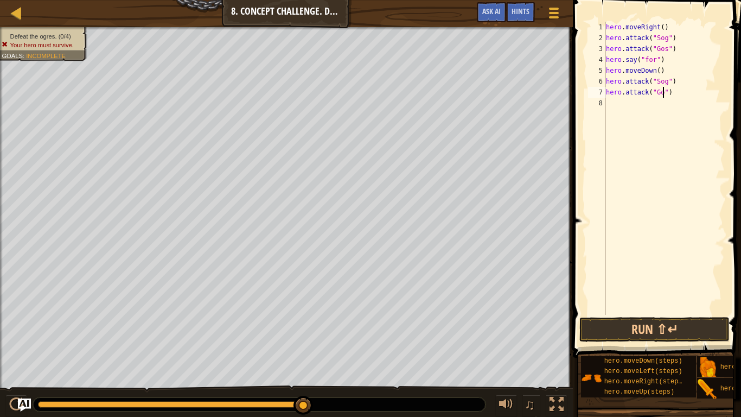
type textarea "hero.attack("Gos")"
click at [672, 321] on button "Run ⇧↵" at bounding box center [654, 329] width 150 height 25
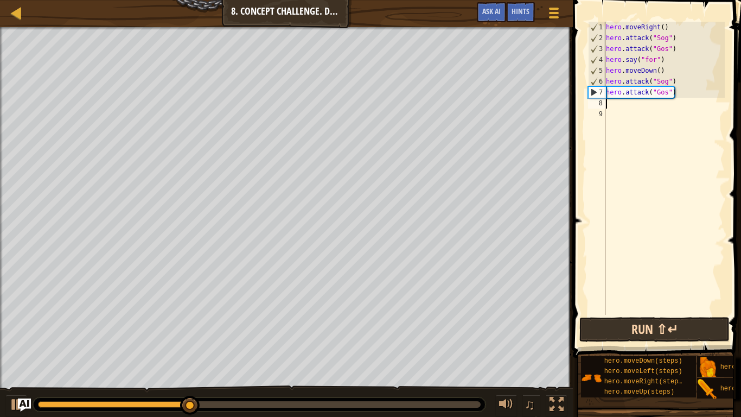
type textarea "h"
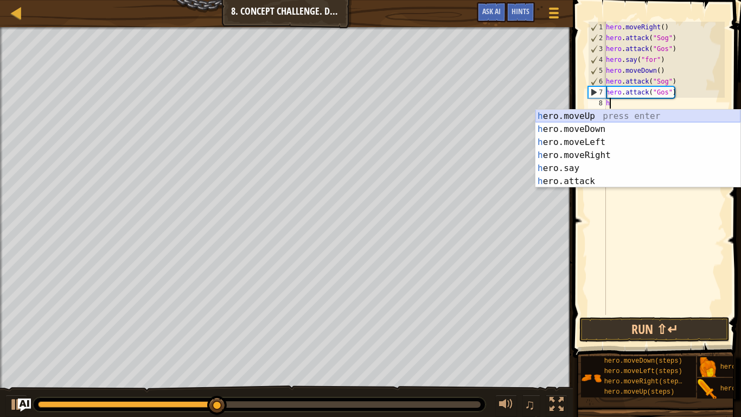
click at [601, 117] on div "h ero.moveUp press enter h ero.moveDown press enter h ero.moveLeft press enter …" at bounding box center [637, 162] width 205 height 104
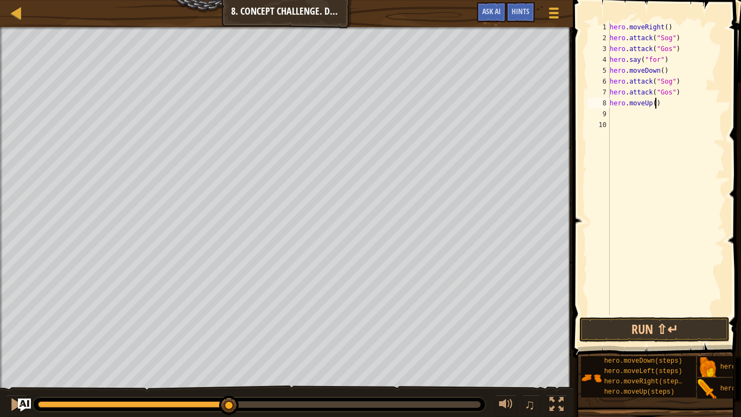
click at [656, 105] on div "hero . moveRight ( ) hero . attack ( "Sog" ) hero . attack ( "Gos" ) hero . say…" at bounding box center [665, 179] width 117 height 315
type textarea "hero.moveUp(2)"
click at [699, 324] on button "Run ⇧↵" at bounding box center [654, 329] width 150 height 25
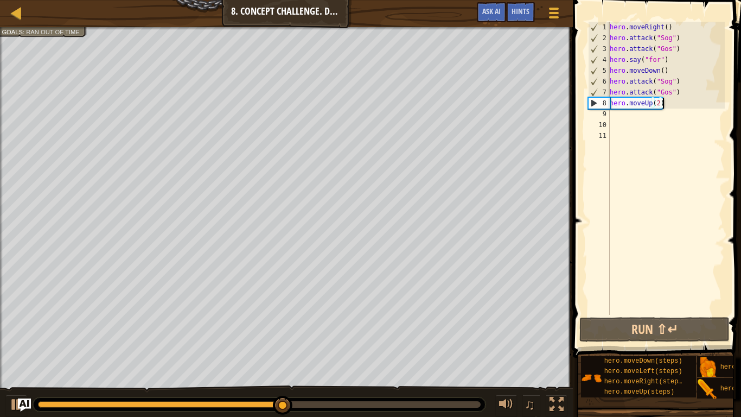
click at [668, 108] on div "hero . moveRight ( ) hero . attack ( "Sog" ) hero . attack ( "Gos" ) hero . say…" at bounding box center [665, 179] width 117 height 315
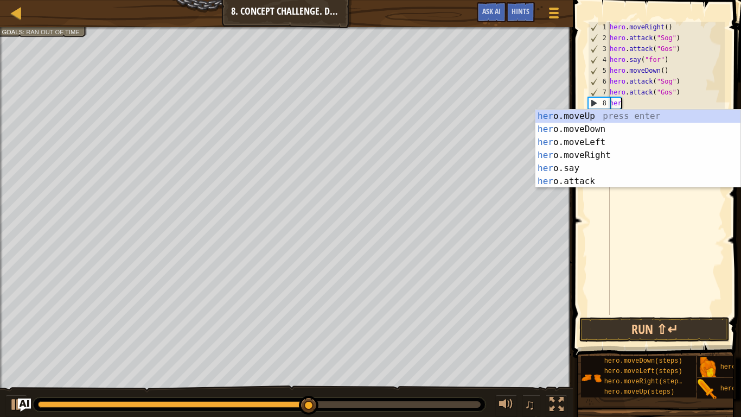
type textarea "h"
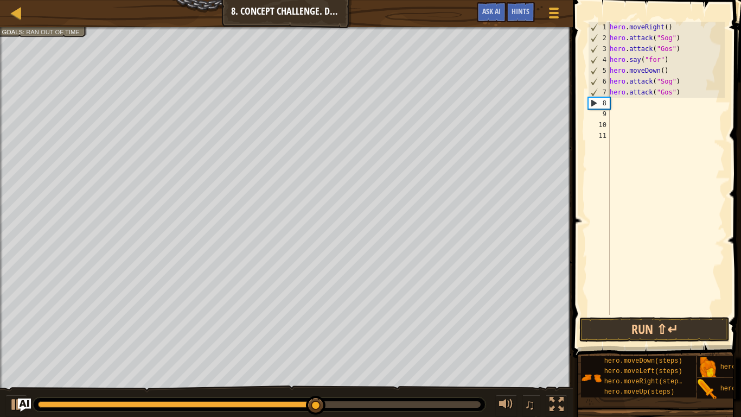
type textarea "hero.attack("Gos")"
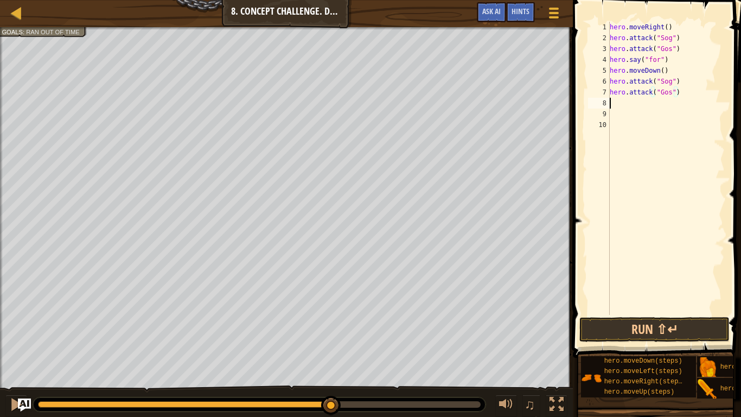
click at [626, 103] on div "hero . moveRight ( ) hero . attack ( "Sog" ) hero . attack ( "Gos" ) hero . say…" at bounding box center [665, 179] width 117 height 315
type textarea "h"
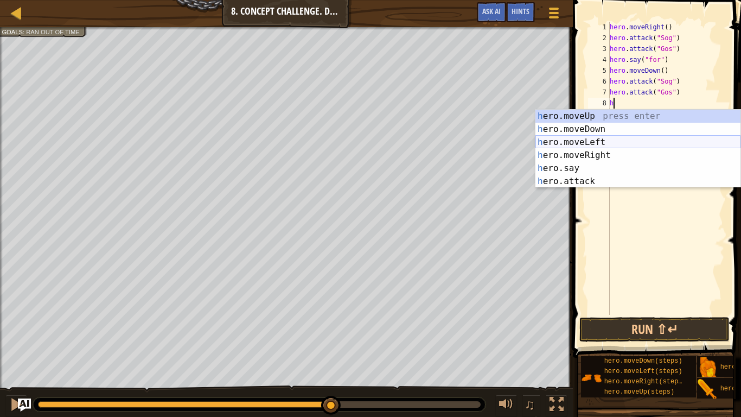
click at [598, 158] on div "h ero.moveUp press enter h ero.moveDown press enter h ero.moveLeft press enter …" at bounding box center [637, 162] width 205 height 104
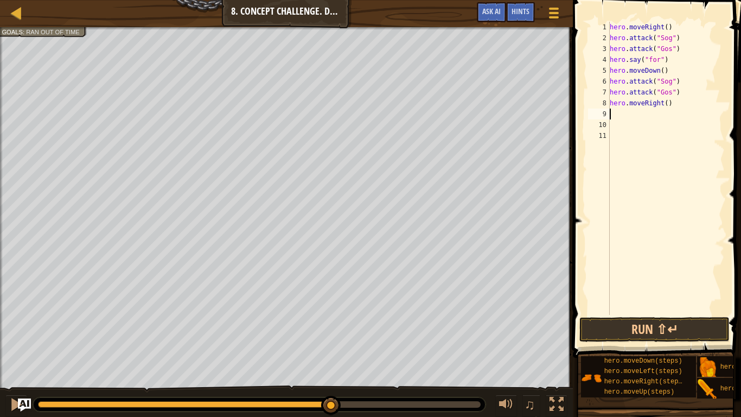
click at [665, 107] on div "hero . moveRight ( ) hero . attack ( "Sog" ) hero . attack ( "Gos" ) hero . say…" at bounding box center [665, 179] width 117 height 315
type textarea "hero.moveRight()"
click at [634, 324] on button "Run ⇧↵" at bounding box center [654, 329] width 150 height 25
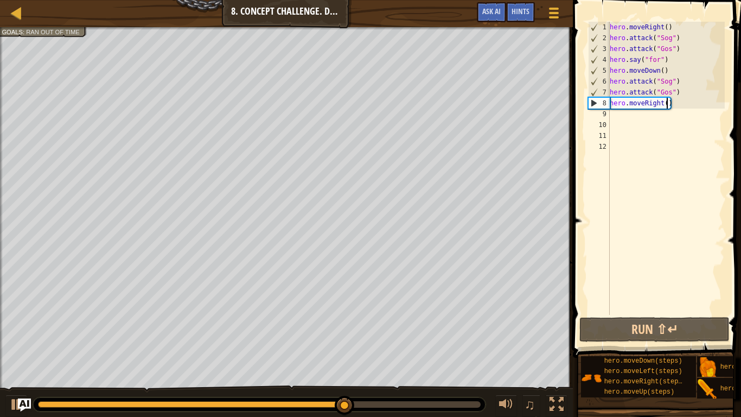
click at [666, 103] on div "hero . moveRight ( ) hero . attack ( "Sog" ) hero . attack ( "Gos" ) hero . say…" at bounding box center [665, 179] width 117 height 315
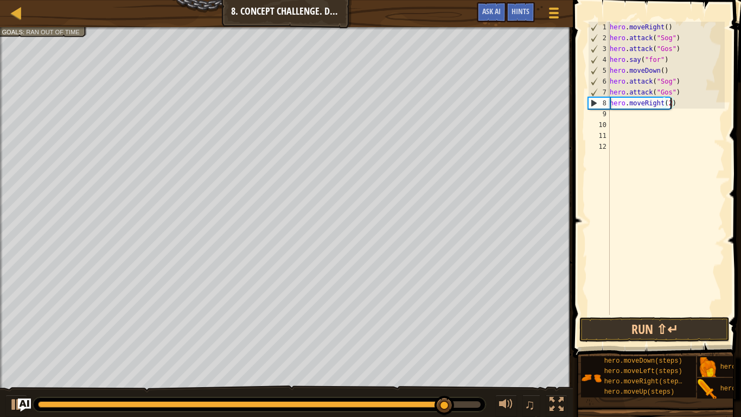
scroll to position [5, 9]
type textarea "hero.moveRight(2)"
click at [670, 324] on button "Run ⇧↵" at bounding box center [654, 329] width 150 height 25
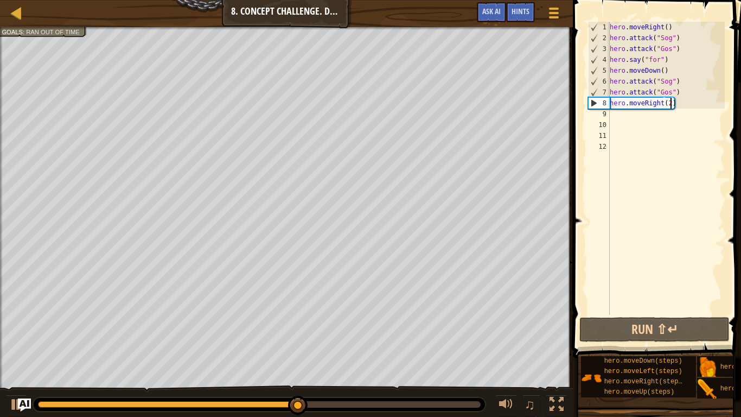
click at [612, 111] on div "hero . moveRight ( ) hero . attack ( "Sog" ) hero . attack ( "Gos" ) hero . say…" at bounding box center [665, 179] width 117 height 315
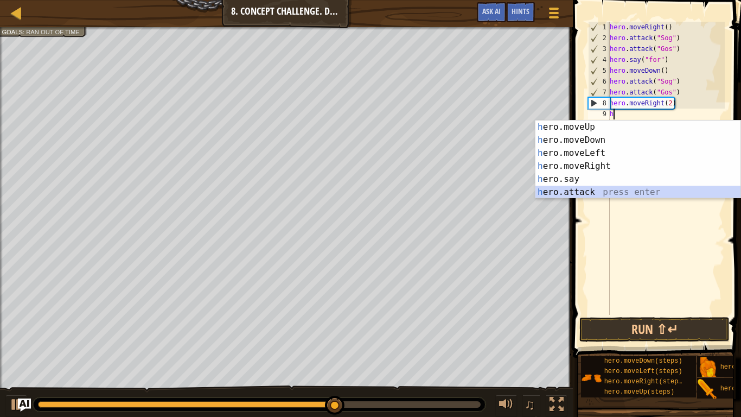
click at [591, 192] on div "h ero.moveUp press enter h ero.moveDown press enter h ero.moveLeft press enter …" at bounding box center [637, 172] width 205 height 104
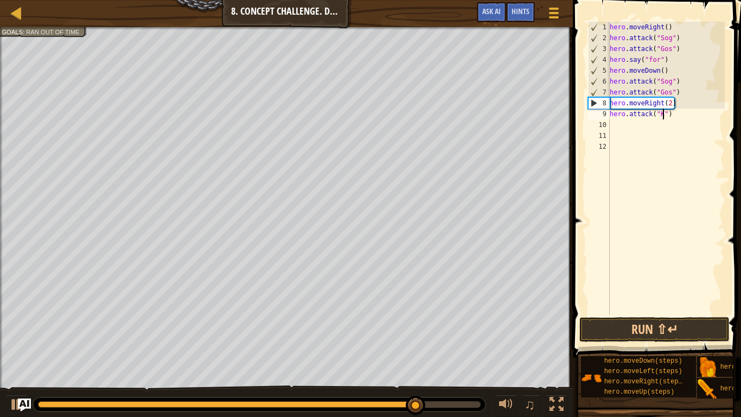
scroll to position [5, 9]
type textarea "hero.attack("Kro")"
click at [622, 130] on div "hero . moveRight ( ) hero . attack ( "Sog" ) hero . attack ( "Gos" ) hero . say…" at bounding box center [665, 179] width 117 height 315
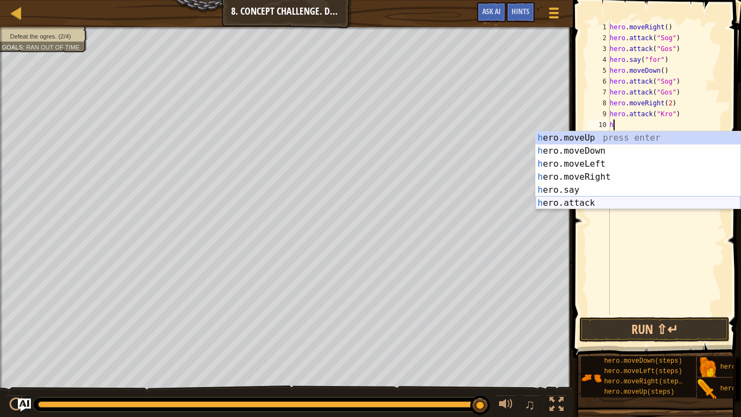
click at [618, 202] on div "h ero.moveUp press enter h ero.moveDown press enter h ero.moveLeft press enter …" at bounding box center [637, 183] width 205 height 104
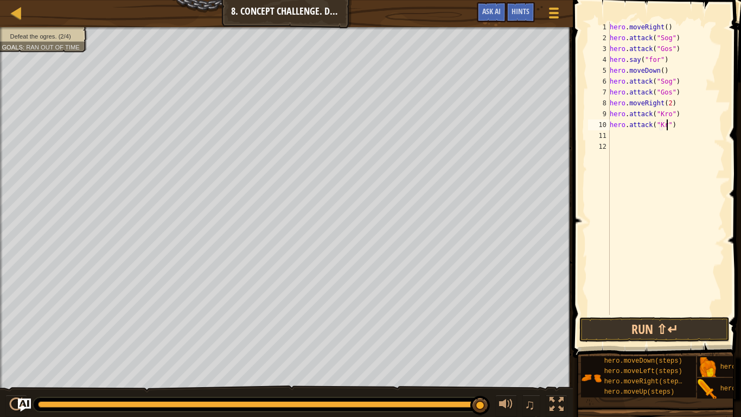
type textarea "hero.attack("Kro")"
click at [617, 132] on div "hero . moveRight ( ) hero . attack ( "Sog" ) hero . attack ( "Gos" ) hero . say…" at bounding box center [665, 179] width 117 height 315
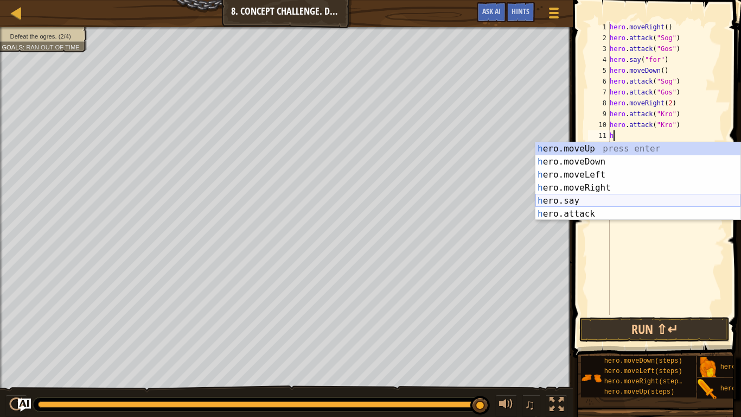
click at [608, 216] on div "h ero.moveUp press enter h ero.moveDown press enter h ero.moveLeft press enter …" at bounding box center [637, 194] width 205 height 104
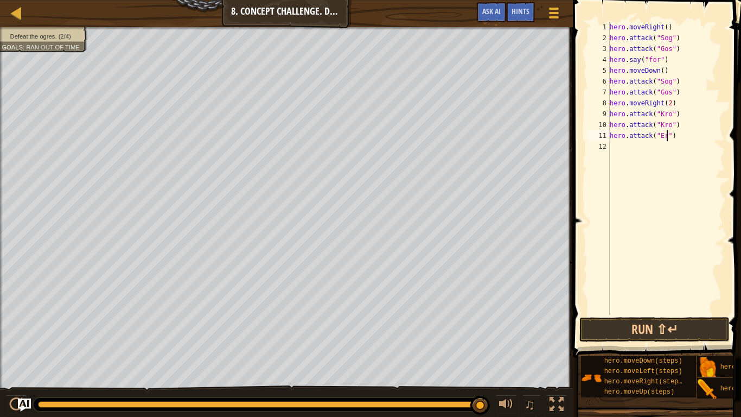
type textarea "hero.attack("Ergo")"
click at [618, 146] on div "hero . moveRight ( ) hero . attack ( "Sog" ) hero . attack ( "Gos" ) hero . say…" at bounding box center [665, 179] width 117 height 315
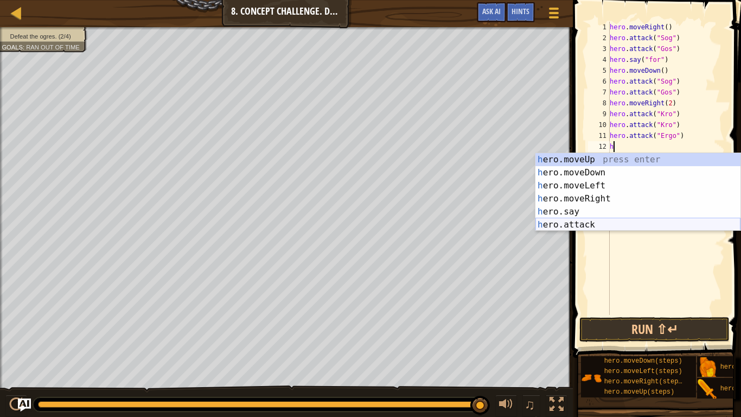
click at [601, 224] on div "h ero.moveUp press enter h ero.moveDown press enter h ero.moveLeft press enter …" at bounding box center [637, 205] width 205 height 104
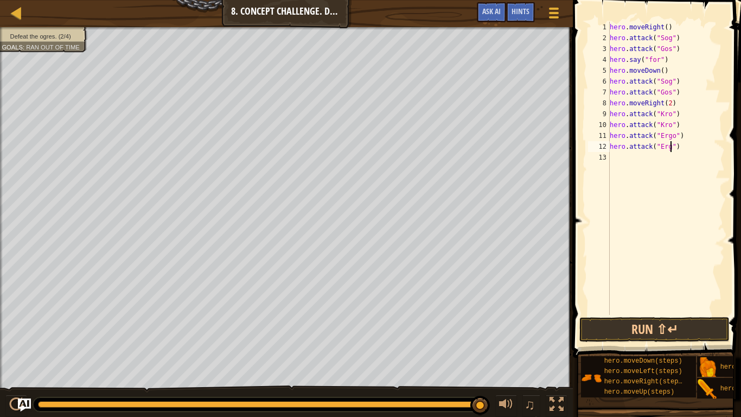
type textarea "hero.attack("Ergo")"
click at [614, 161] on div "hero . moveRight ( ) hero . attack ( "Sog" ) hero . attack ( "Gos" ) hero . say…" at bounding box center [665, 179] width 117 height 315
click at [623, 324] on button "Run ⇧↵" at bounding box center [654, 329] width 150 height 25
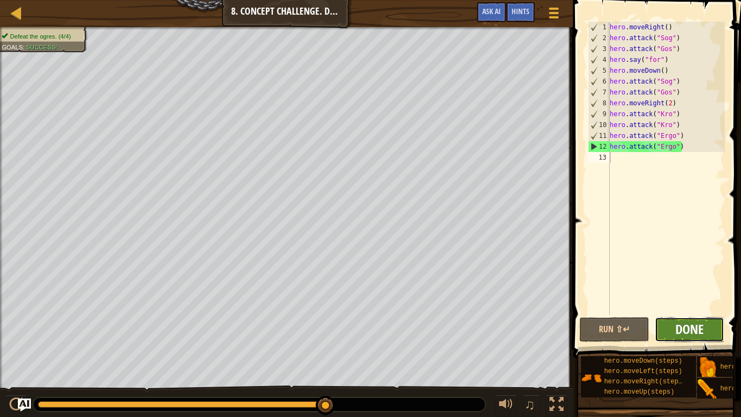
click at [677, 324] on span "Done" at bounding box center [689, 328] width 28 height 17
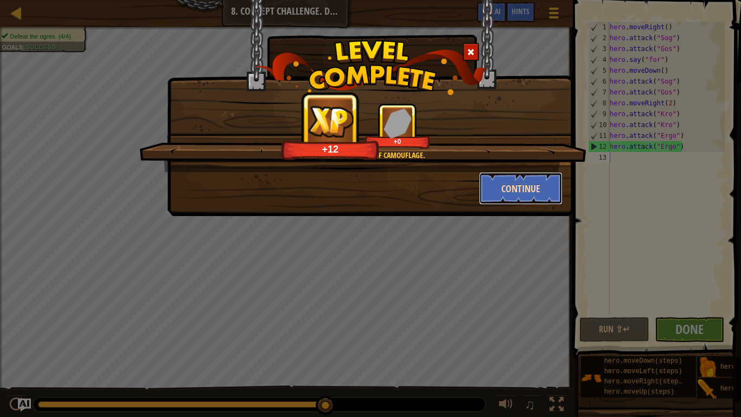
click at [524, 188] on button "Continue" at bounding box center [521, 188] width 84 height 33
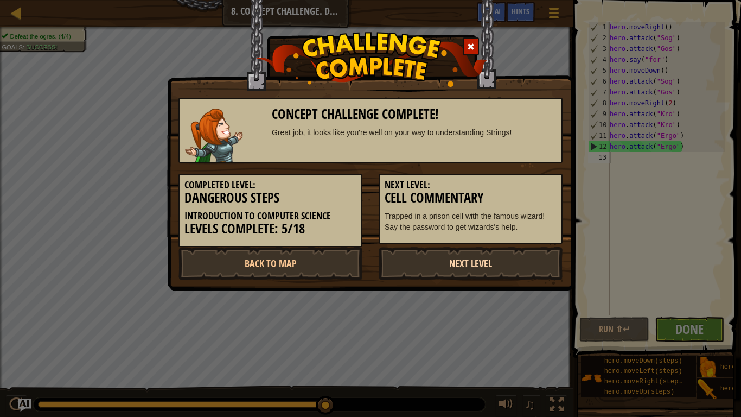
click at [464, 257] on link "Next Level" at bounding box center [471, 263] width 184 height 33
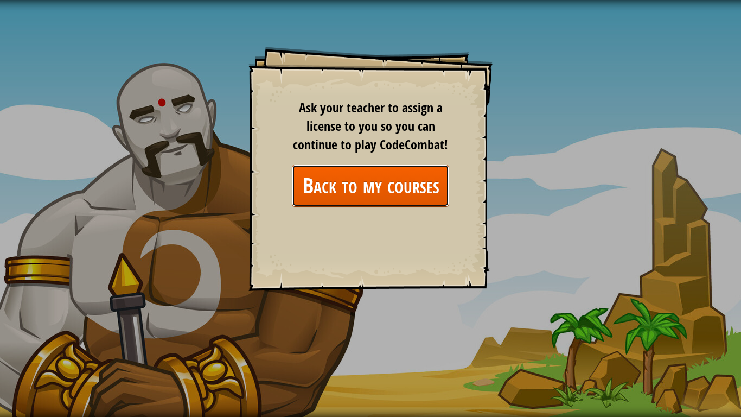
click at [372, 196] on link "Back to my courses" at bounding box center [370, 185] width 157 height 42
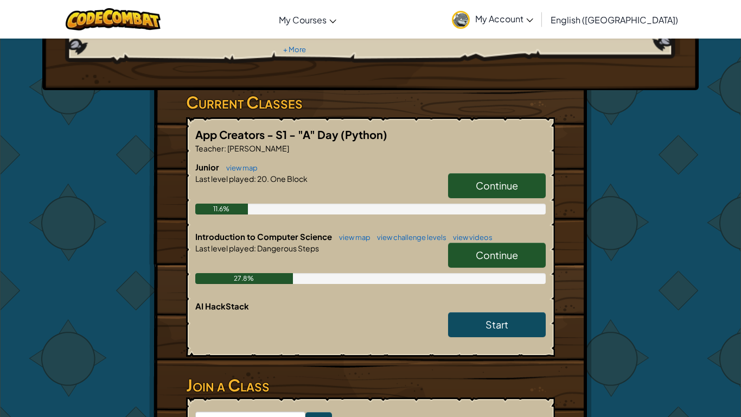
scroll to position [156, 0]
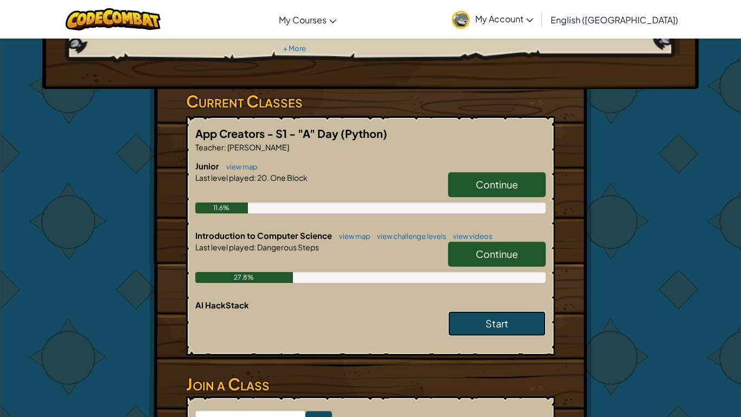
click at [465, 311] on link "Start" at bounding box center [497, 323] width 98 height 25
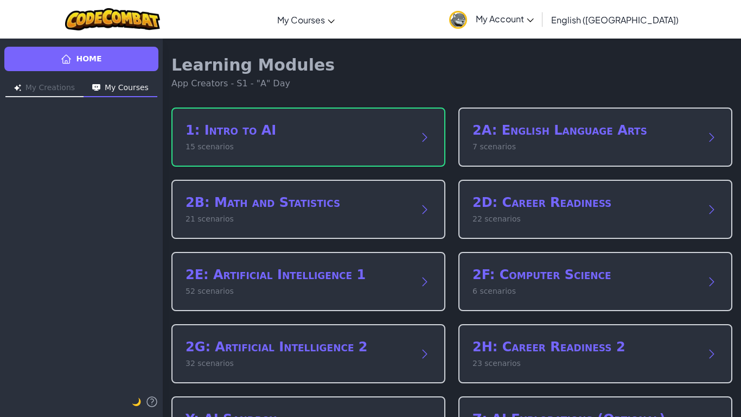
scroll to position [56, 0]
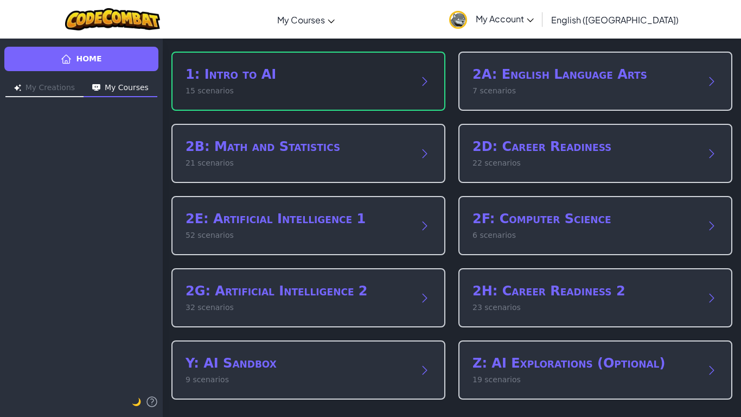
click at [261, 74] on h2 "1: Intro to AI" at bounding box center [297, 74] width 224 height 17
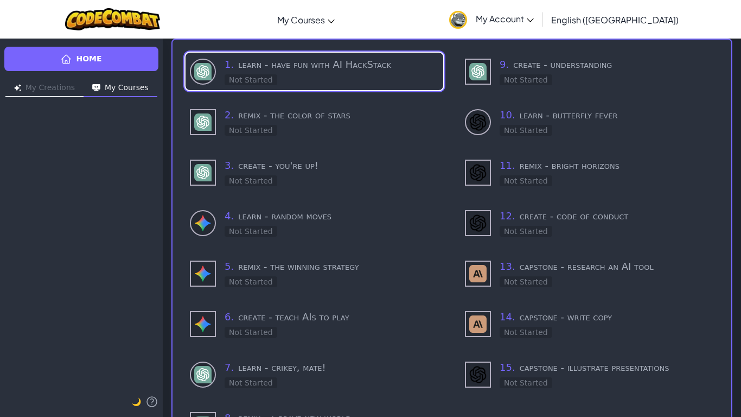
click at [261, 74] on div "Not Started" at bounding box center [251, 79] width 53 height 11
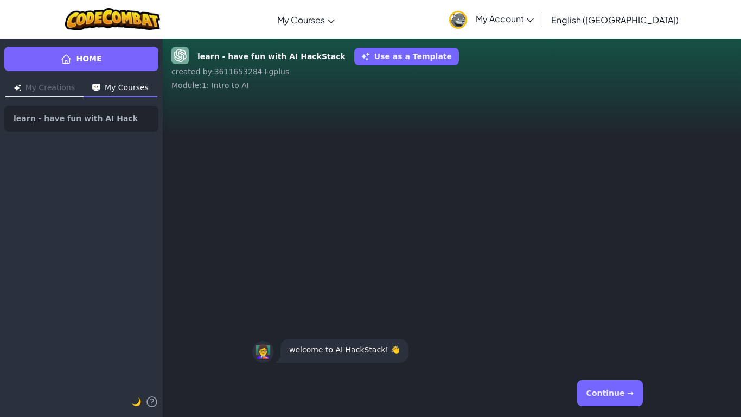
click at [617, 324] on button "Continue →" at bounding box center [610, 393] width 66 height 26
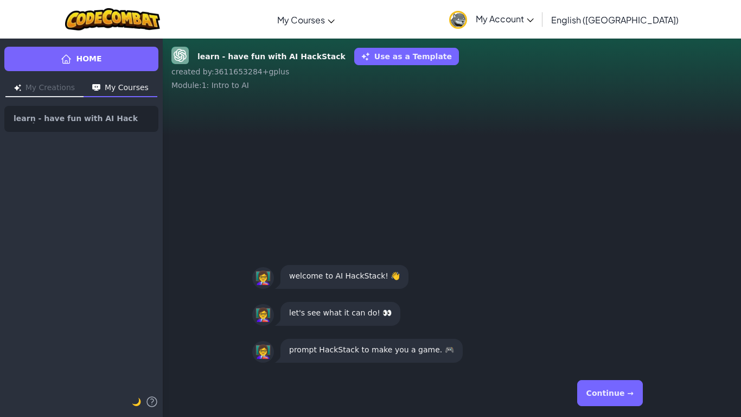
click at [617, 324] on button "Continue →" at bounding box center [610, 393] width 66 height 26
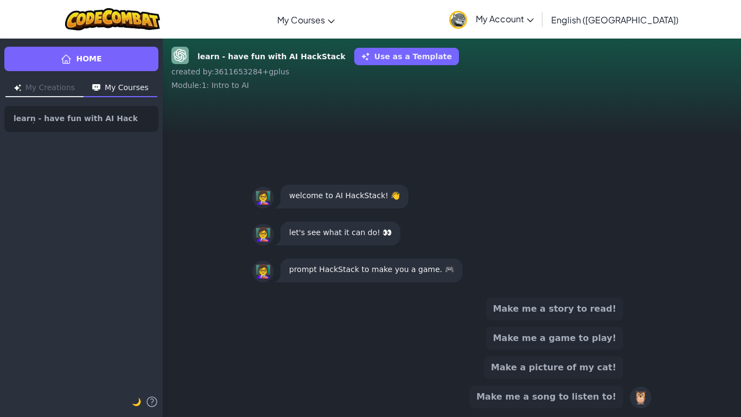
click at [563, 324] on button "Make a picture of my cat!" at bounding box center [553, 367] width 139 height 23
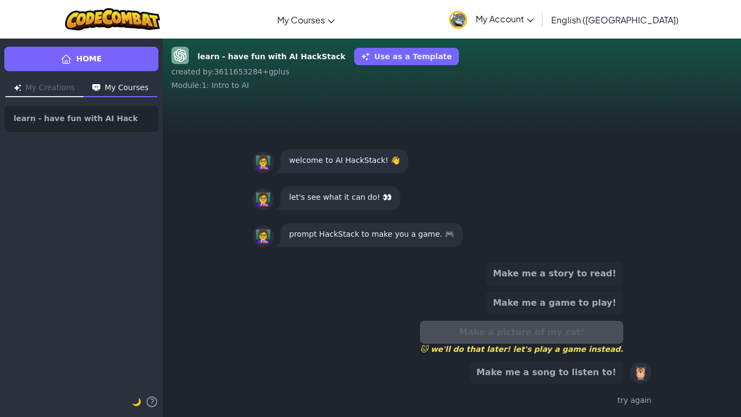
click at [565, 324] on div "Make a picture of my cat! 🐱 we'll do that later! let's play a game instead." at bounding box center [521, 338] width 203 height 34
click at [636, 324] on div "try again" at bounding box center [451, 400] width 399 height 16
click at [587, 324] on button "Make me a song to listen to!" at bounding box center [546, 372] width 154 height 23
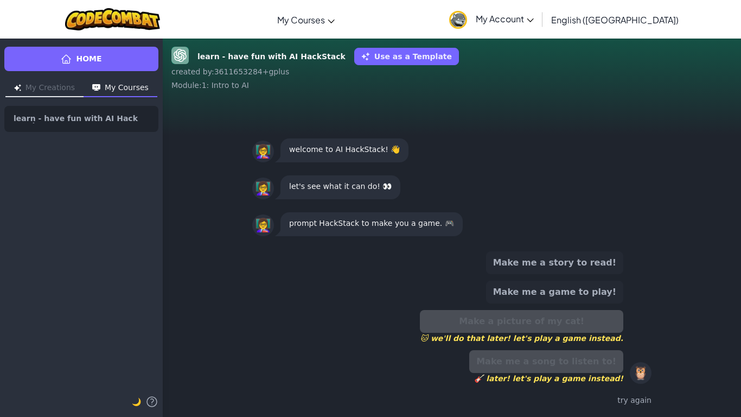
click at [554, 290] on button "Make me a game to play!" at bounding box center [554, 291] width 137 height 23
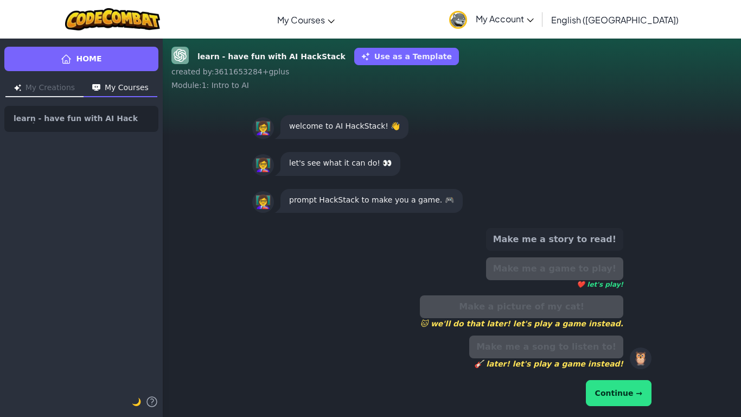
click at [640, 324] on button "Continue →" at bounding box center [619, 393] width 66 height 26
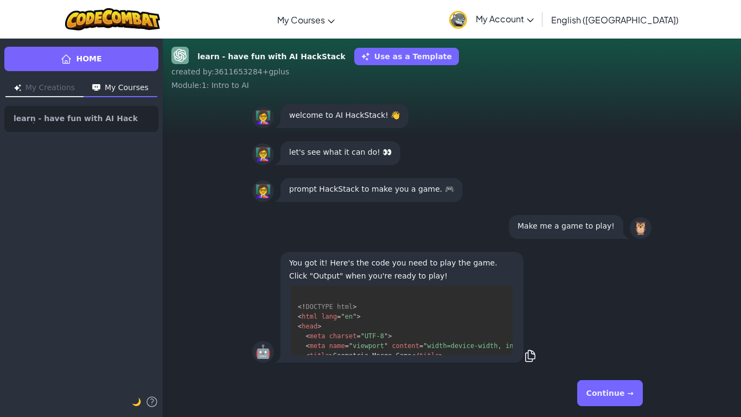
click at [629, 324] on button "Continue →" at bounding box center [610, 393] width 66 height 26
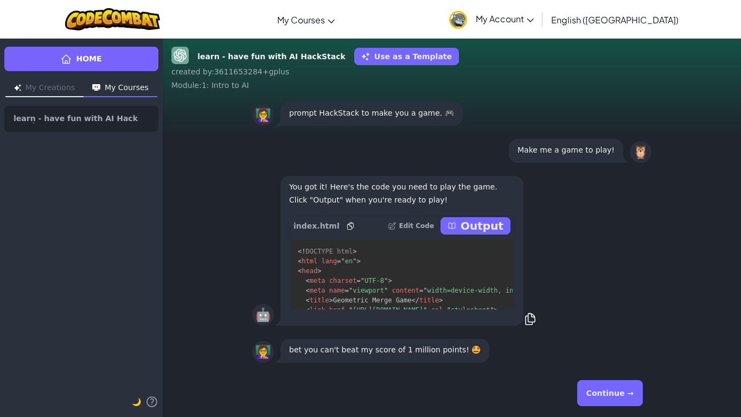
click at [629, 324] on button "Continue →" at bounding box center [610, 393] width 66 height 26
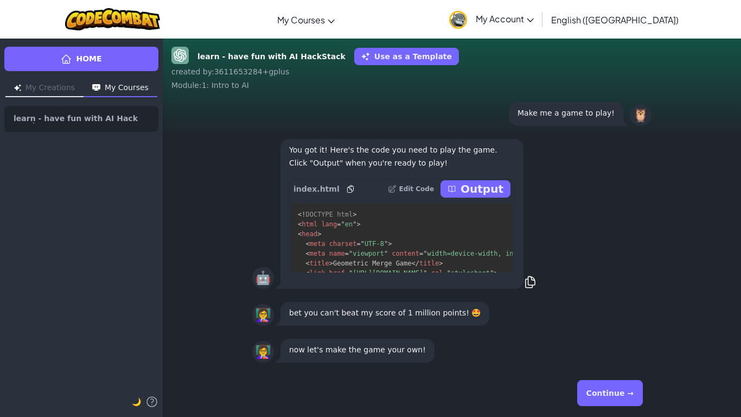
click at [629, 324] on button "Continue →" at bounding box center [610, 393] width 66 height 26
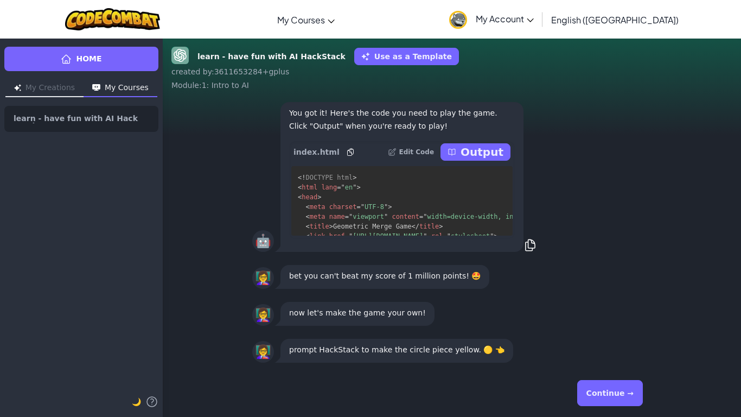
click at [629, 324] on button "Continue →" at bounding box center [610, 393] width 66 height 26
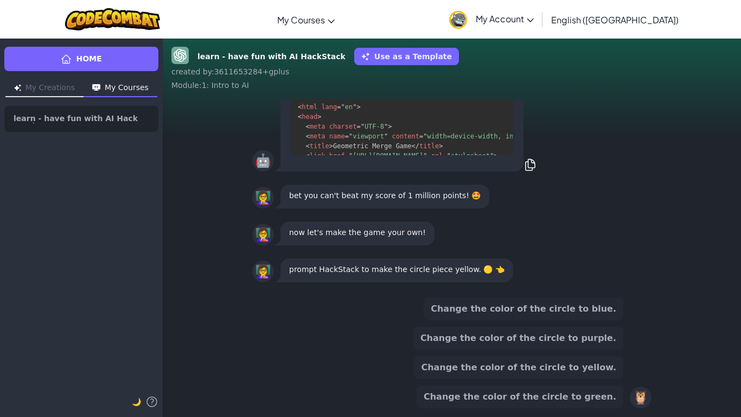
click at [605, 310] on button "Change the color of the circle to blue." at bounding box center [524, 308] width 200 height 23
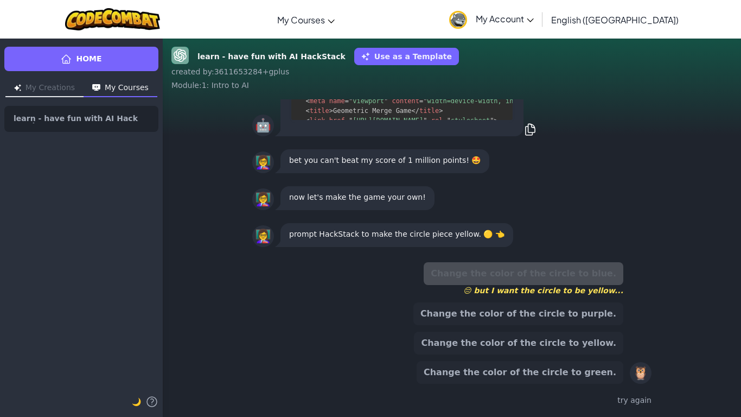
click at [595, 324] on button "Change the color of the circle to yellow." at bounding box center [518, 342] width 209 height 23
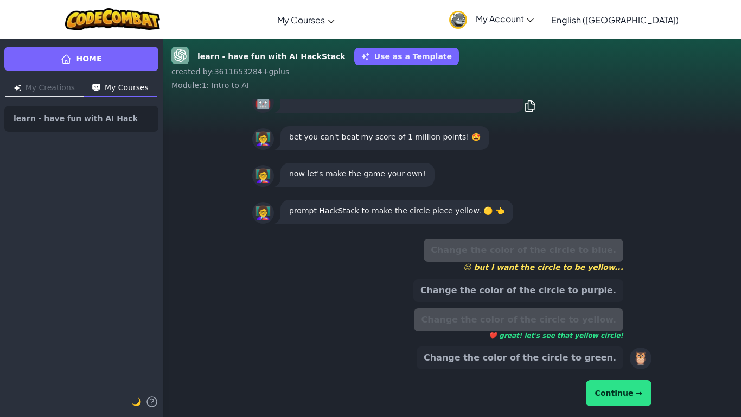
click at [636, 324] on button "Continue →" at bounding box center [619, 393] width 66 height 26
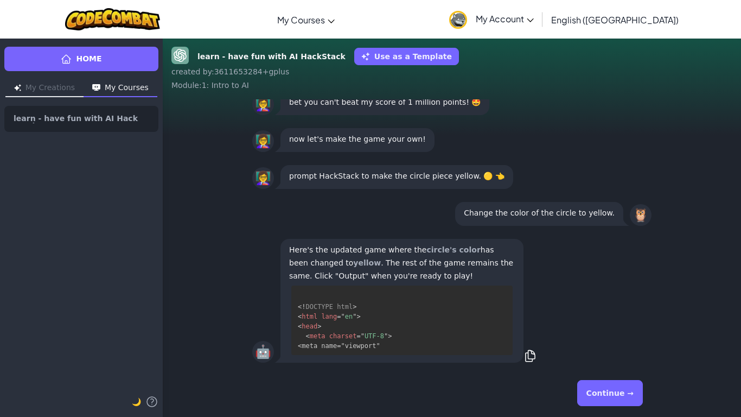
scroll to position [2, 0]
click at [636, 324] on button "Continue →" at bounding box center [610, 393] width 66 height 26
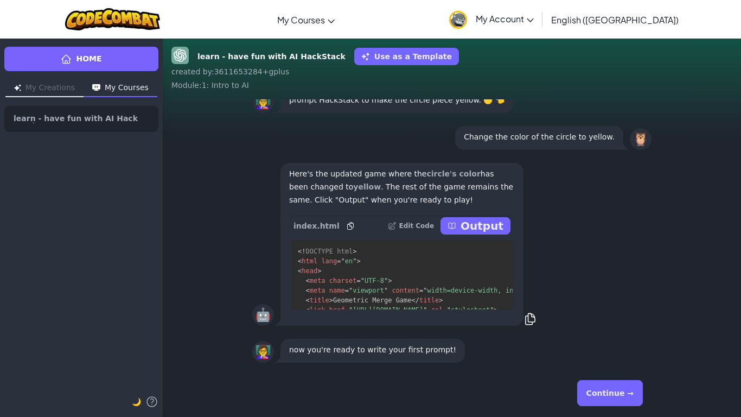
click at [636, 324] on button "Continue →" at bounding box center [610, 393] width 66 height 26
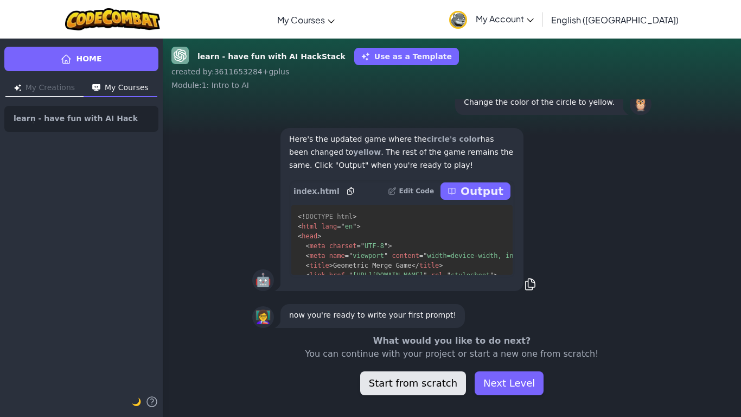
click at [428, 324] on button "Start from scratch" at bounding box center [413, 383] width 106 height 24
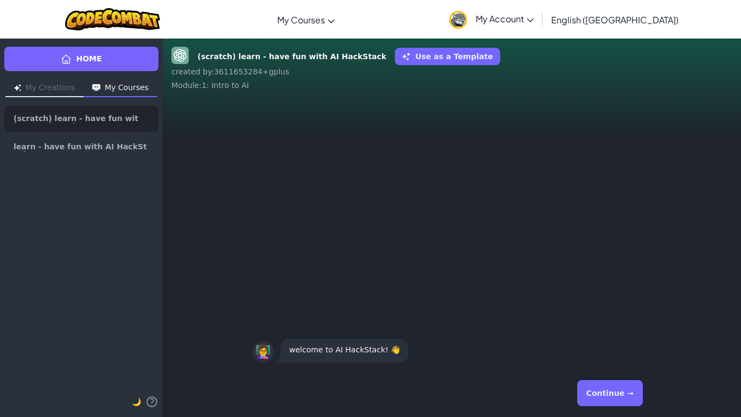
click at [598, 324] on button "Continue →" at bounding box center [610, 393] width 66 height 26
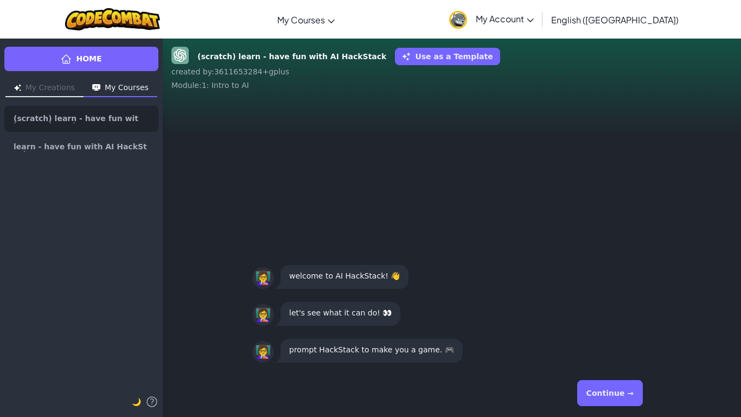
click at [598, 324] on button "Continue →" at bounding box center [610, 393] width 66 height 26
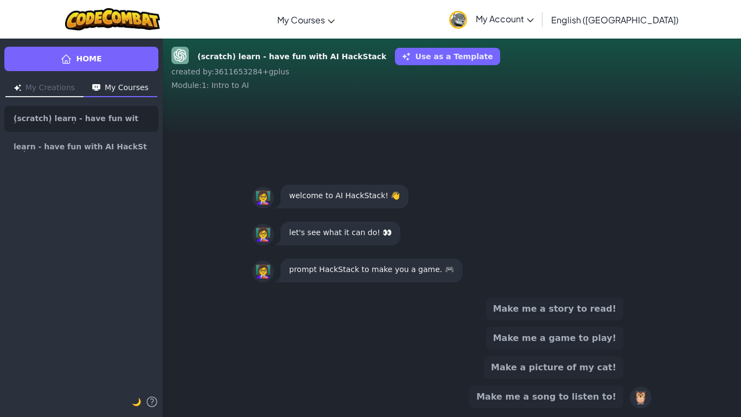
click at [600, 324] on button "Make me a game to play!" at bounding box center [554, 337] width 137 height 23
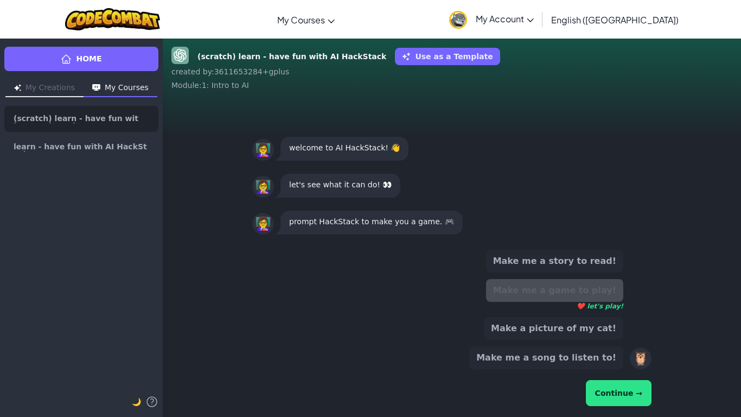
click at [614, 324] on div "Make me a story to read! Make me a game to play! ❤️ let's play! Make a picture …" at bounding box center [451, 328] width 399 height 167
click at [622, 324] on button "Continue →" at bounding box center [619, 393] width 66 height 26
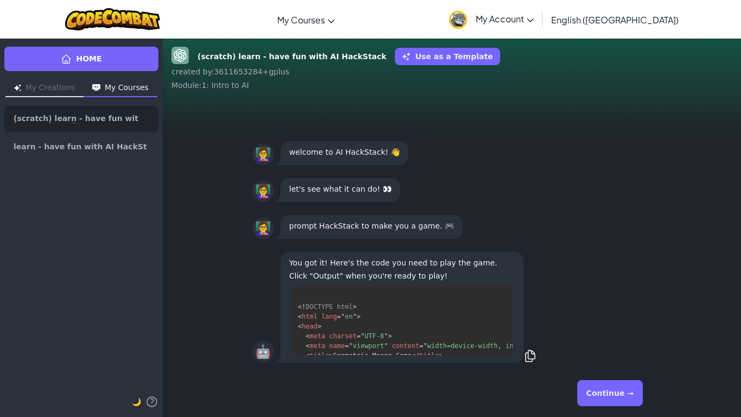
scroll to position [22, 0]
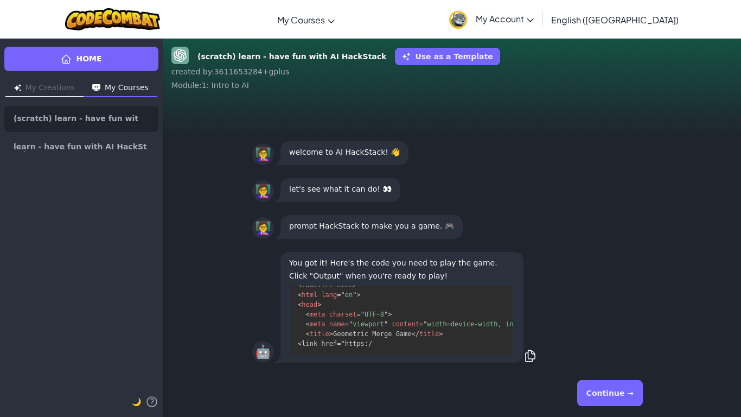
click at [622, 324] on button "Continue →" at bounding box center [610, 393] width 66 height 26
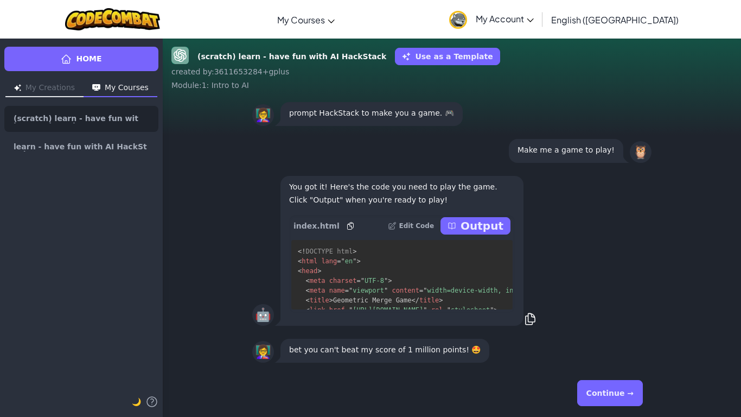
click at [622, 324] on button "Continue →" at bounding box center [610, 393] width 66 height 26
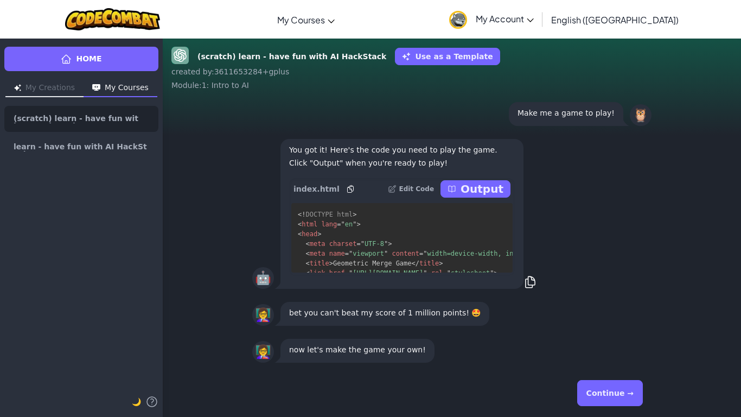
click at [622, 324] on button "Continue →" at bounding box center [610, 393] width 66 height 26
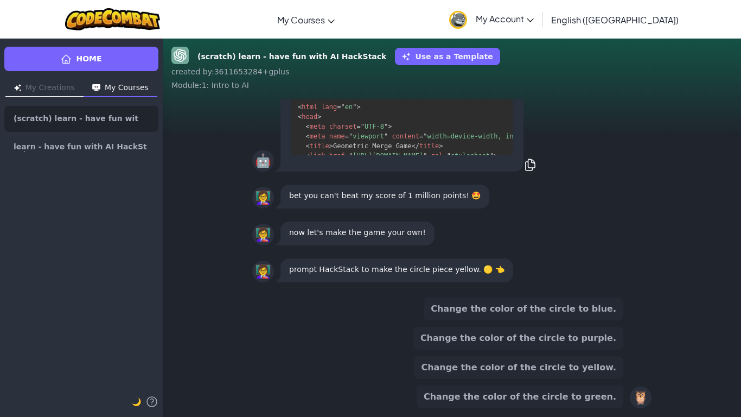
click at [596, 324] on button "Change the color of the circle to yellow." at bounding box center [518, 367] width 209 height 23
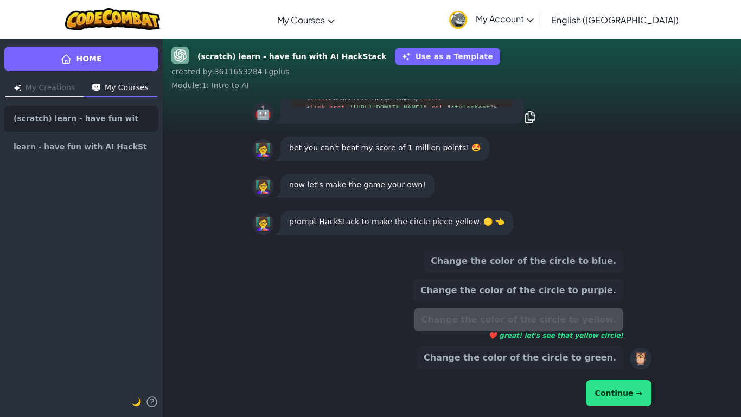
click at [623, 324] on button "Continue →" at bounding box center [619, 393] width 66 height 26
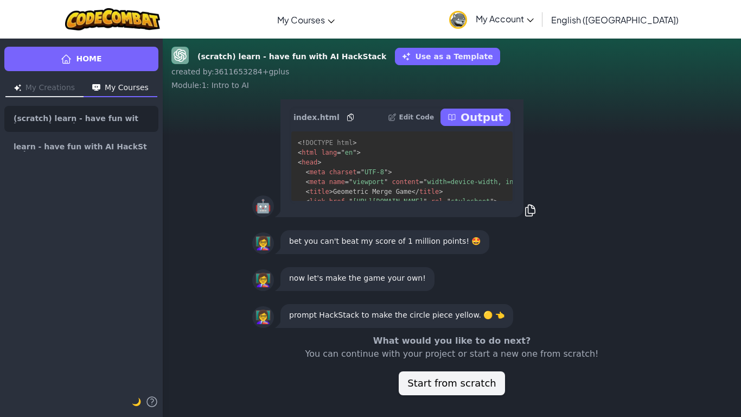
click at [623, 324] on div "(scratch) learn - have fun with AI HackStack Use as a Template created by : 361…" at bounding box center [452, 227] width 578 height 379
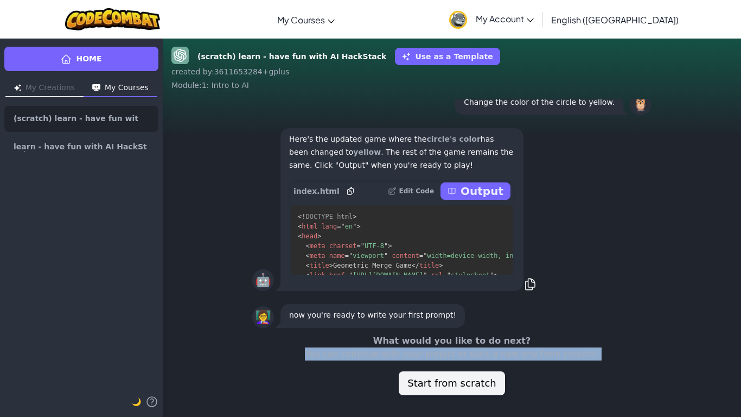
click at [467, 324] on p "You can continue with your project or start a new one from scratch!" at bounding box center [452, 353] width 386 height 13
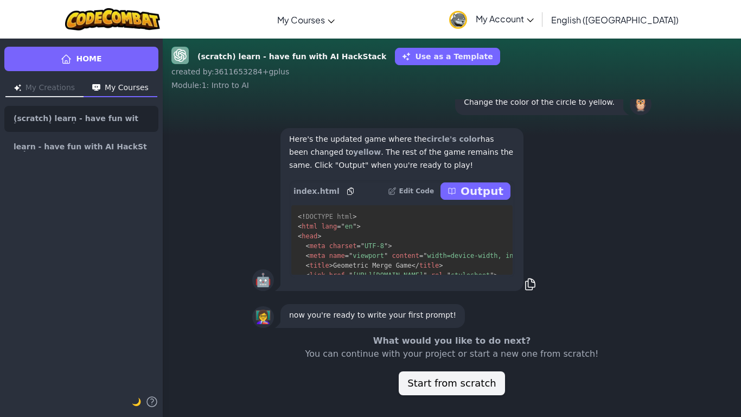
click at [524, 324] on div "What would you like to do next? You can continue with your project or start a n…" at bounding box center [452, 364] width 578 height 61
click at [492, 191] on p "Output" at bounding box center [481, 190] width 43 height 15
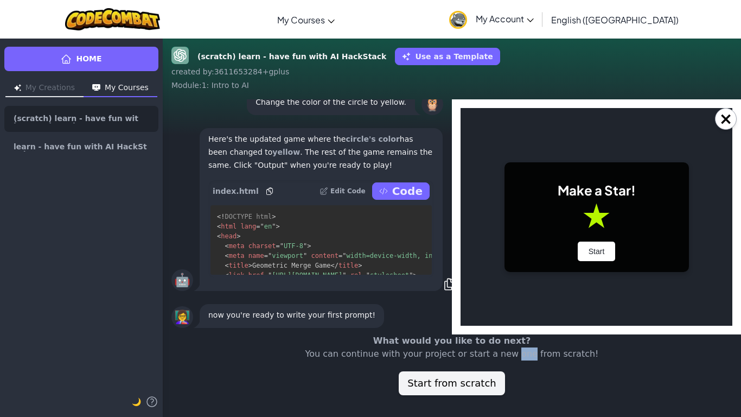
scroll to position [0, 0]
click at [584, 254] on button "Start" at bounding box center [597, 251] width 38 height 20
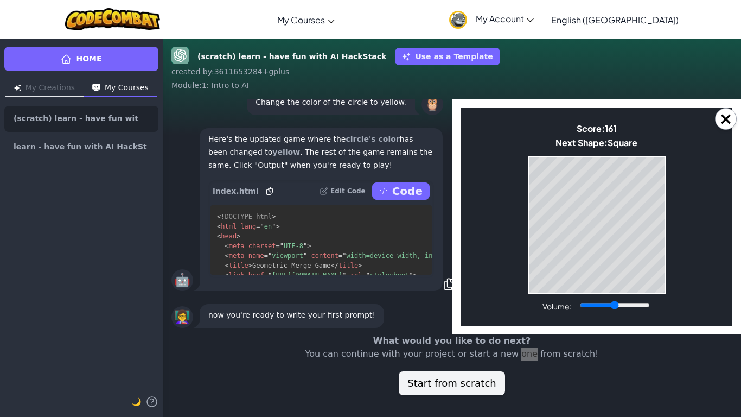
click at [528, 242] on div "Game Over Your stack reached the top! Restart" at bounding box center [597, 225] width 138 height 138
